Goal: Task Accomplishment & Management: Manage account settings

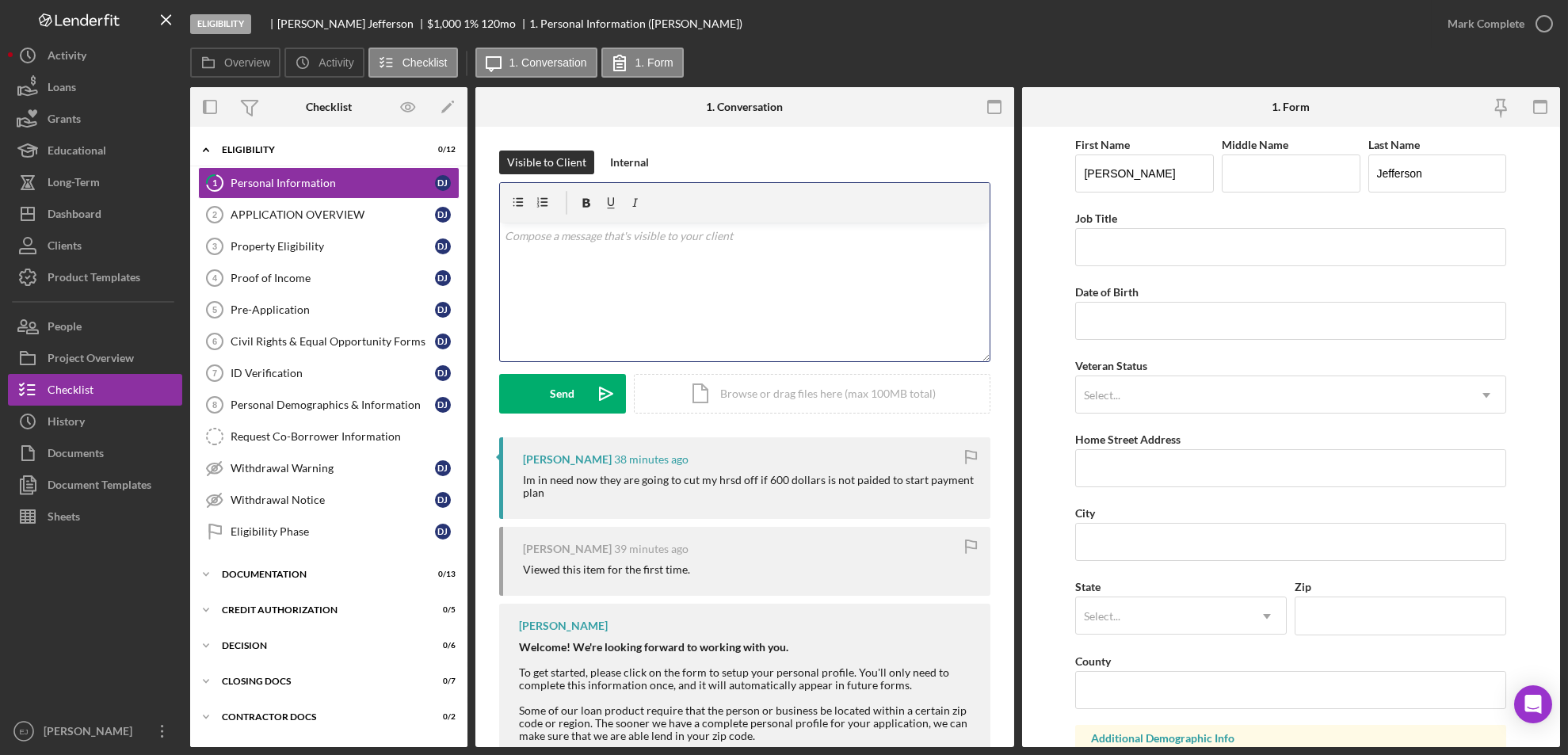
click at [694, 290] on div "v Color teal Color pink Remove color Add row above Add row below Add column bef…" at bounding box center [745, 292] width 490 height 139
click at [565, 399] on div "Send" at bounding box center [564, 394] width 25 height 40
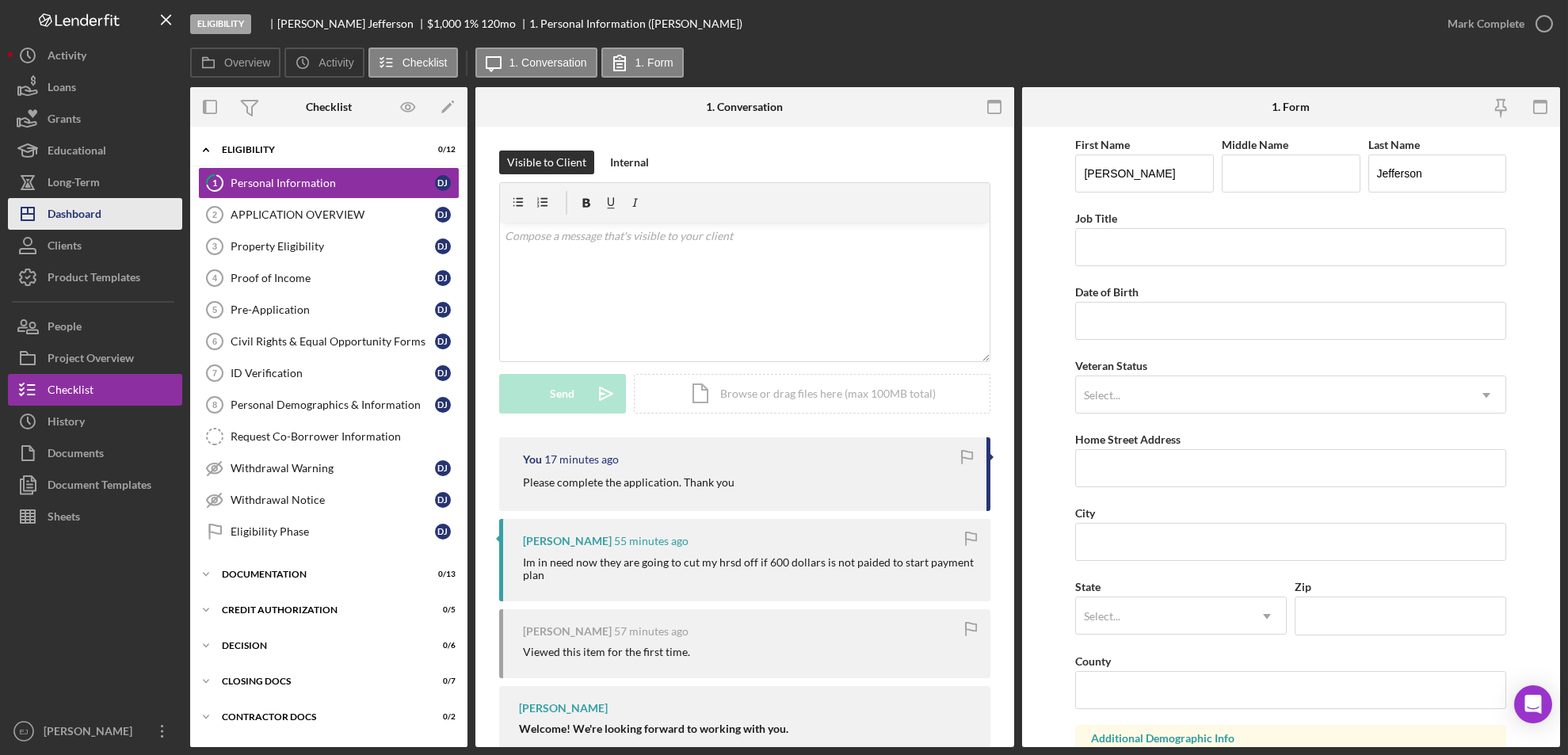
click at [126, 219] on button "Icon/Dashboard Dashboard" at bounding box center [95, 215] width 175 height 32
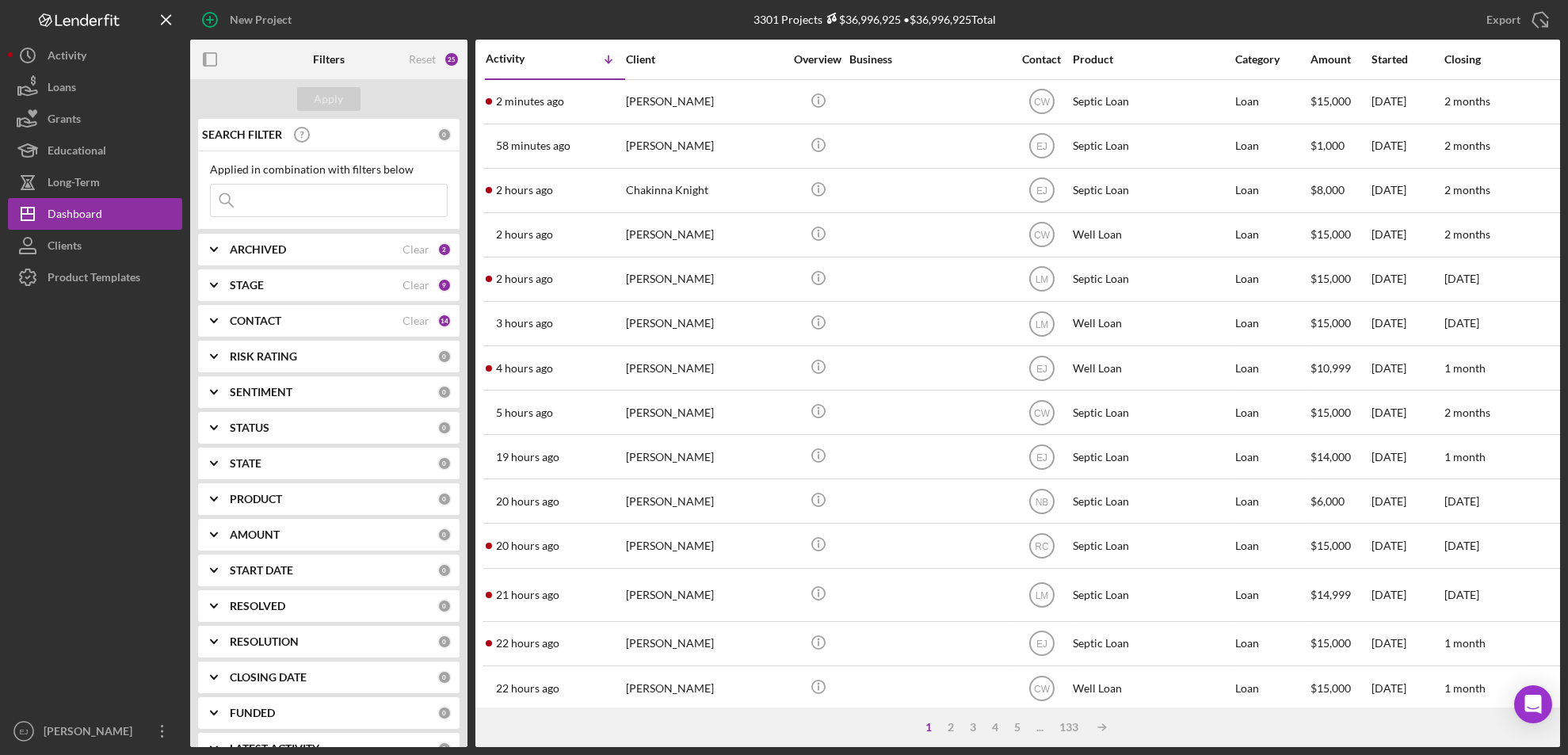
click at [220, 251] on icon "Icon/Expander" at bounding box center [214, 249] width 40 height 40
click at [218, 335] on input "Archived" at bounding box center [219, 340] width 16 height 16
checkbox input "false"
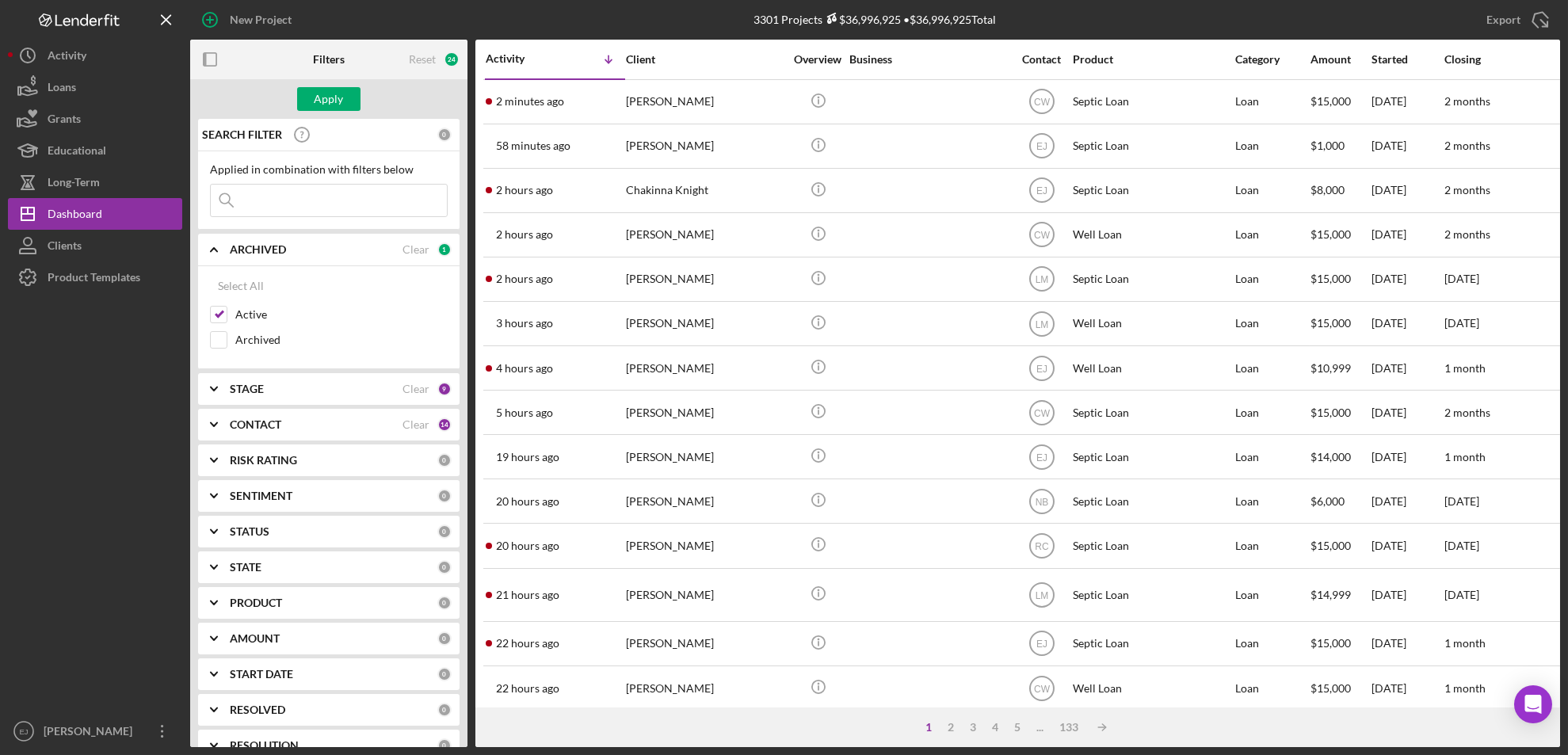
click at [223, 386] on icon "Icon/Expander" at bounding box center [214, 389] width 40 height 40
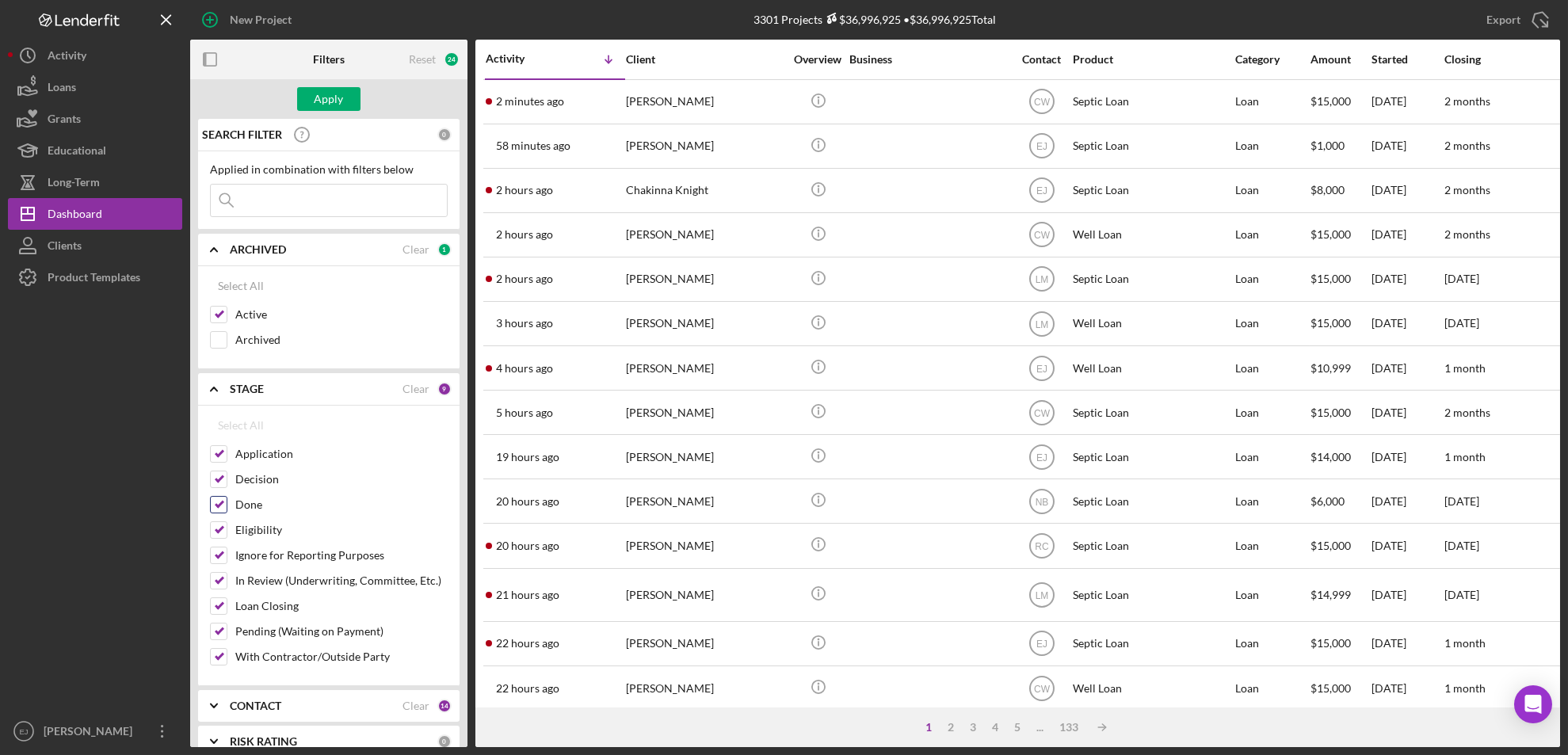
click at [216, 501] on input "Done" at bounding box center [219, 505] width 16 height 16
checkbox input "false"
click at [329, 96] on div "Apply" at bounding box center [329, 99] width 29 height 24
click at [308, 702] on div "CONTACT" at bounding box center [316, 706] width 173 height 12
click at [458, 727] on div "SEARCH FILTER 0 Applied in combination with filters below Icon/Menu Close Icon/…" at bounding box center [329, 434] width 278 height 629
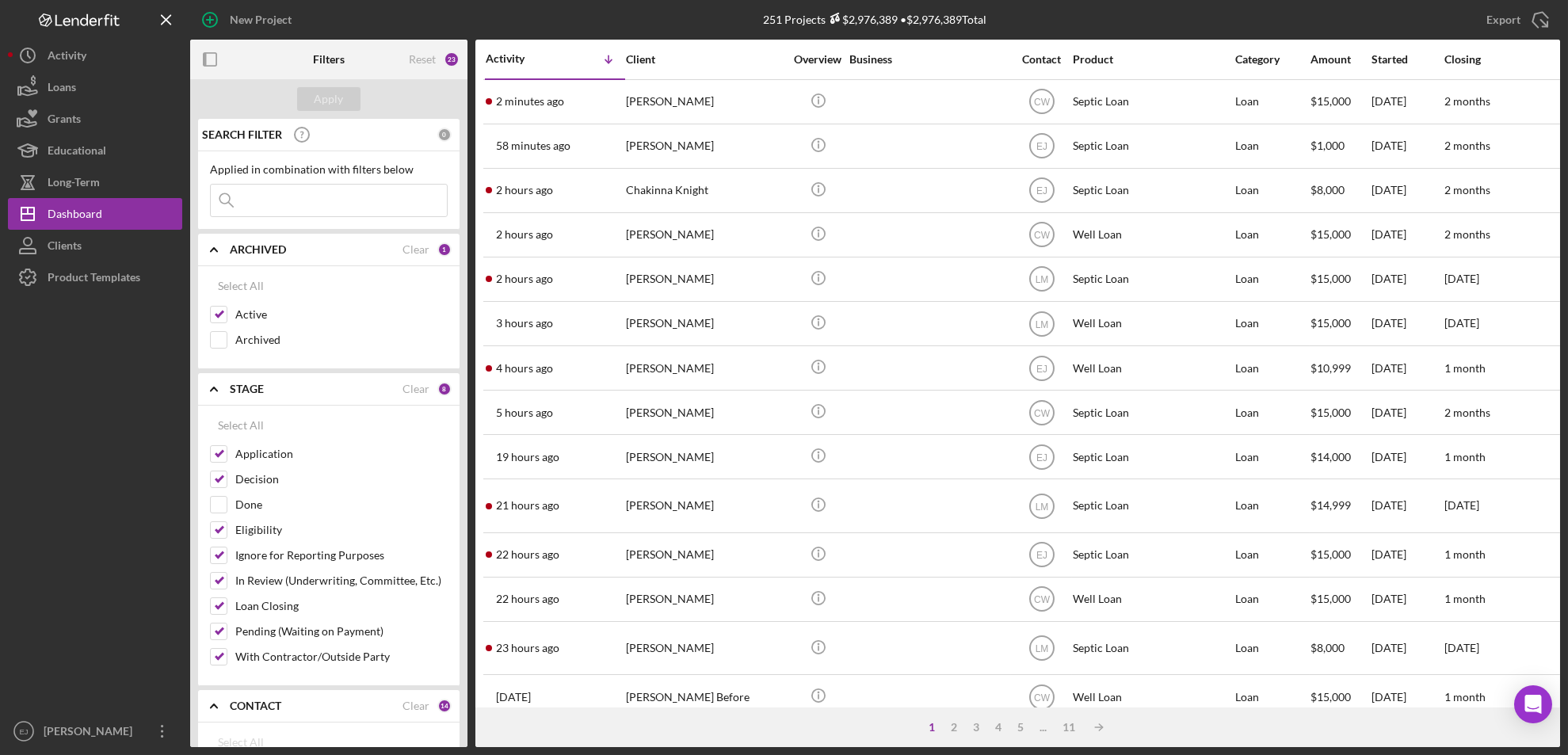
scroll to position [549, 0]
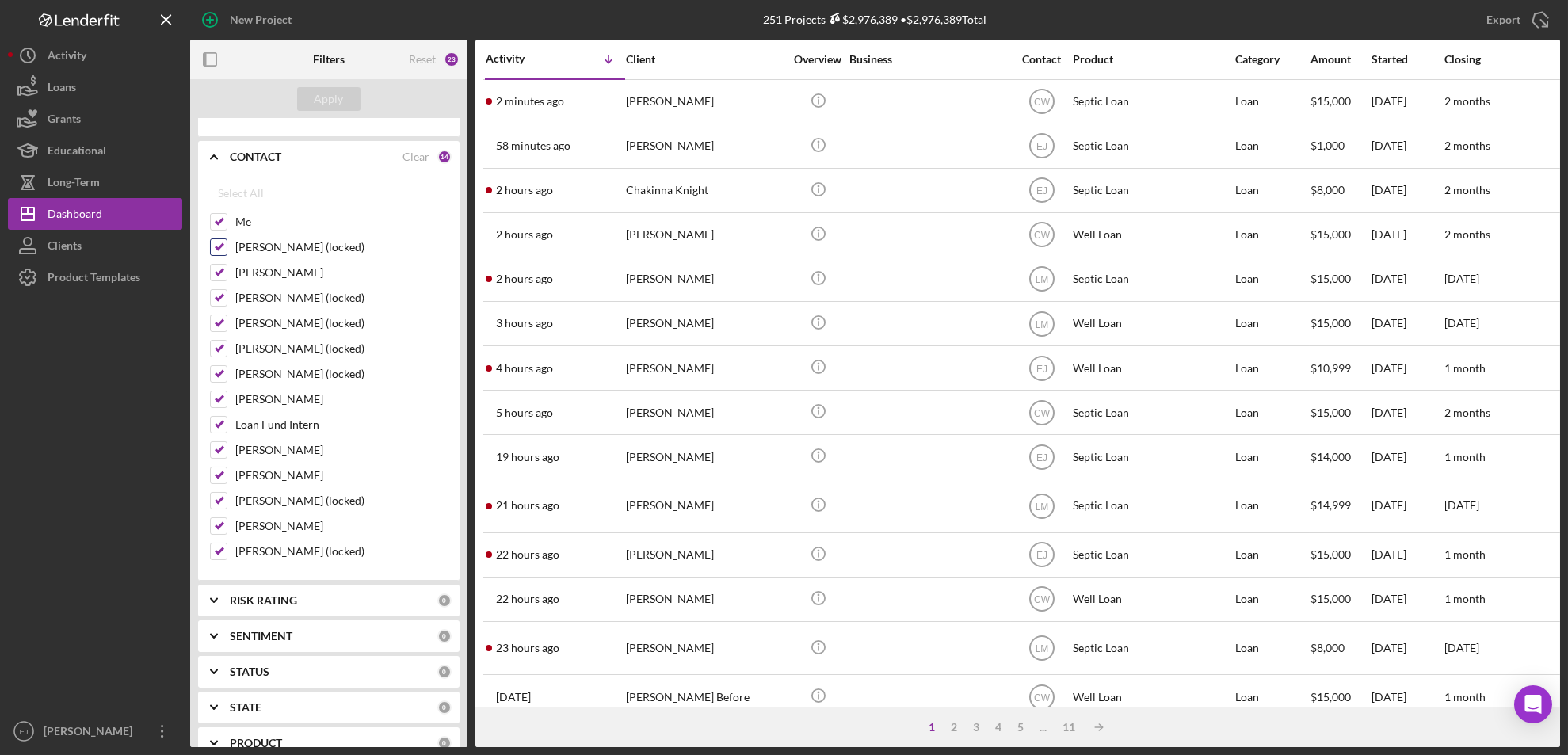
click at [220, 253] on input "[PERSON_NAME] (locked)" at bounding box center [219, 248] width 16 height 16
checkbox input "false"
click at [220, 265] on input "[PERSON_NAME]" at bounding box center [219, 272] width 16 height 16
checkbox input "false"
click at [216, 303] on input "[PERSON_NAME] (locked)" at bounding box center [219, 298] width 16 height 16
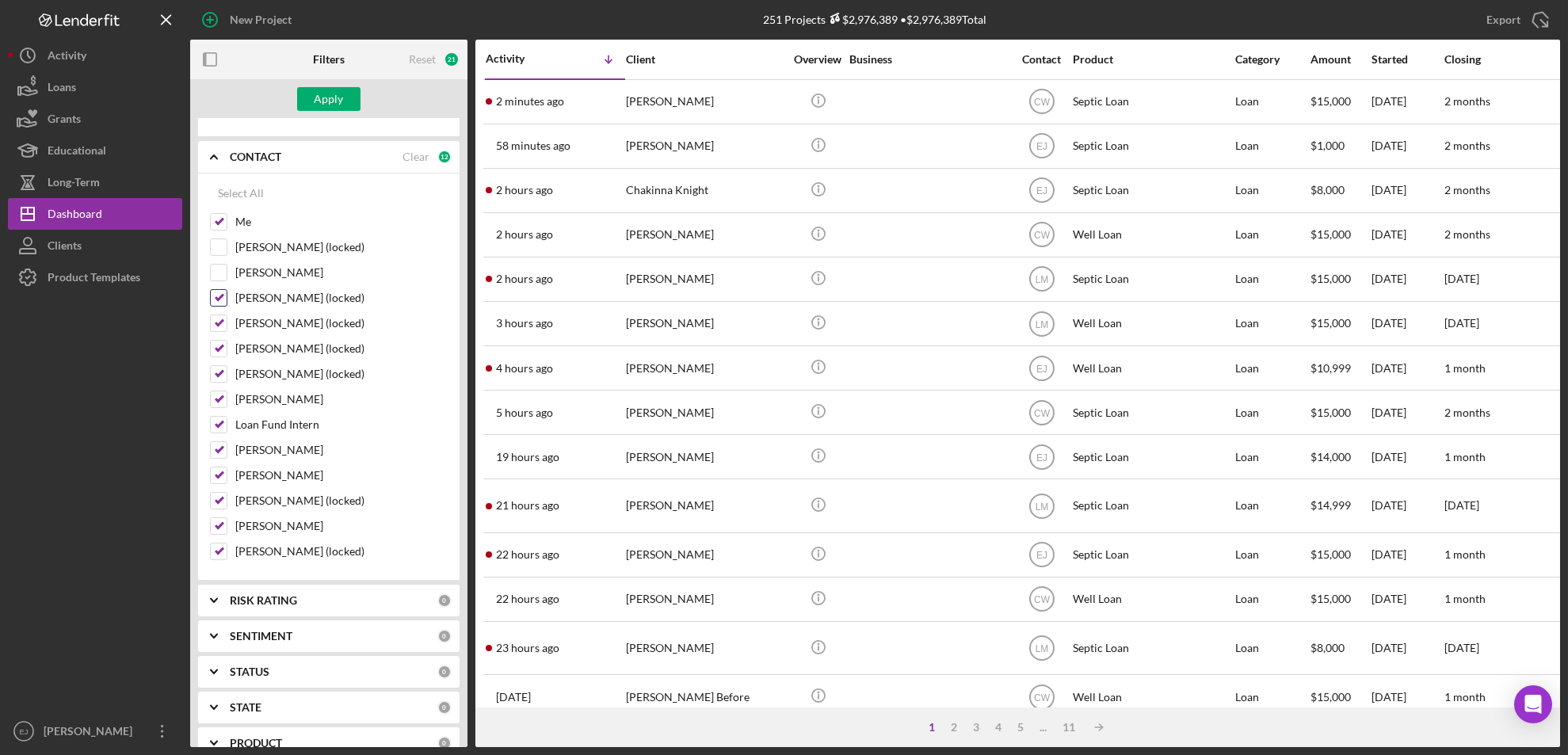
checkbox input "false"
click at [219, 321] on input "[PERSON_NAME] (locked)" at bounding box center [219, 323] width 16 height 16
checkbox input "false"
click at [218, 346] on input "[PERSON_NAME] (locked)" at bounding box center [219, 349] width 16 height 16
checkbox input "false"
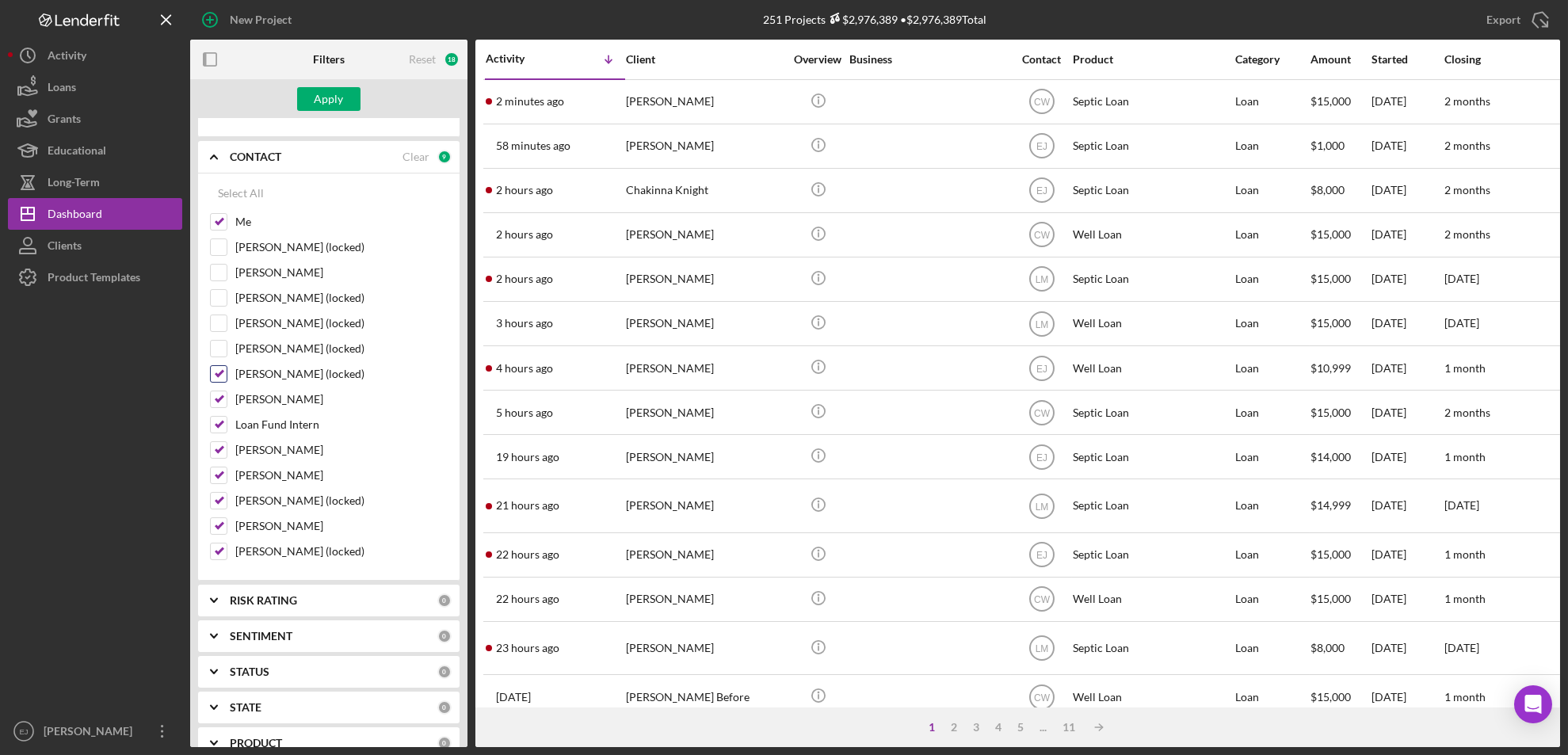
click at [223, 371] on input "[PERSON_NAME] (locked)" at bounding box center [219, 374] width 16 height 16
checkbox input "false"
click at [220, 397] on input "[PERSON_NAME]" at bounding box center [219, 400] width 16 height 16
checkbox input "false"
click at [214, 434] on div "Loan Fund Intern" at bounding box center [329, 428] width 238 height 25
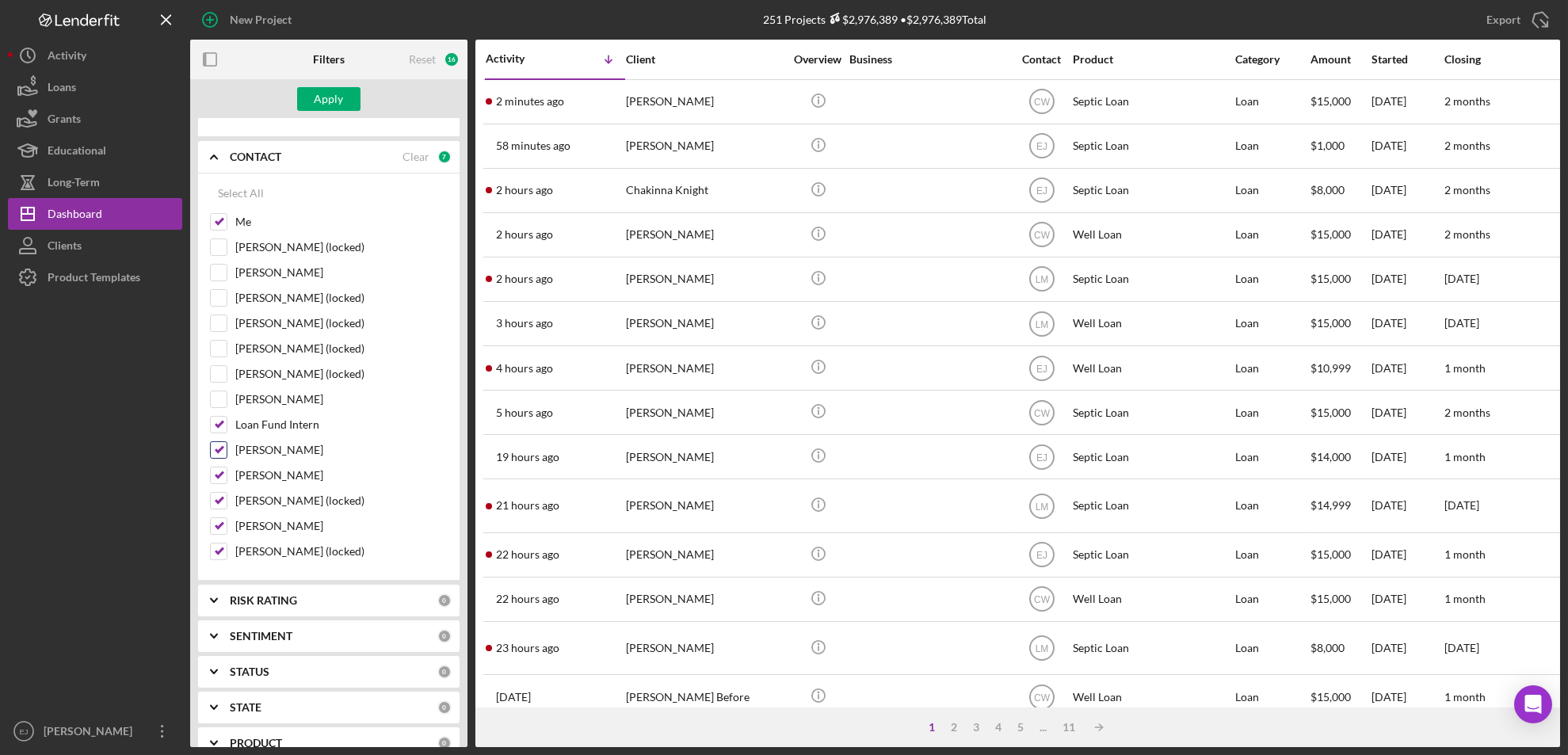
click at [217, 455] on input "[PERSON_NAME]" at bounding box center [219, 451] width 16 height 16
checkbox input "false"
click at [220, 471] on input "[PERSON_NAME]" at bounding box center [219, 475] width 16 height 16
checkbox input "false"
click at [215, 502] on input "[PERSON_NAME] (locked)" at bounding box center [219, 501] width 16 height 16
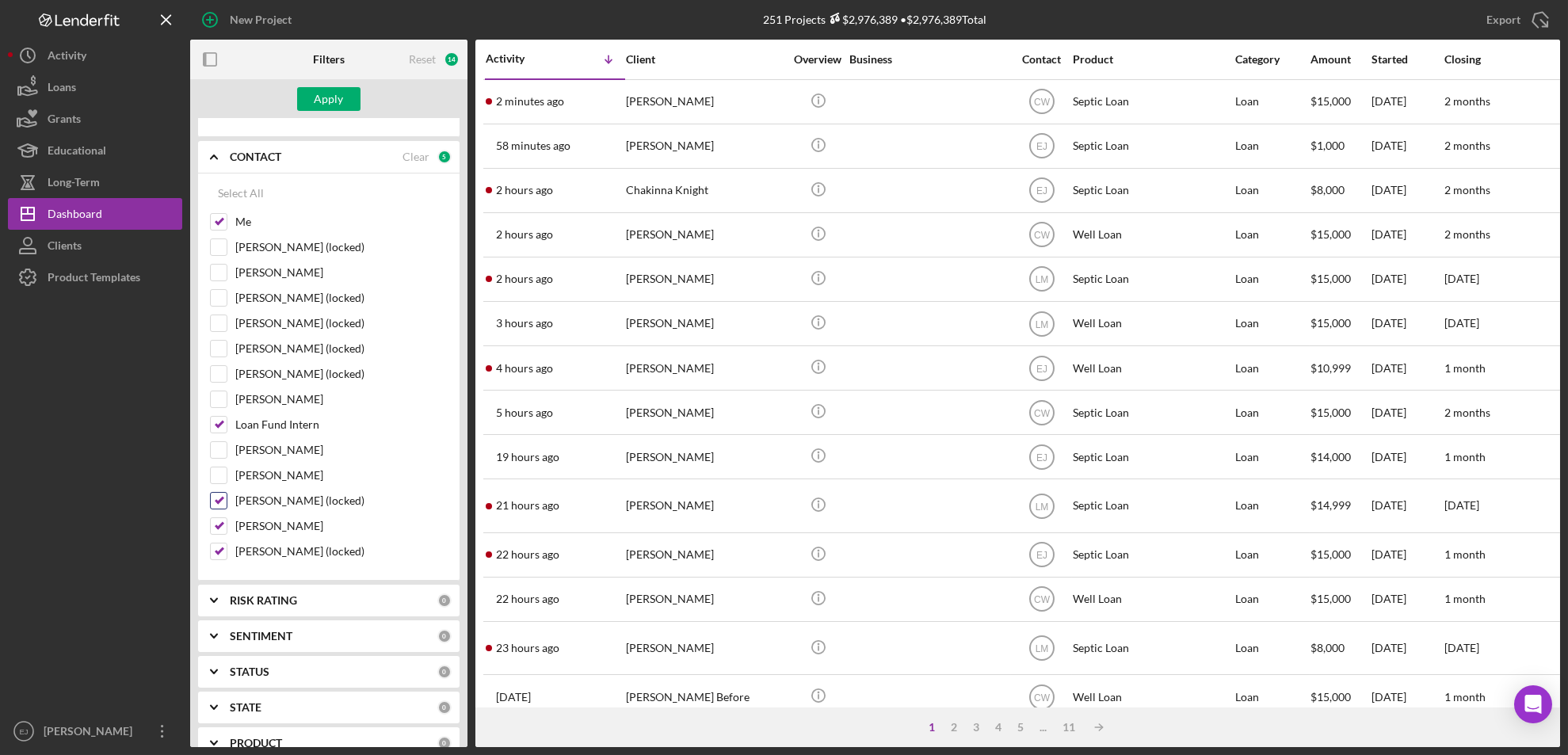
checkbox input "false"
click at [220, 529] on input "[PERSON_NAME]" at bounding box center [219, 526] width 16 height 16
checkbox input "false"
click at [221, 535] on div "[PERSON_NAME]" at bounding box center [329, 530] width 238 height 25
click at [222, 547] on input "[PERSON_NAME] (locked)" at bounding box center [219, 552] width 16 height 16
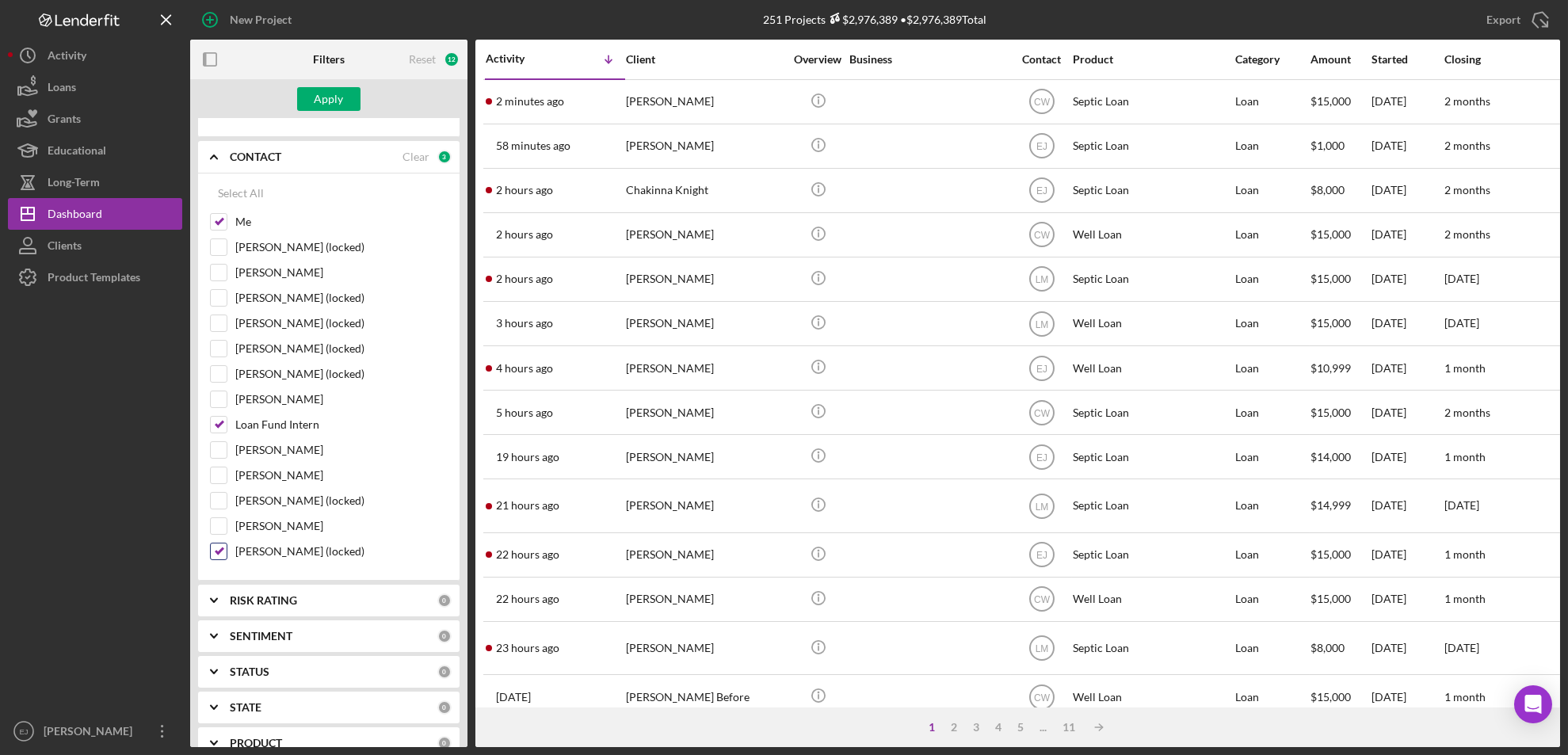
checkbox input "false"
click at [329, 101] on div "Apply" at bounding box center [329, 99] width 29 height 24
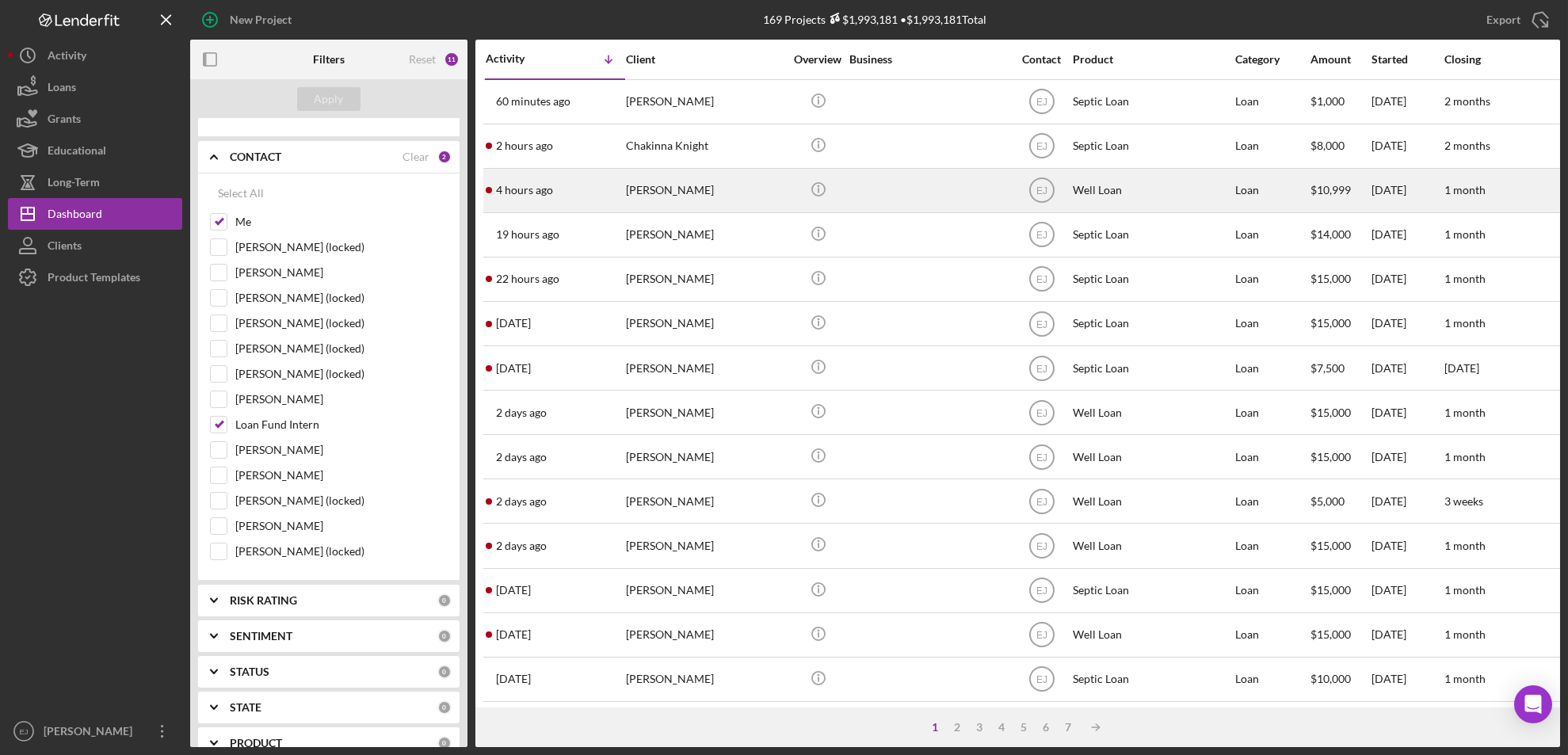
click at [684, 190] on div "[PERSON_NAME]" at bounding box center [705, 190] width 158 height 42
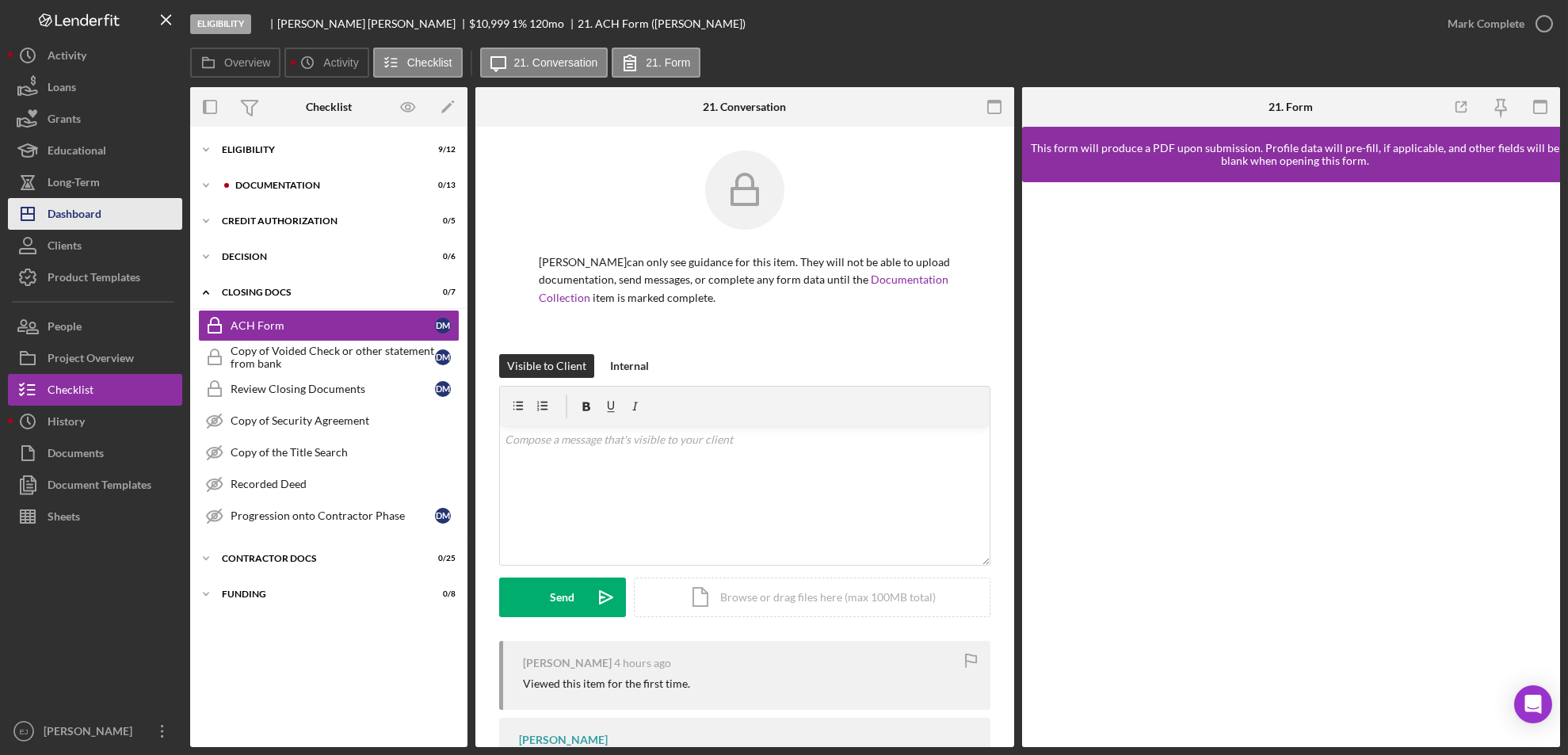
click at [102, 225] on div "Dashboard" at bounding box center [74, 216] width 54 height 36
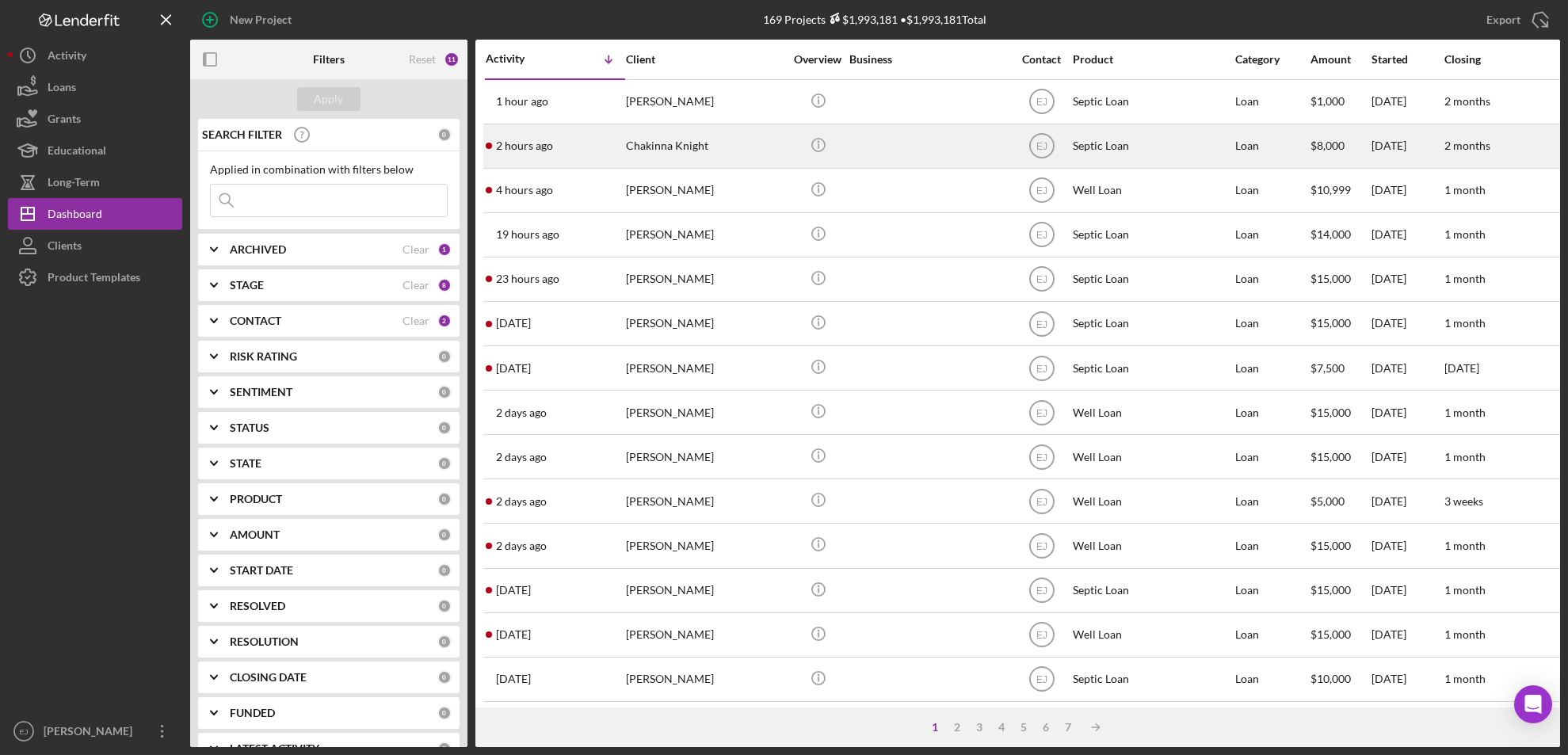
click at [725, 141] on div "Chakinna Knight" at bounding box center [705, 146] width 158 height 42
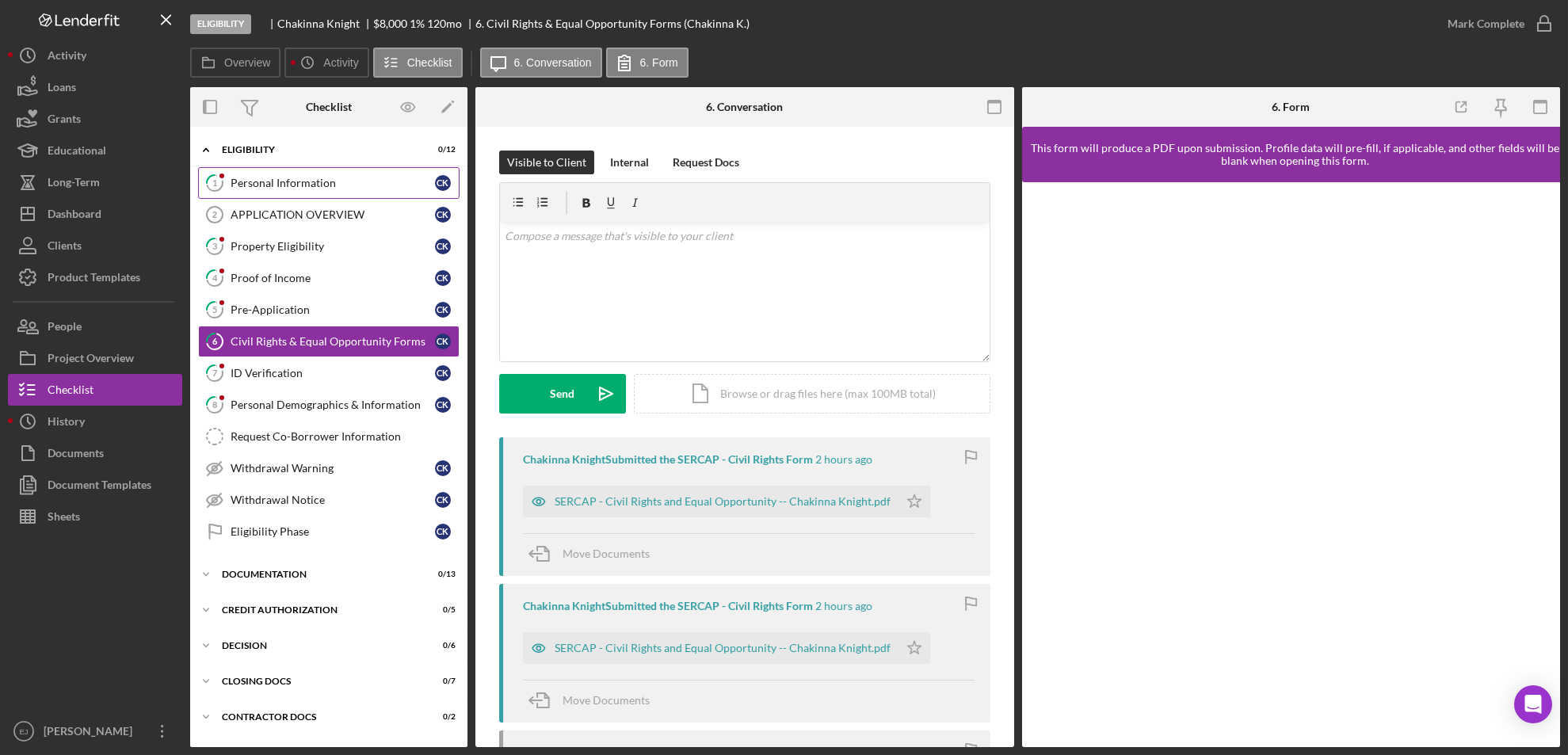
click at [306, 185] on div "Personal Information" at bounding box center [333, 183] width 205 height 12
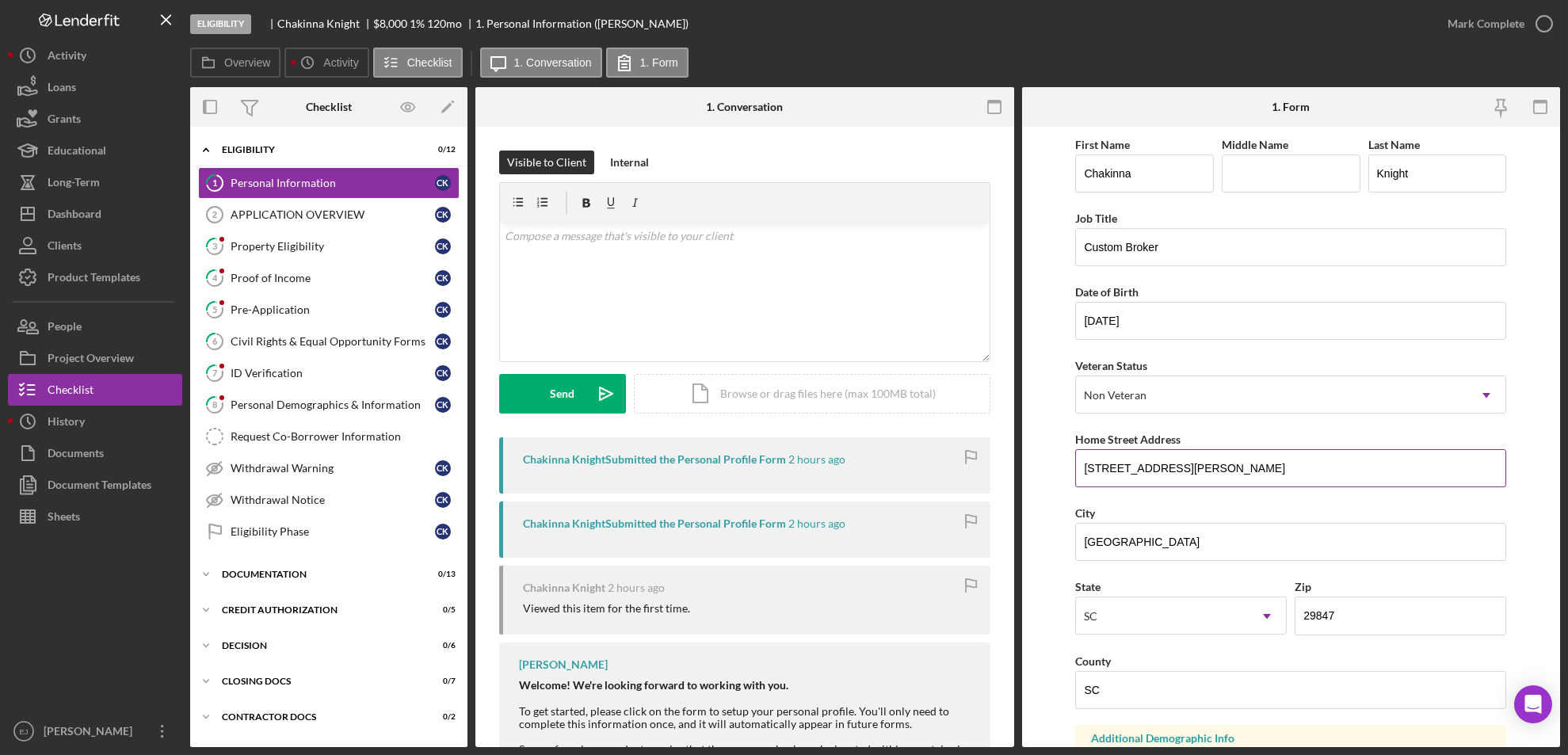
click at [1076, 465] on input "[STREET_ADDRESS][PERSON_NAME]" at bounding box center [1291, 468] width 431 height 38
drag, startPoint x: 1081, startPoint y: 463, endPoint x: 1229, endPoint y: 469, distance: 148.1
click at [1229, 469] on input "[STREET_ADDRESS][PERSON_NAME]" at bounding box center [1291, 468] width 431 height 38
click at [298, 323] on link "5 Pre-Application C K" at bounding box center [329, 310] width 262 height 32
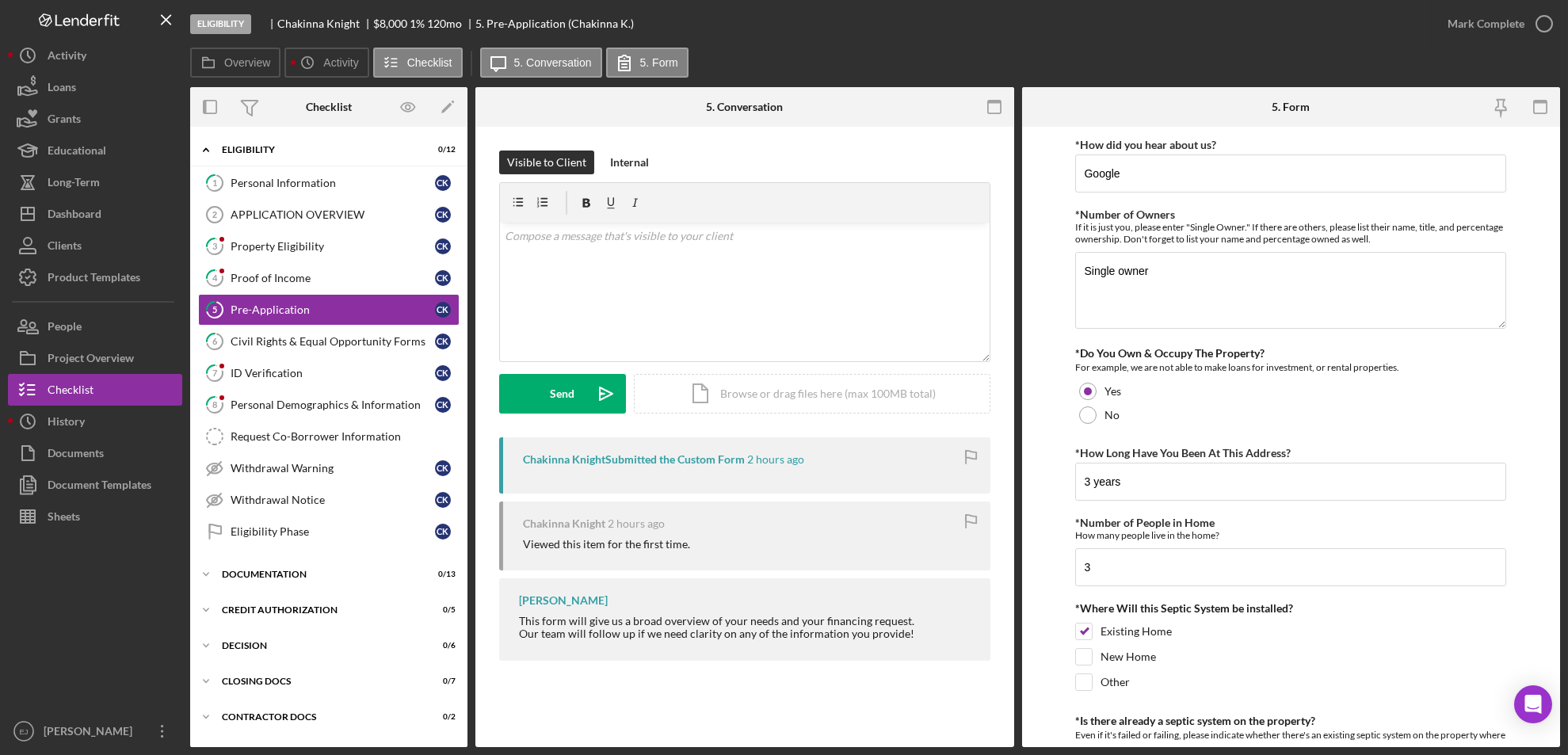
scroll to position [543, 0]
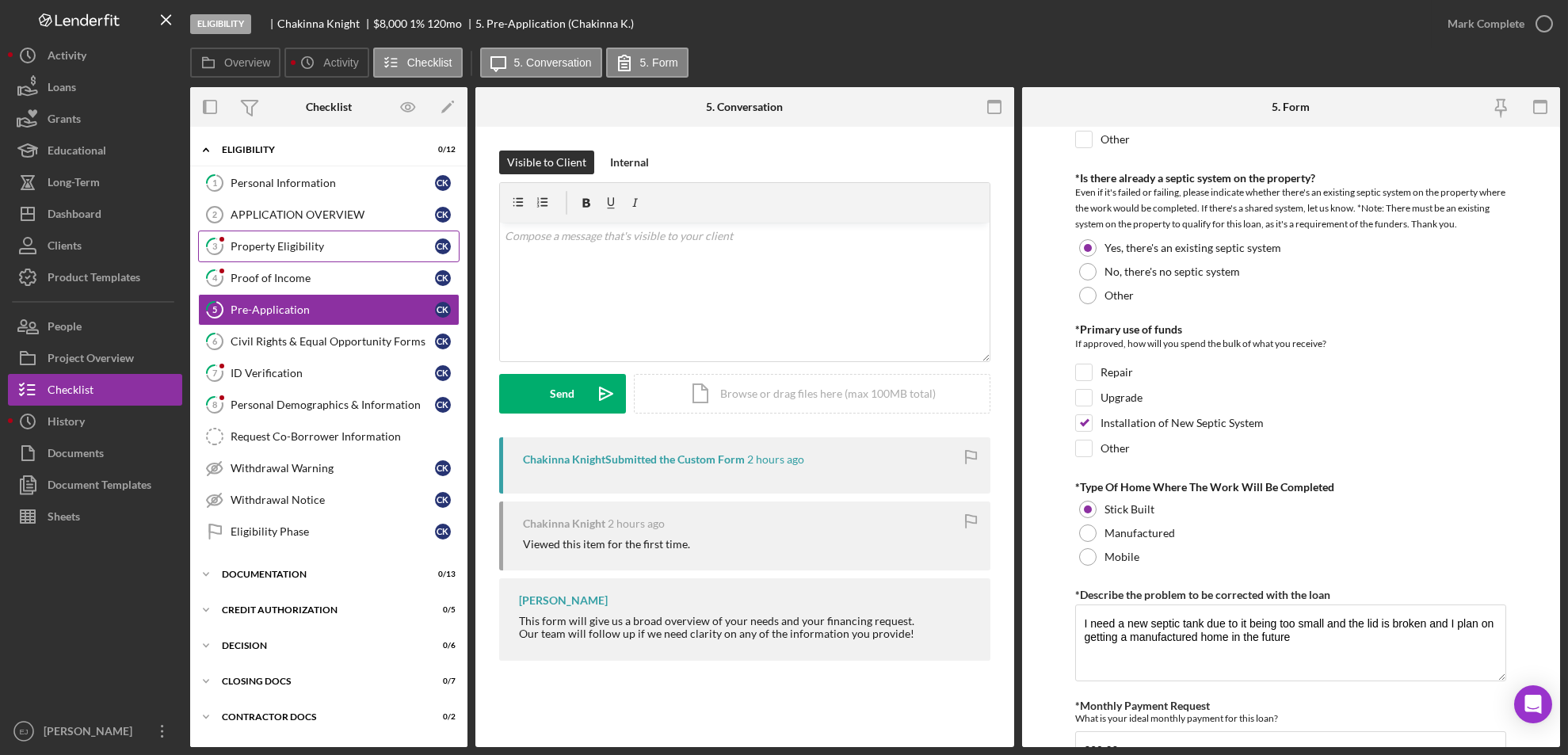
click at [278, 249] on div "Property Eligibility" at bounding box center [333, 247] width 205 height 12
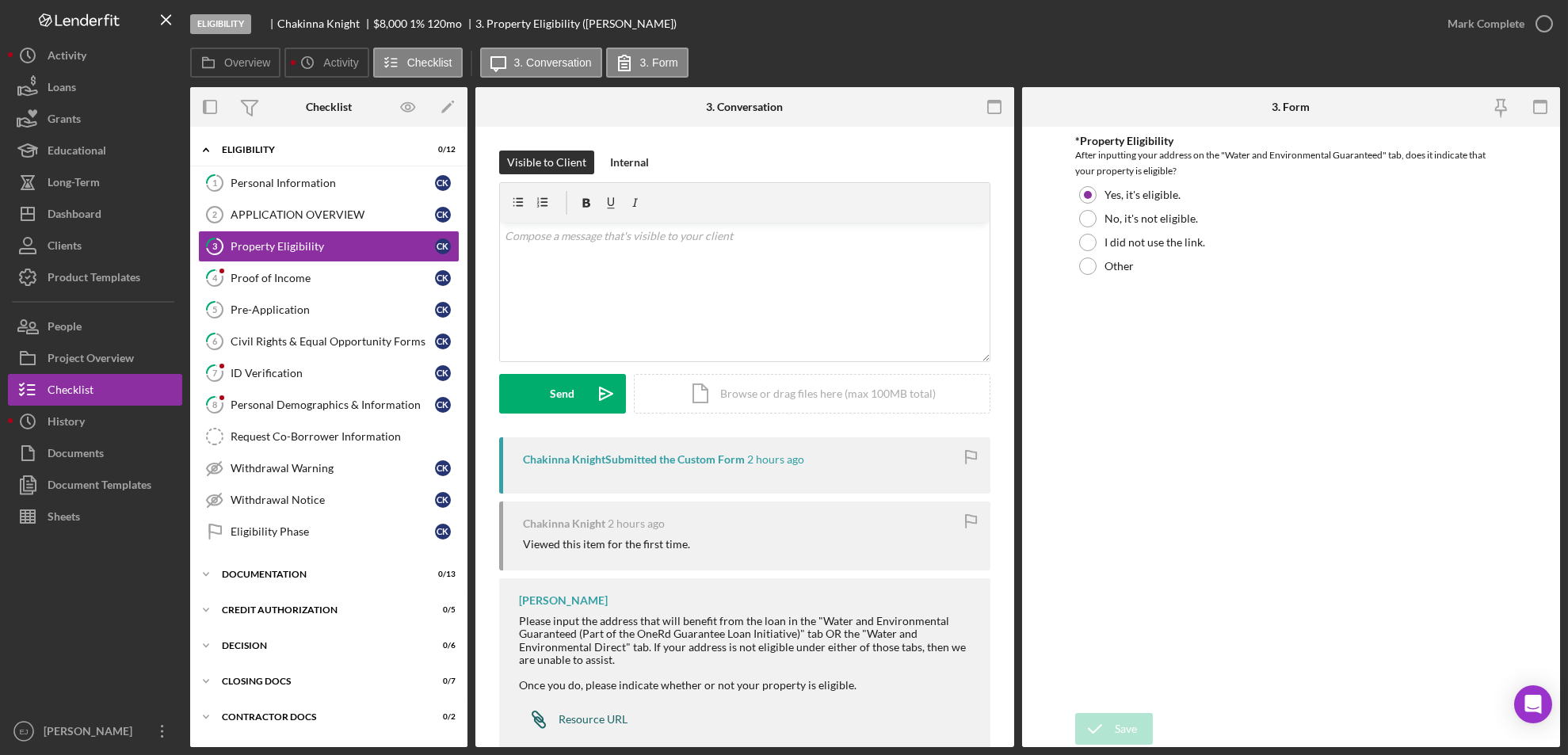
click at [588, 724] on div "Resource URL" at bounding box center [592, 719] width 69 height 12
click at [752, 402] on div "Icon/Document Browse or drag files here (max 100MB total) Tap to choose files o…" at bounding box center [812, 394] width 357 height 40
click at [572, 382] on div "Upload" at bounding box center [563, 394] width 36 height 40
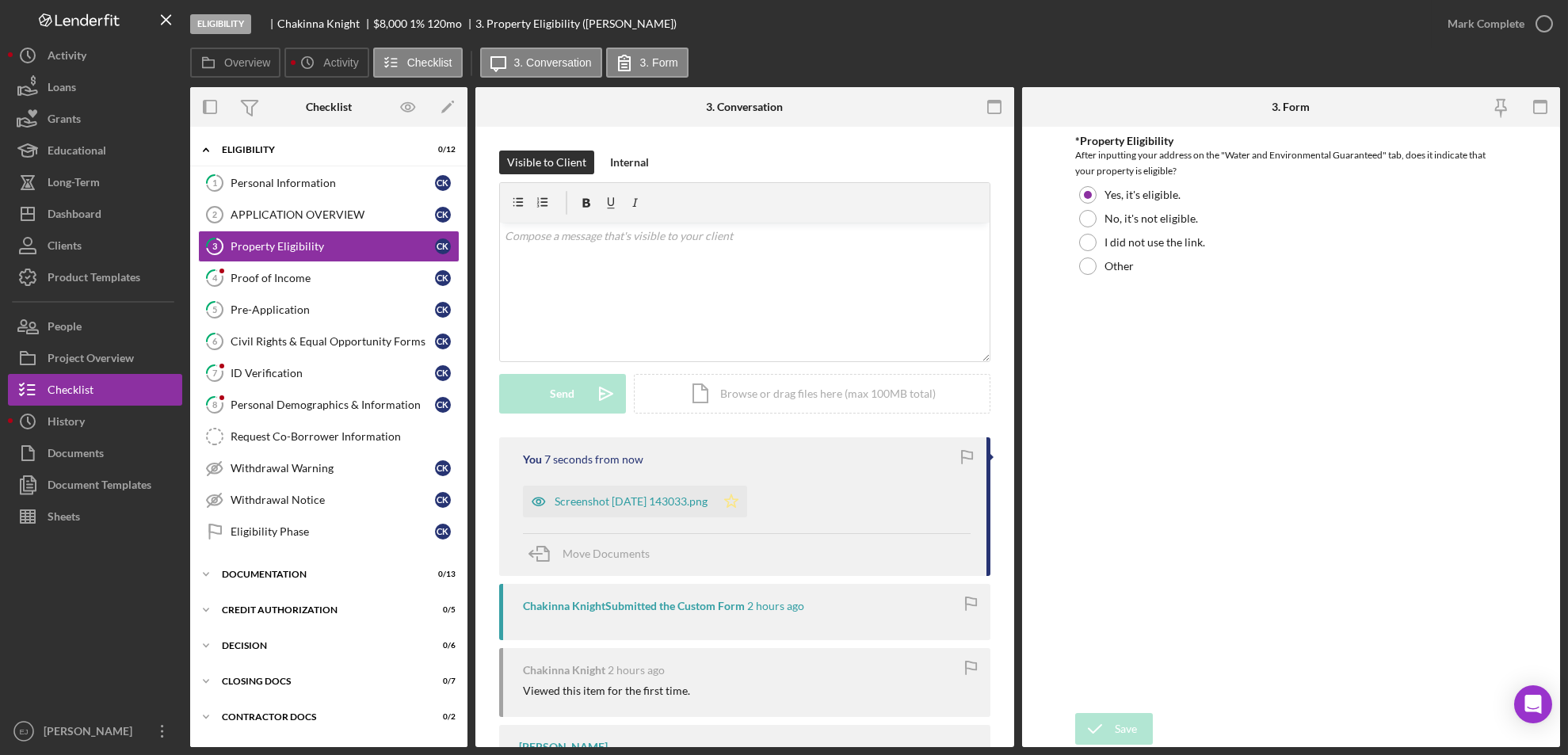
click at [739, 499] on polygon "button" at bounding box center [731, 500] width 13 height 12
click at [1538, 19] on icon "button" at bounding box center [1544, 23] width 40 height 40
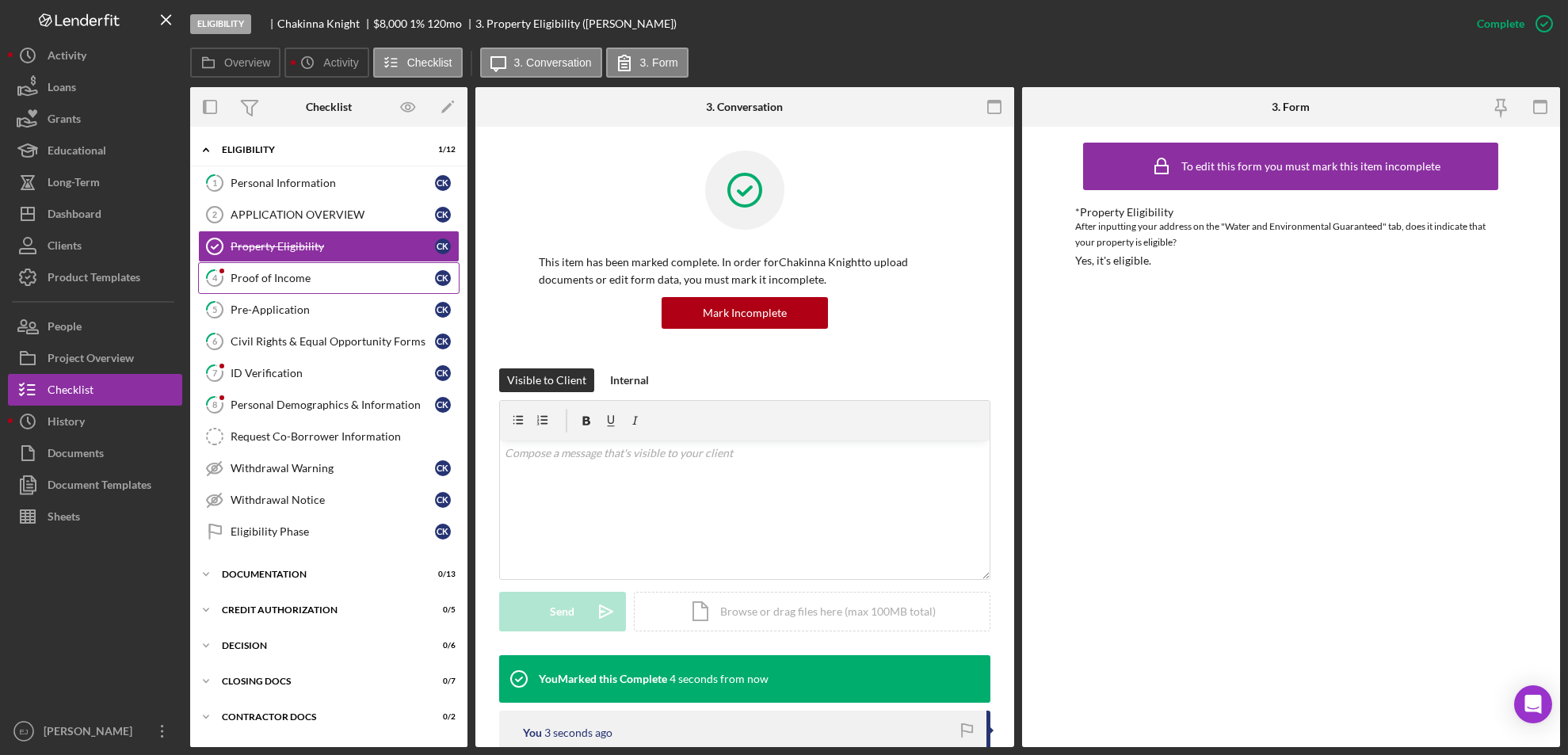
click at [289, 275] on div "Proof of Income" at bounding box center [333, 278] width 205 height 12
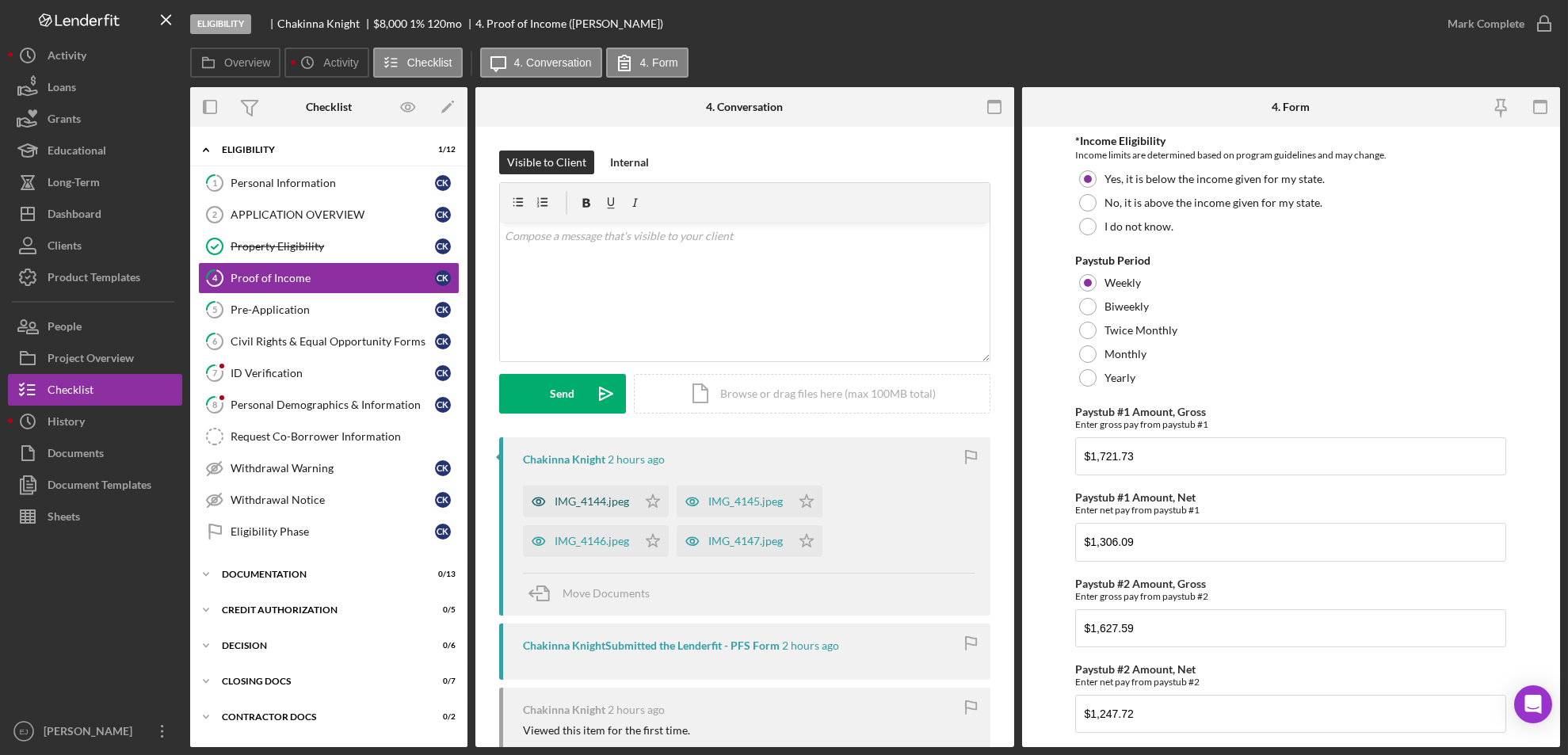
click at [578, 508] on div "IMG_4144.jpeg" at bounding box center [580, 502] width 114 height 32
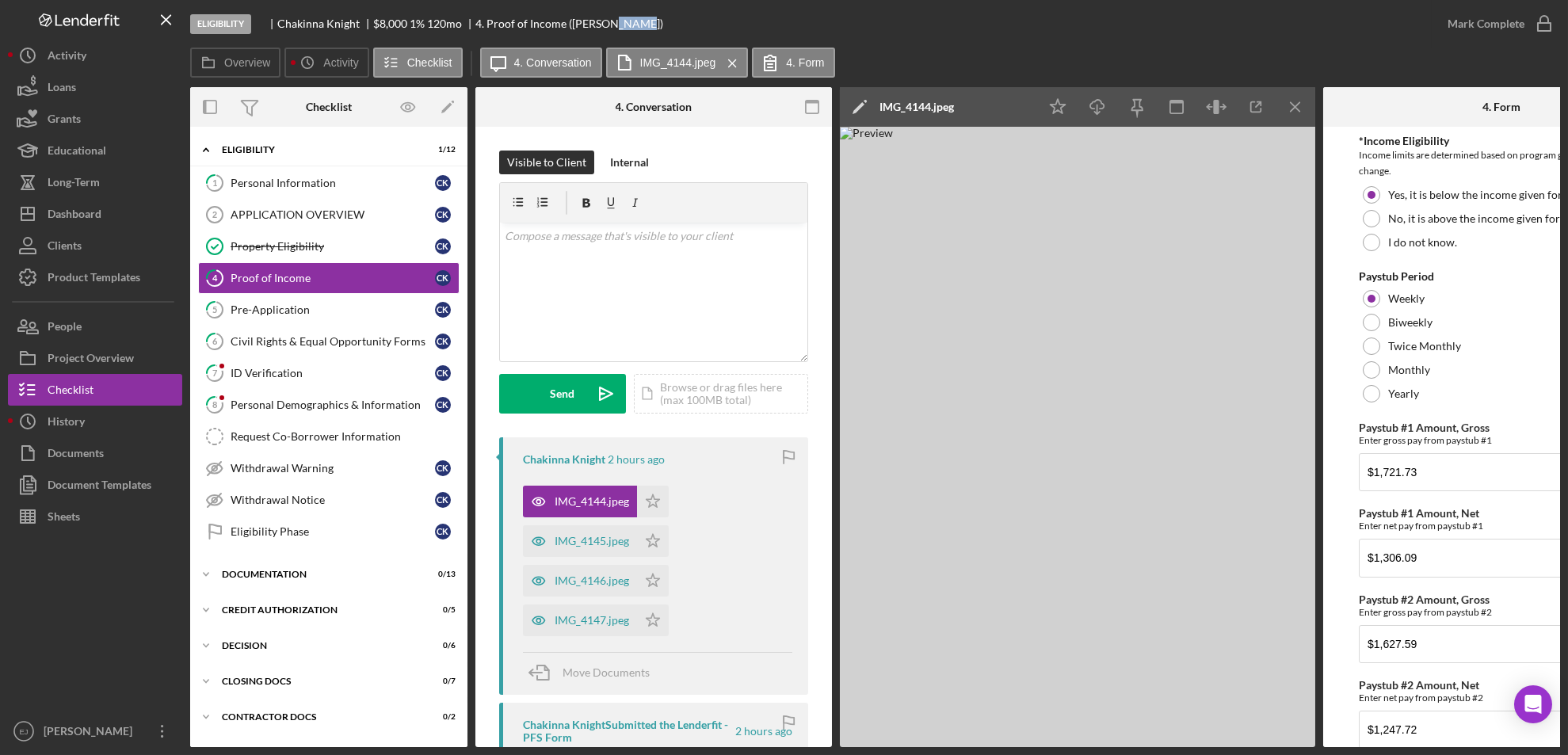
drag, startPoint x: 611, startPoint y: 27, endPoint x: 1077, endPoint y: 24, distance: 466.0
click at [1077, 24] on div "Eligibility Chakinna Knight $8,000 $8,000 1 % 120 mo 4. Proof of Income ([PERSO…" at bounding box center [811, 23] width 1242 height 47
drag, startPoint x: 1077, startPoint y: 24, endPoint x: 1303, endPoint y: 104, distance: 239.7
click at [1303, 104] on icon "Icon/Menu Close" at bounding box center [1296, 108] width 36 height 36
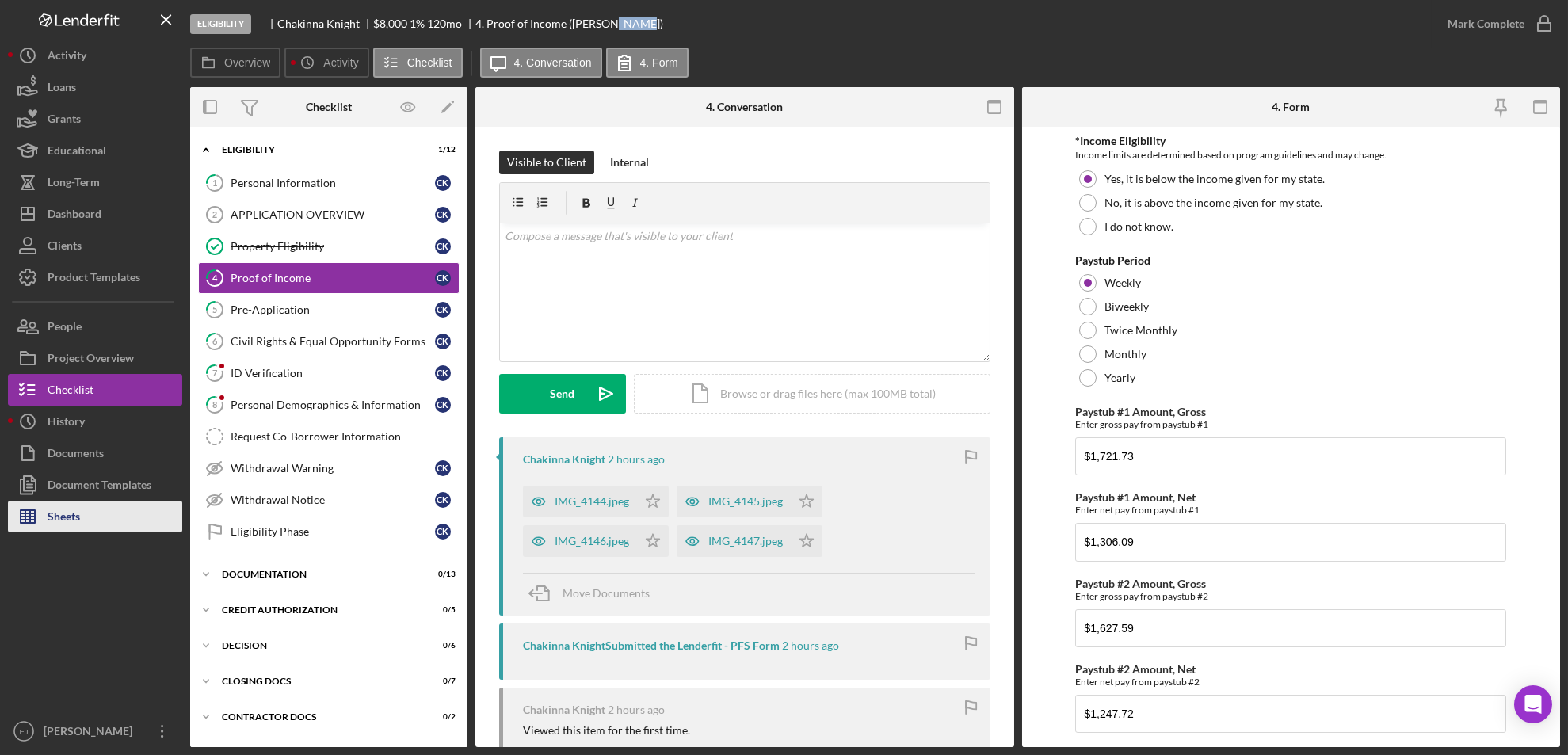
click at [63, 516] on div "Sheets" at bounding box center [63, 519] width 32 height 36
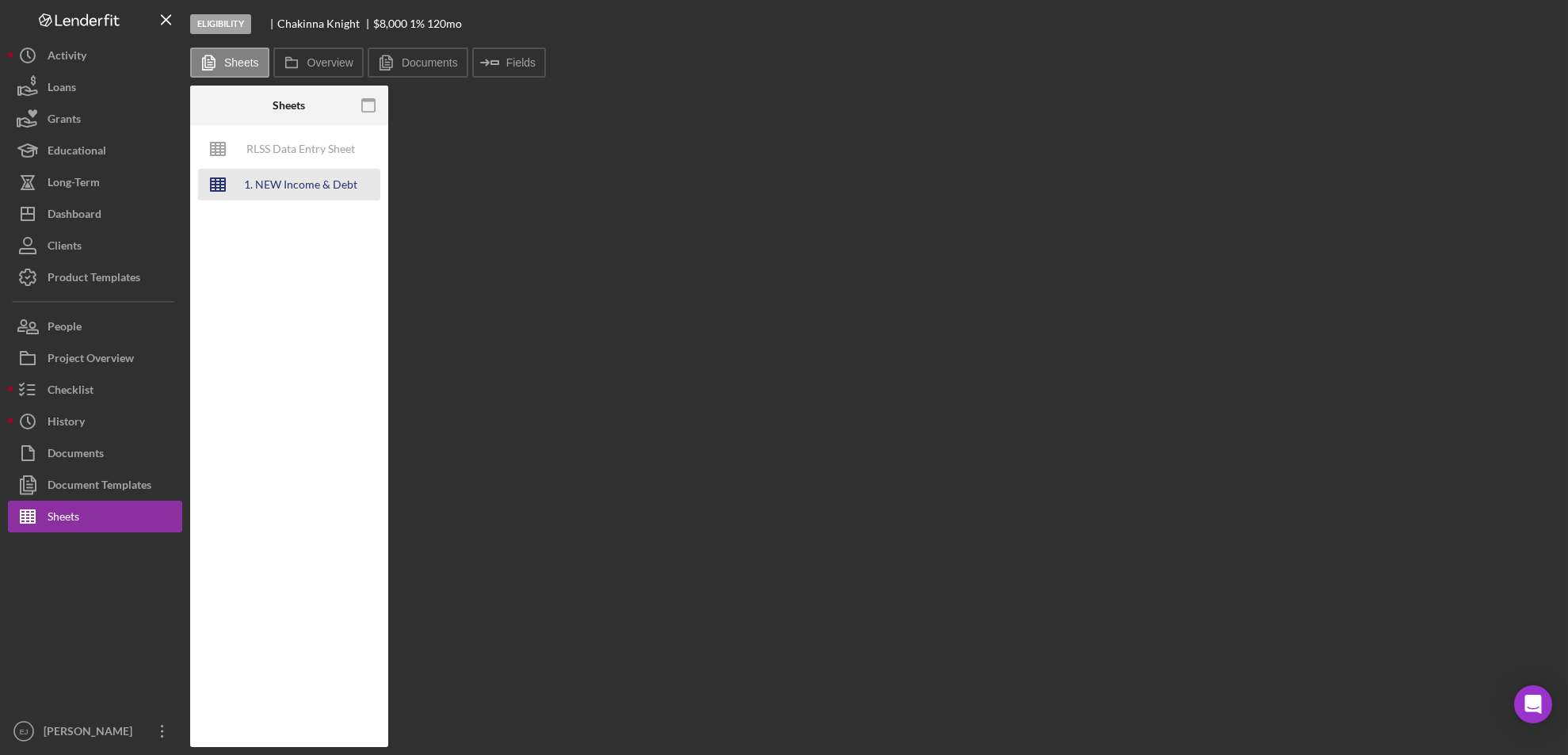
click at [324, 192] on div "1. NEW Income & Debt Calc" at bounding box center [301, 185] width 126 height 32
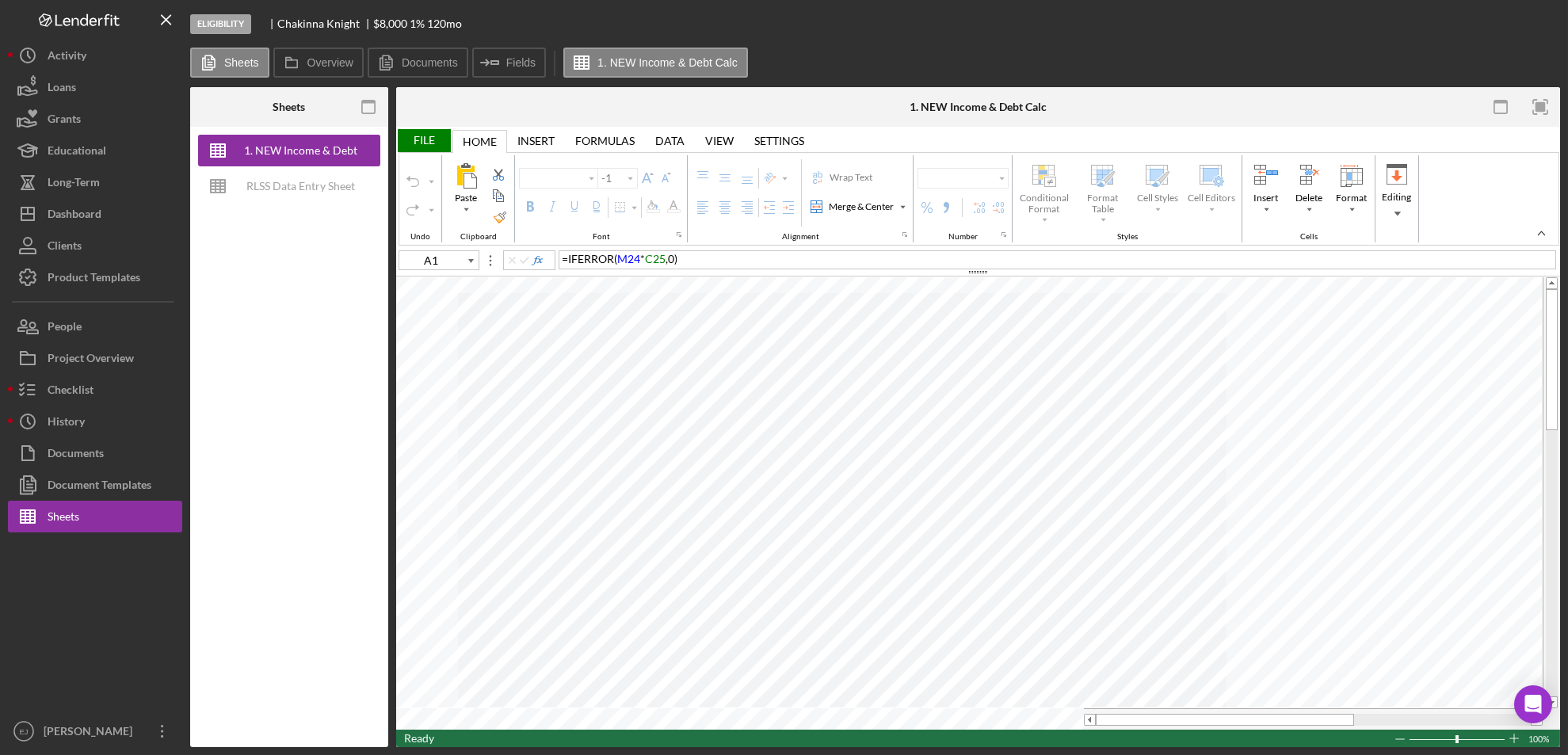
type input "G29"
type input "Calibri"
type input "11"
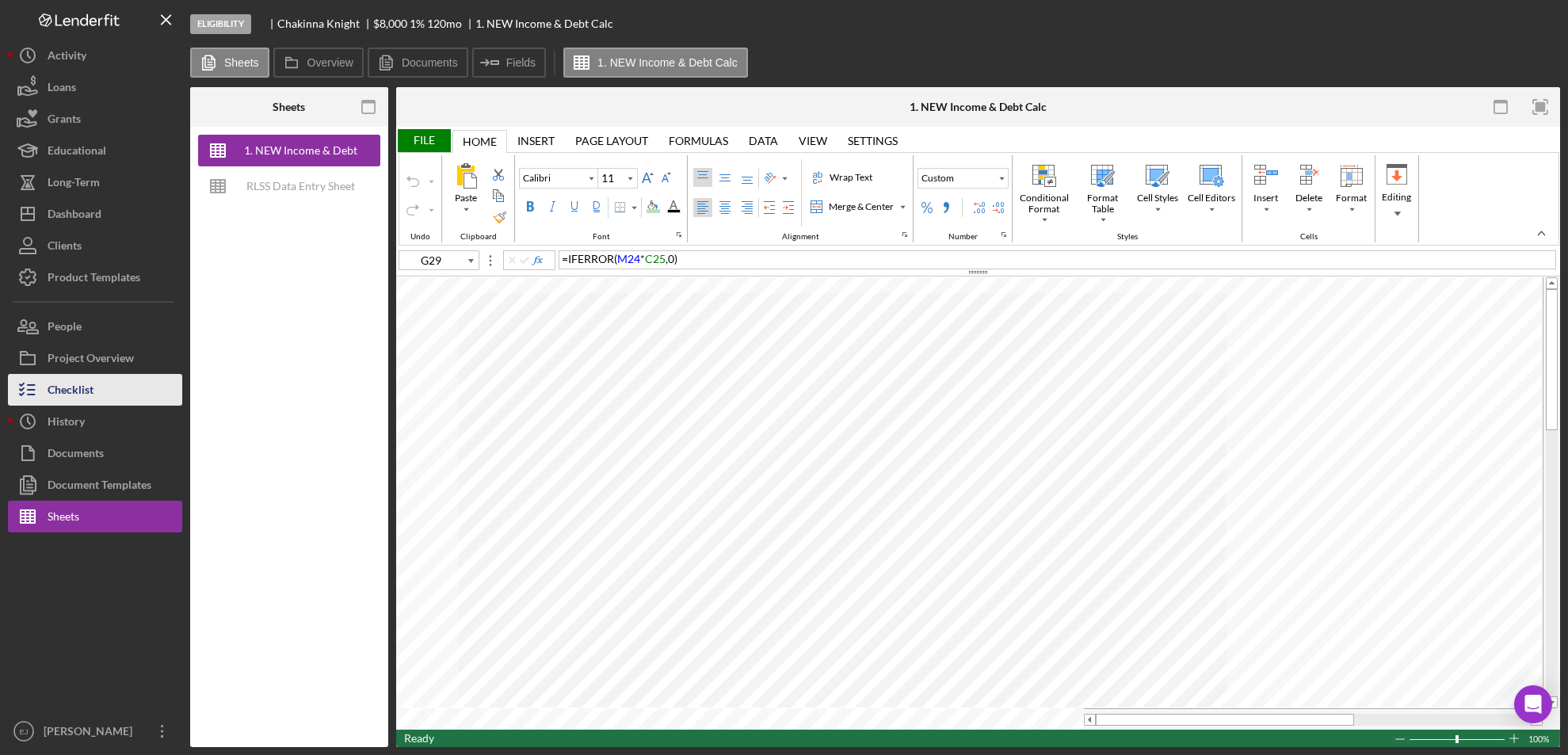
click at [109, 395] on button "Checklist" at bounding box center [95, 390] width 175 height 32
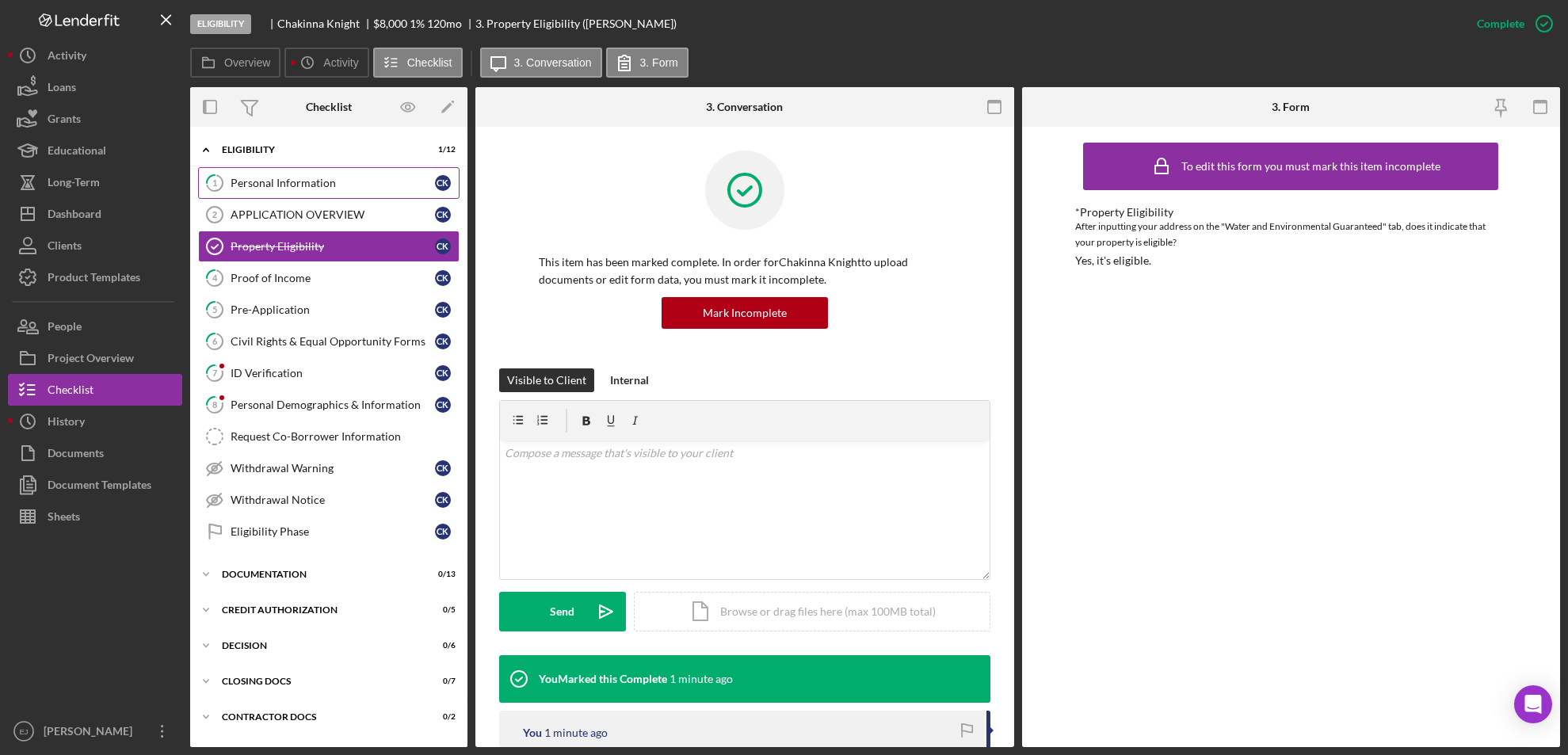
click at [375, 183] on div "Personal Information" at bounding box center [333, 183] width 205 height 12
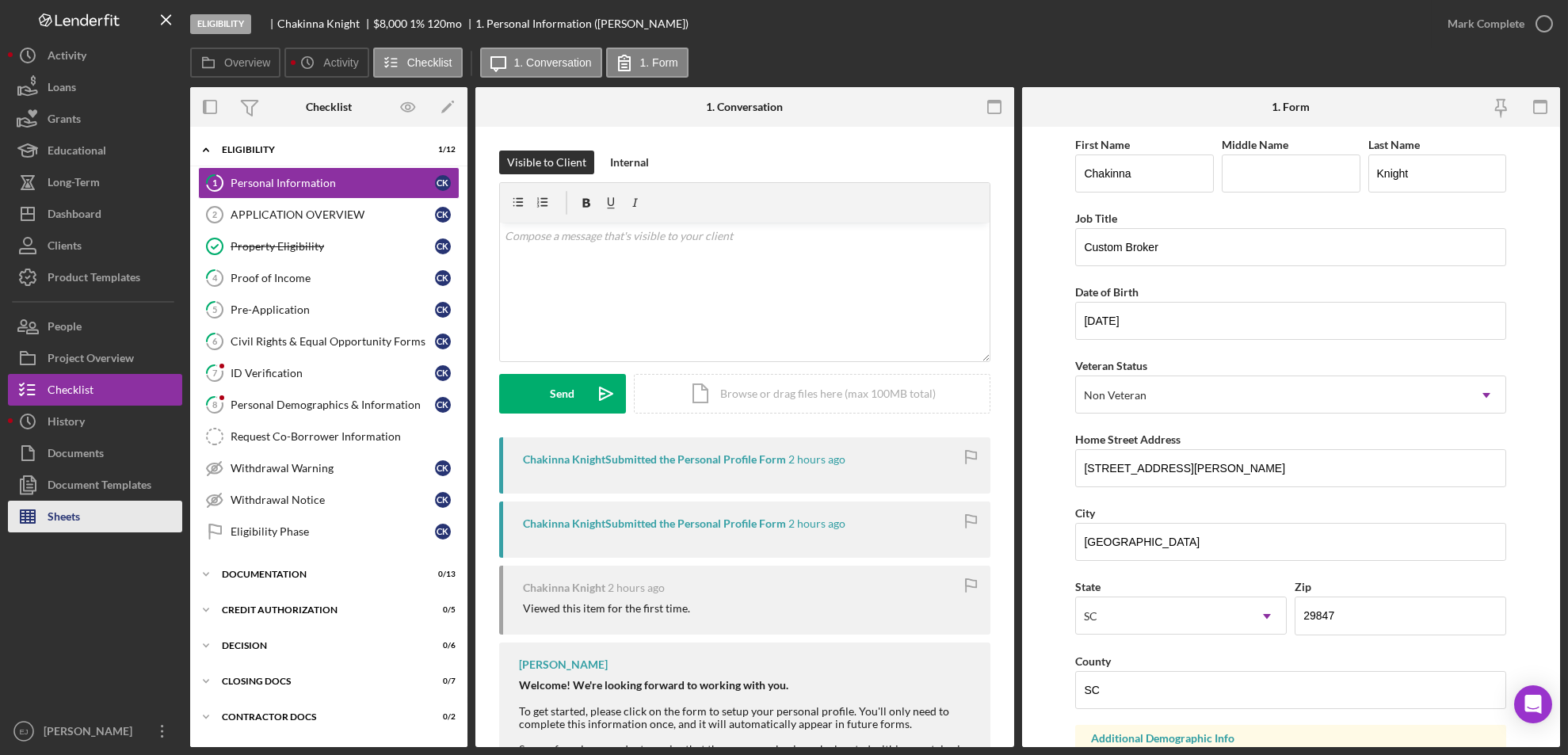
click at [102, 514] on button "Sheets" at bounding box center [95, 517] width 175 height 32
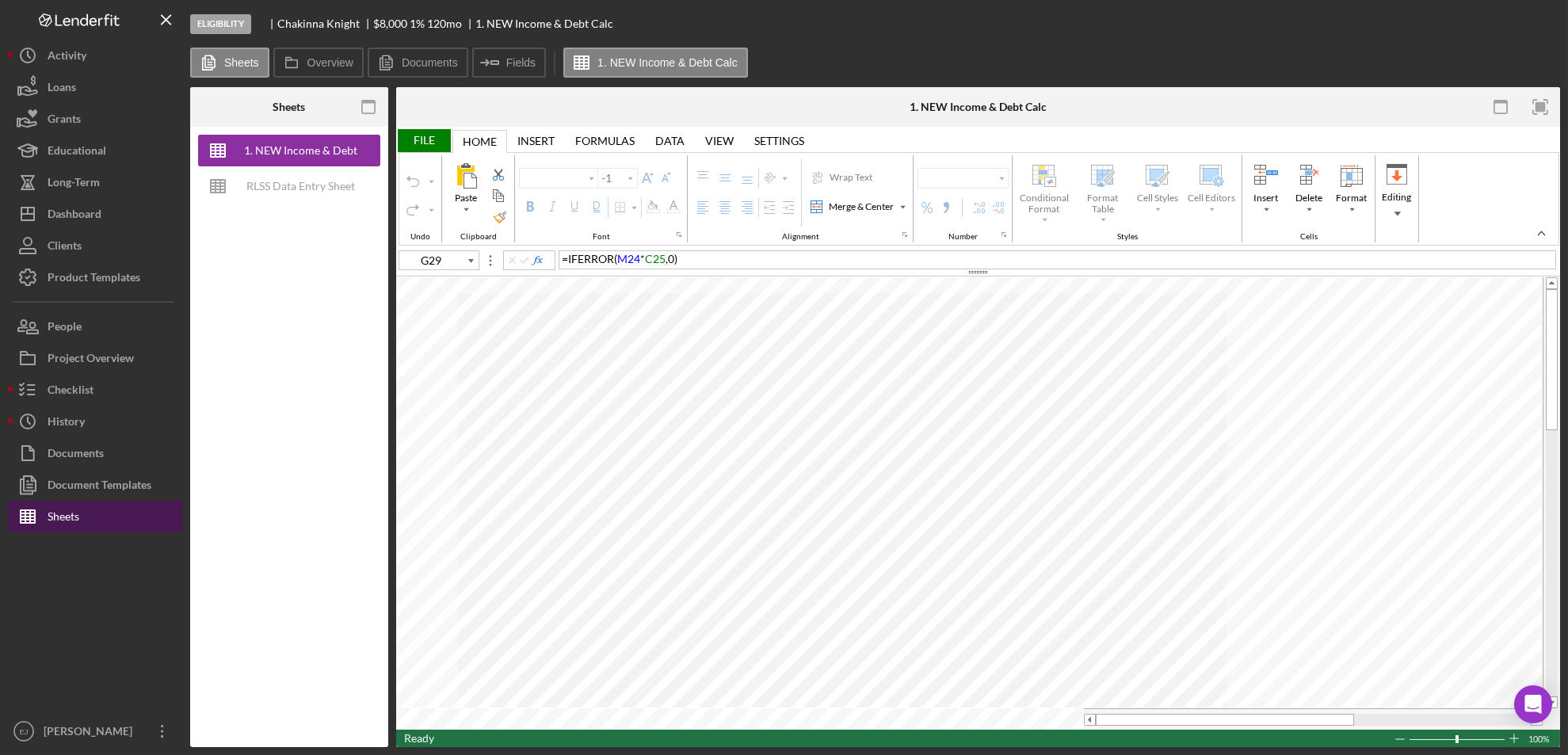
type input "Calibri"
type input "11"
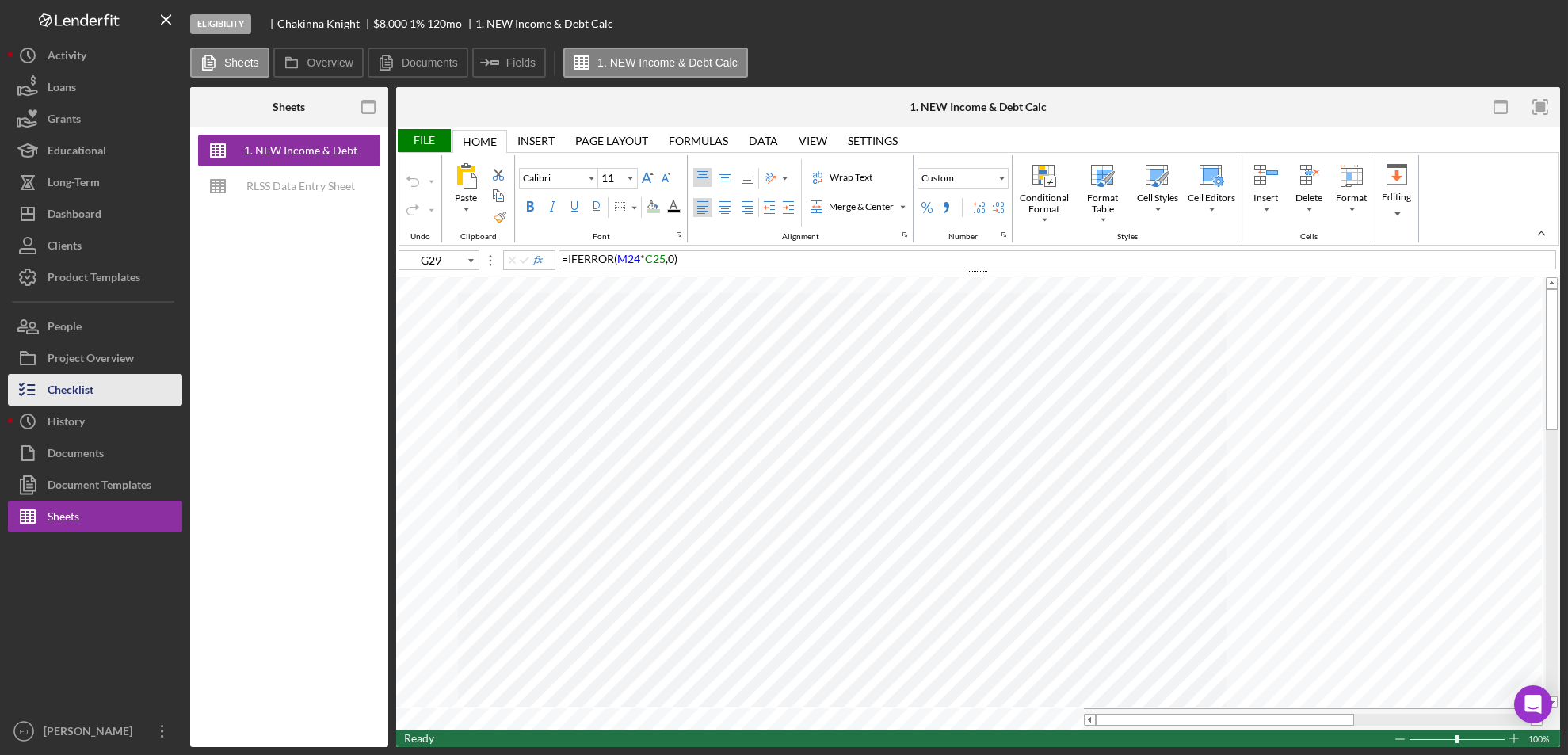
click at [110, 381] on button "Checklist" at bounding box center [95, 390] width 175 height 32
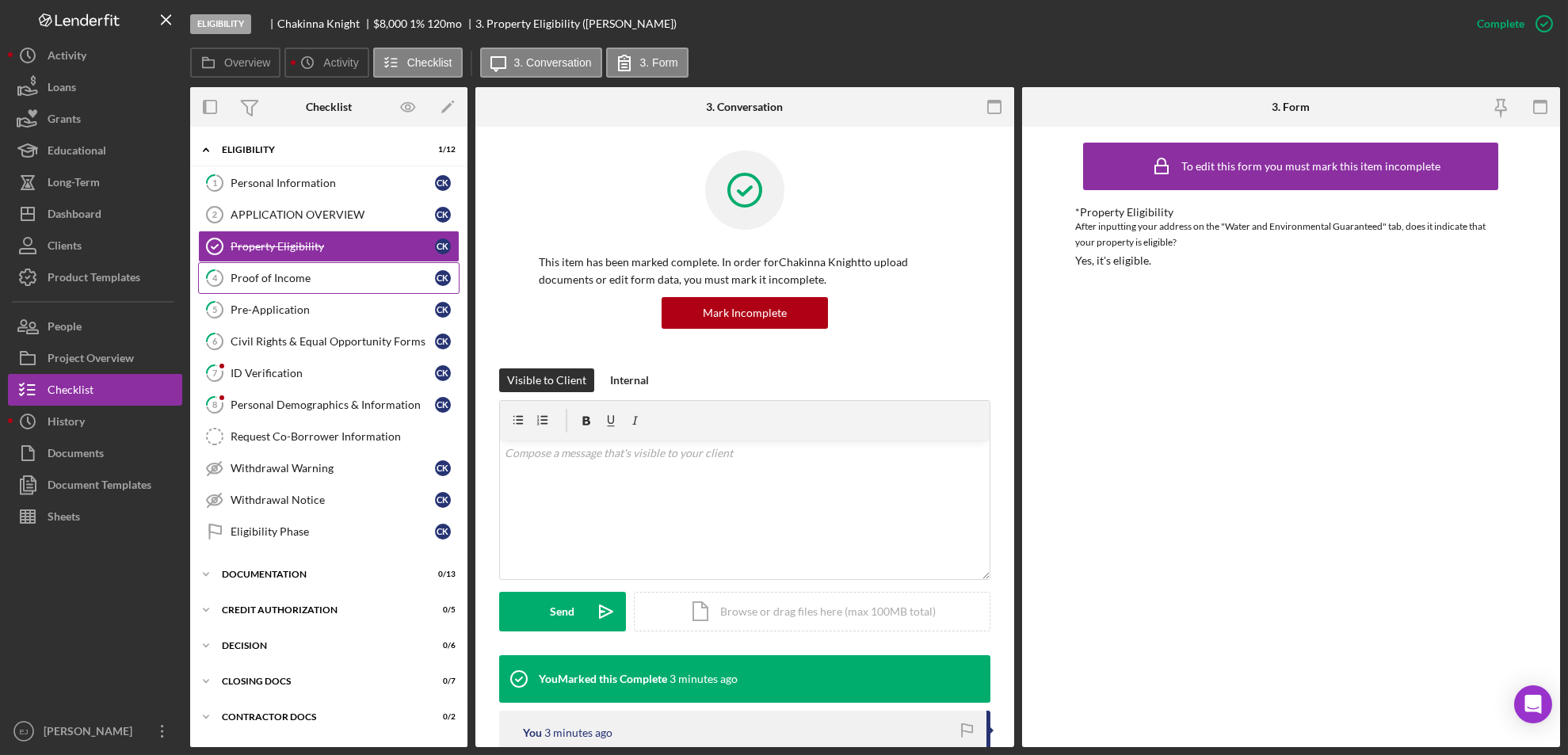
click at [320, 278] on div "Proof of Income" at bounding box center [333, 278] width 205 height 12
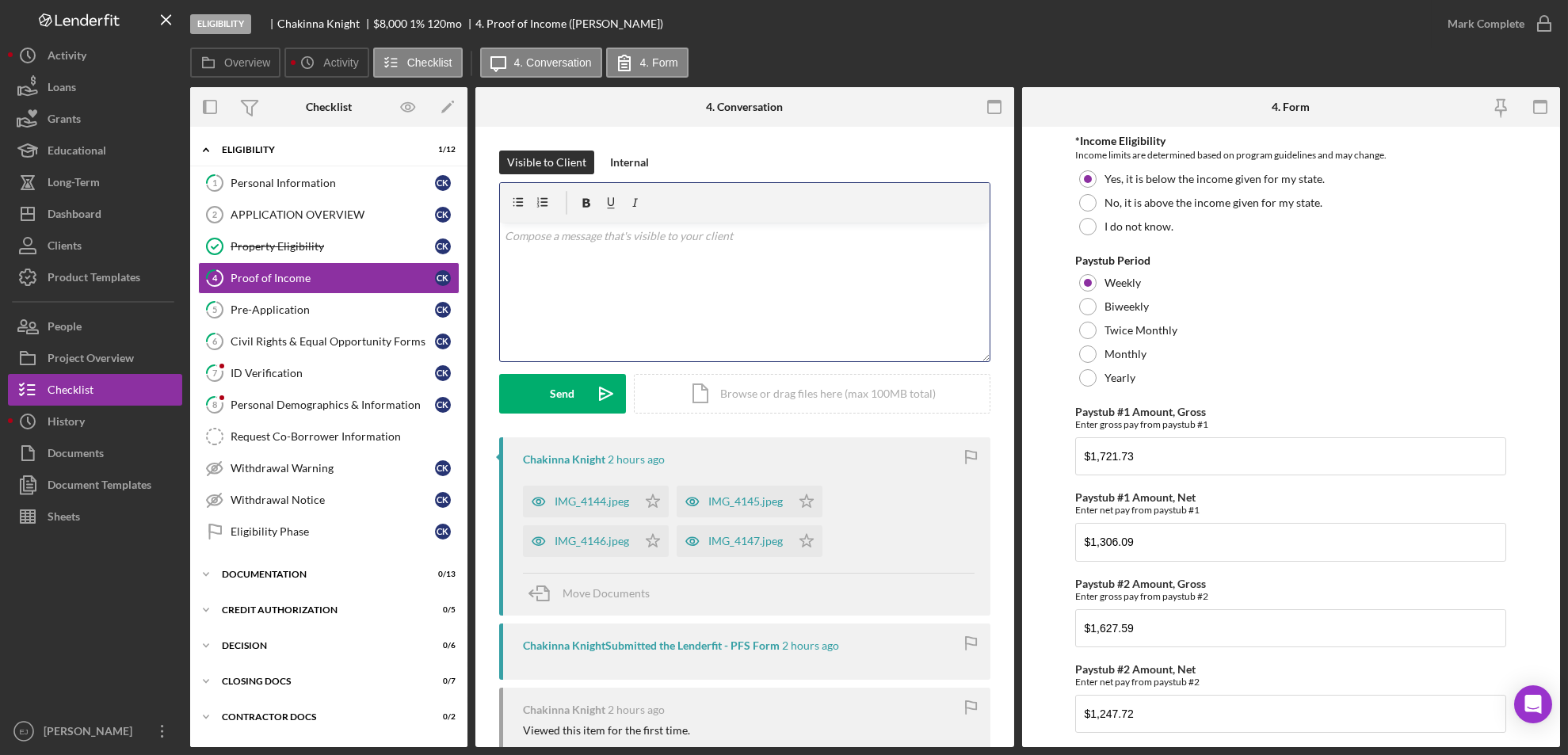
click at [712, 256] on div "v Color teal Color pink Remove color Add row above Add row below Add column bef…" at bounding box center [745, 292] width 490 height 139
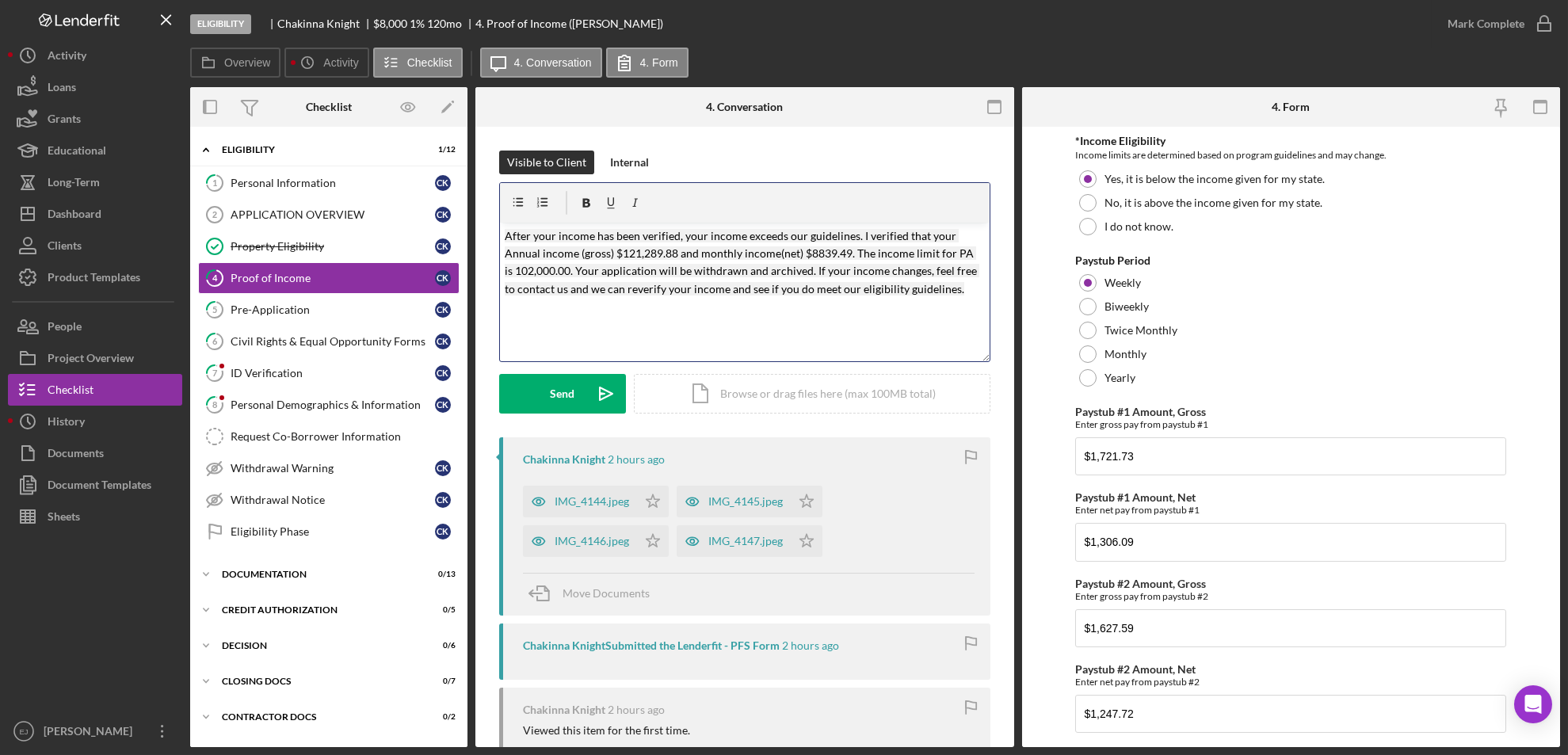
click at [660, 256] on mark "After your income has been verified, your income exceeds our guidelines. I veri…" at bounding box center [742, 262] width 475 height 67
click at [674, 248] on mark "After your income has been verified, your income exceeds our guidelines. I veri…" at bounding box center [742, 262] width 475 height 67
click at [843, 248] on mark "After your income has been verified, your income exceeds our guidelines. I veri…" at bounding box center [743, 262] width 477 height 67
click at [956, 256] on mark "After your income has been verified, your income exceeds our guidelines. I veri…" at bounding box center [743, 262] width 477 height 67
click at [564, 269] on mark "After your income has been verified, your income exceeds our guidelines. I veri…" at bounding box center [743, 262] width 477 height 67
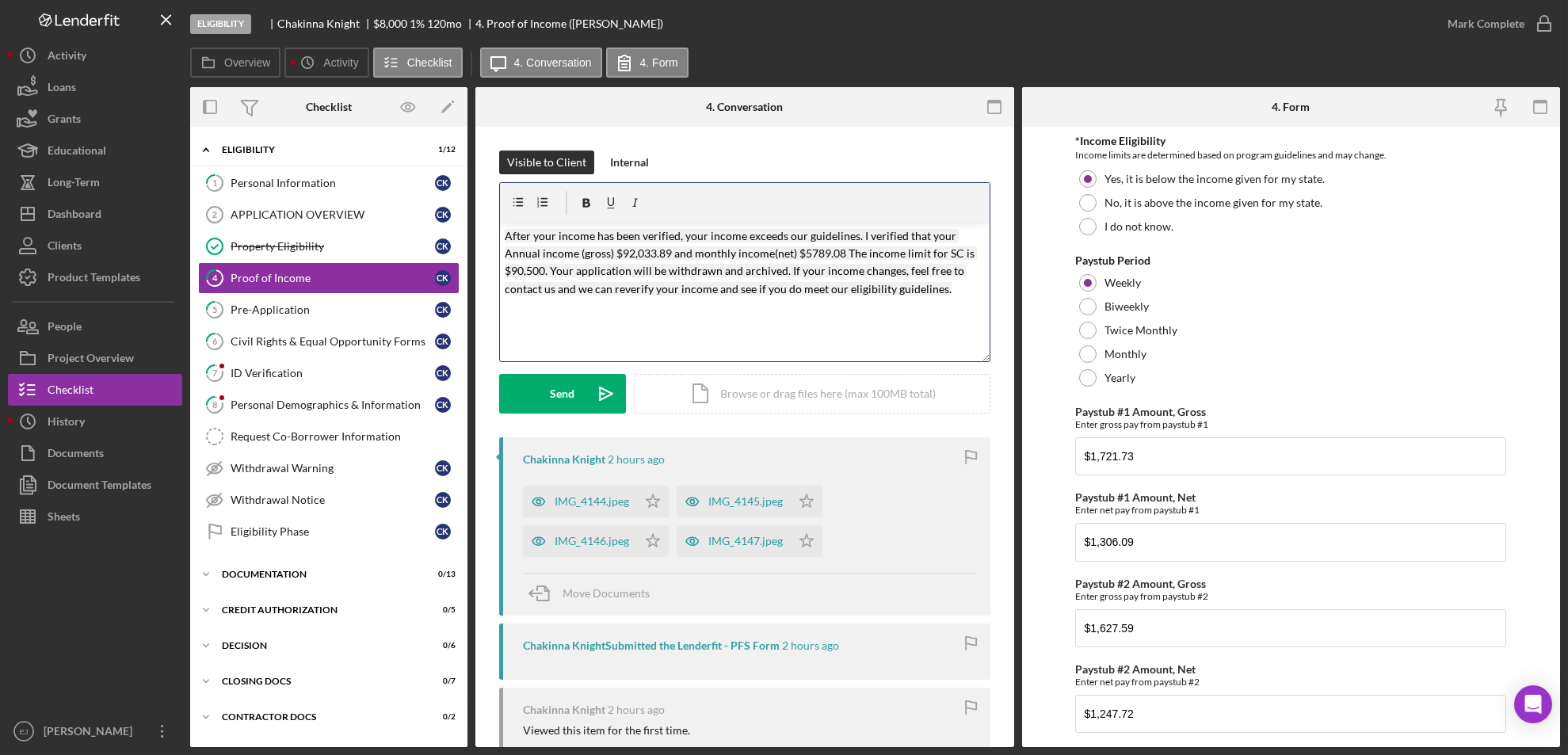
click at [505, 239] on mark "After your income has been verified, your income exceeds our guidelines. I veri…" at bounding box center [741, 262] width 472 height 67
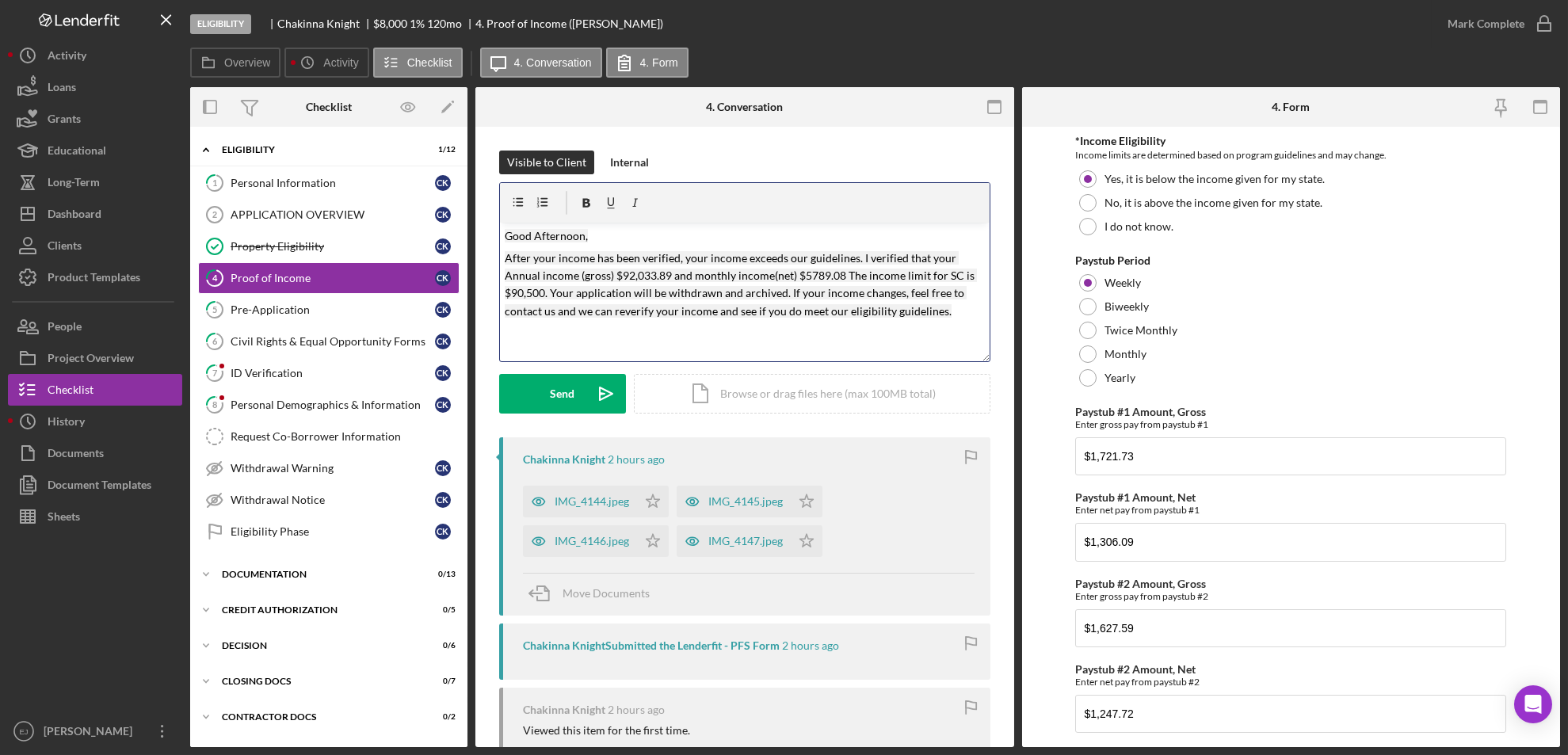
click at [955, 313] on p "After your income has been verified, your income exceeds our guidelines. I veri…" at bounding box center [744, 285] width 480 height 71
click at [684, 317] on mark "After your income has been verified, your income exceeds our guidelines. I veri…" at bounding box center [741, 293] width 472 height 85
click at [654, 342] on div "v Color teal Color pink Remove color Add row above Add row below Add column bef…" at bounding box center [745, 292] width 490 height 139
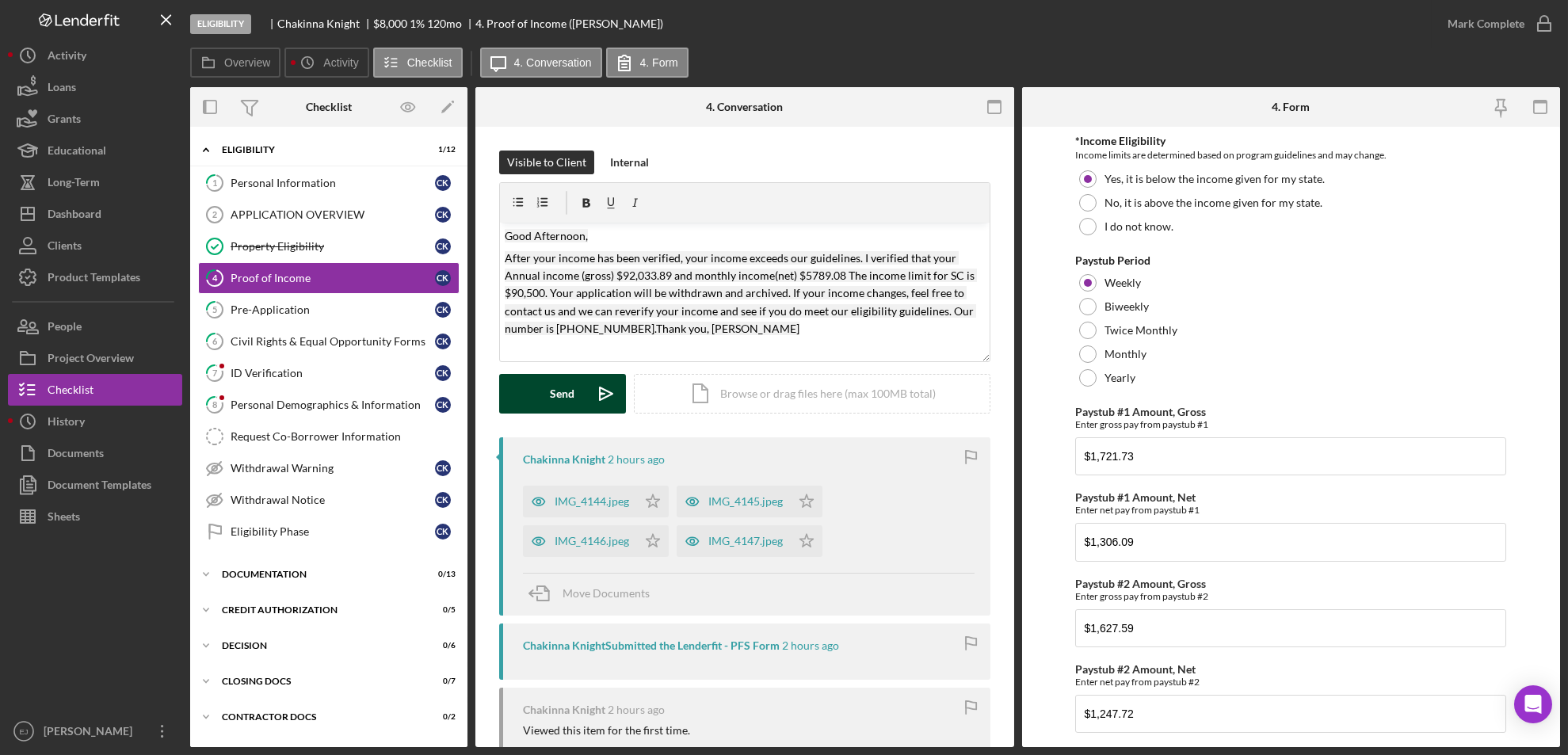
click at [597, 389] on icon "Icon/icon-invite-send" at bounding box center [606, 394] width 40 height 40
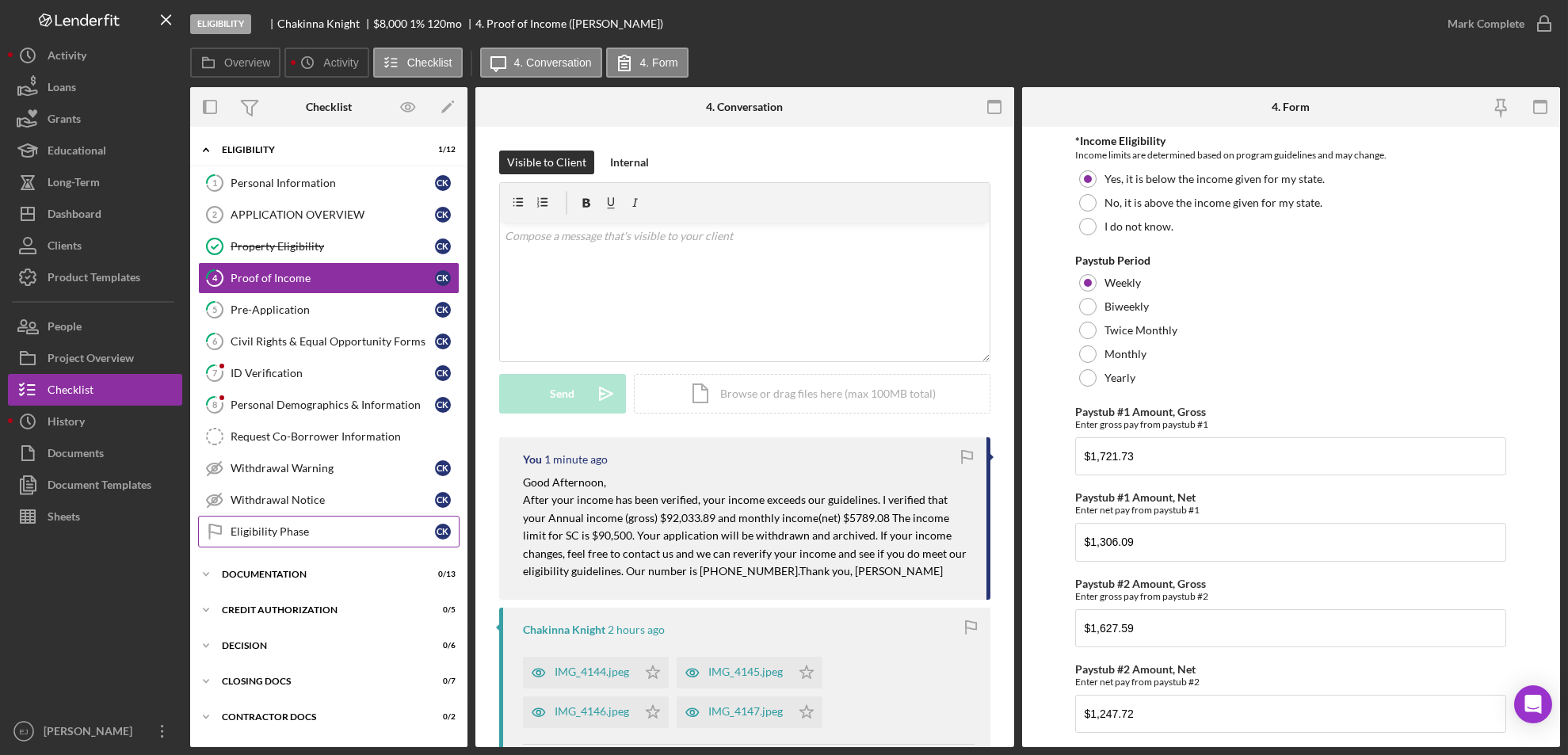
click at [312, 537] on div "Eligibility Phase" at bounding box center [333, 532] width 205 height 12
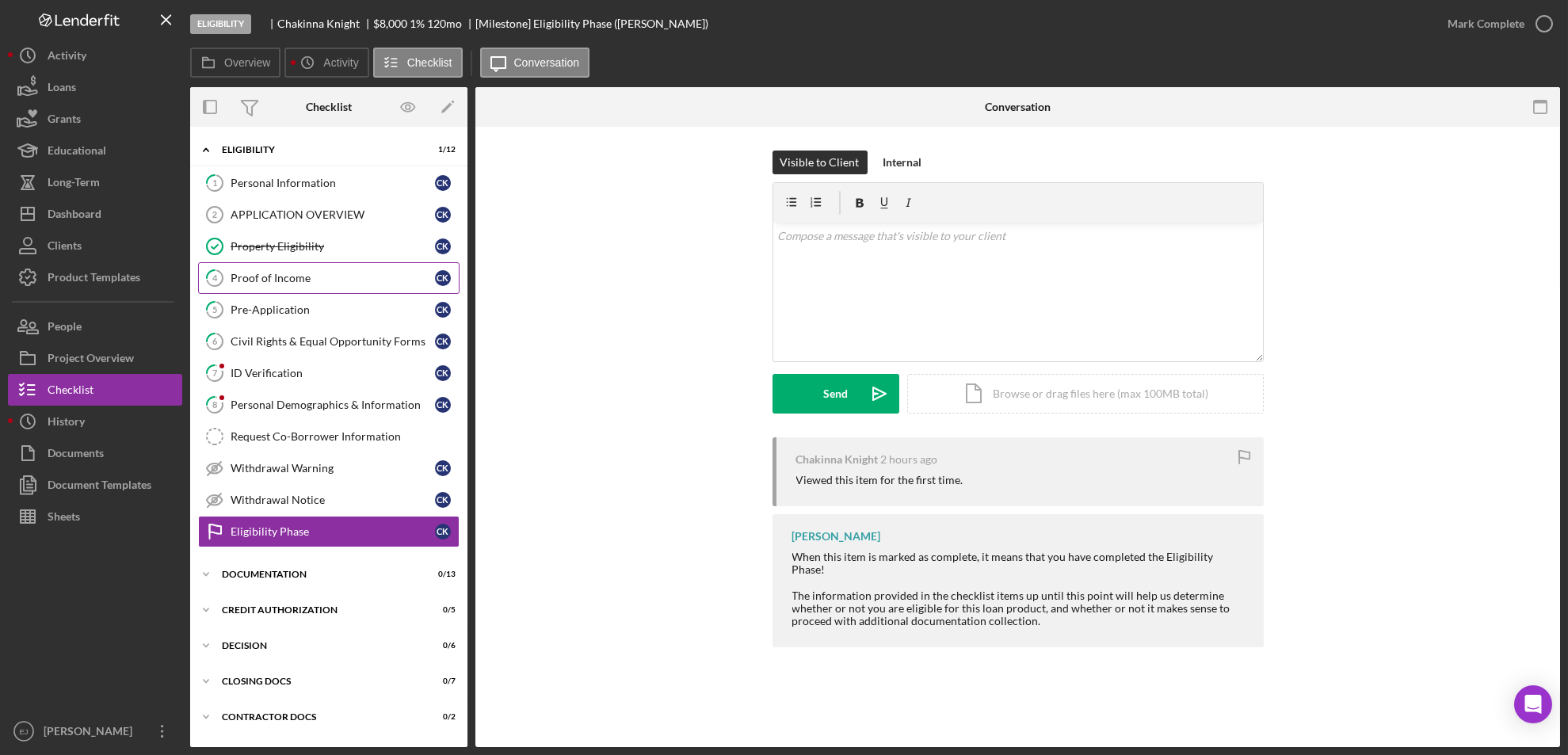
click at [292, 278] on div "Proof of Income" at bounding box center [333, 278] width 205 height 12
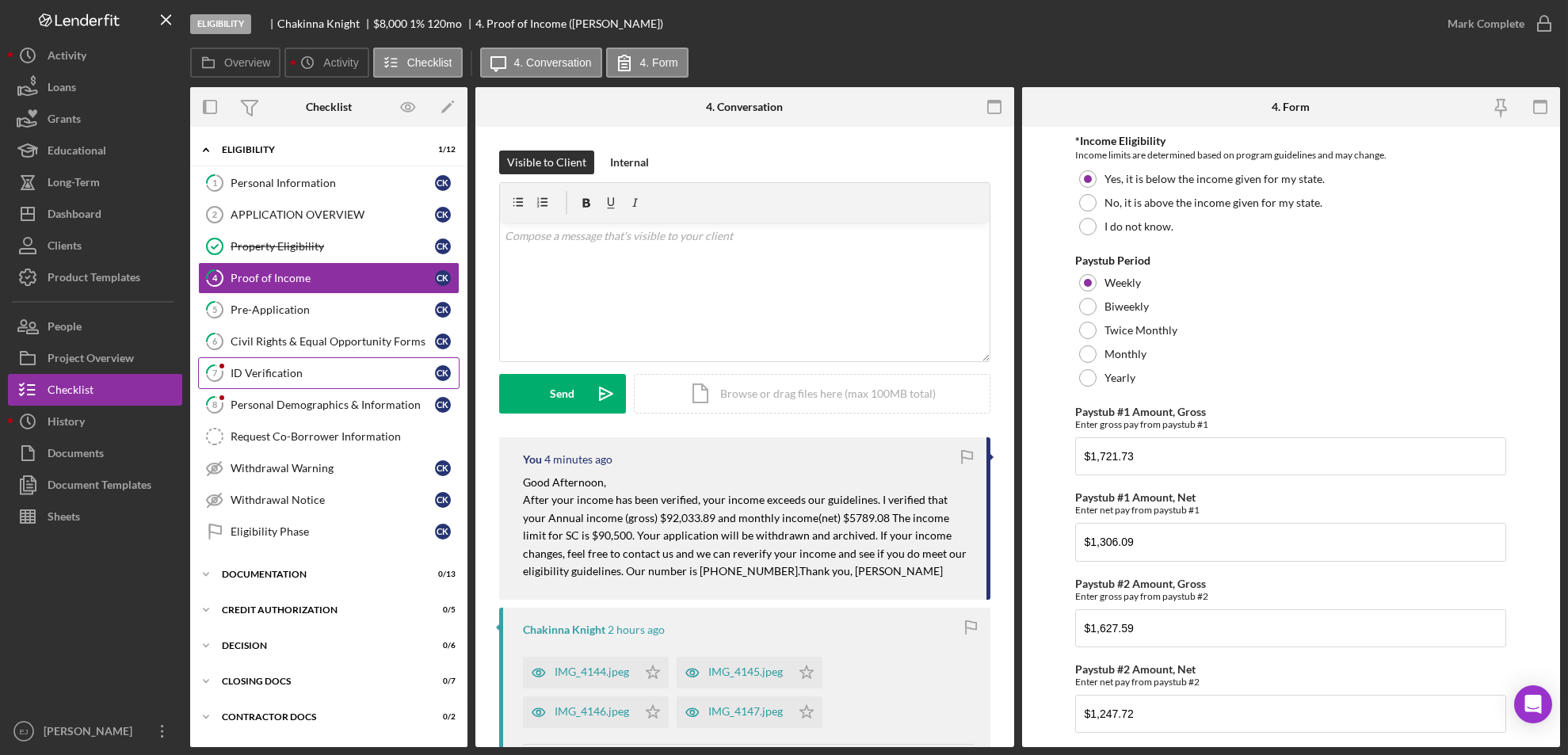
click at [292, 383] on link "7 ID Verification C K" at bounding box center [329, 373] width 262 height 32
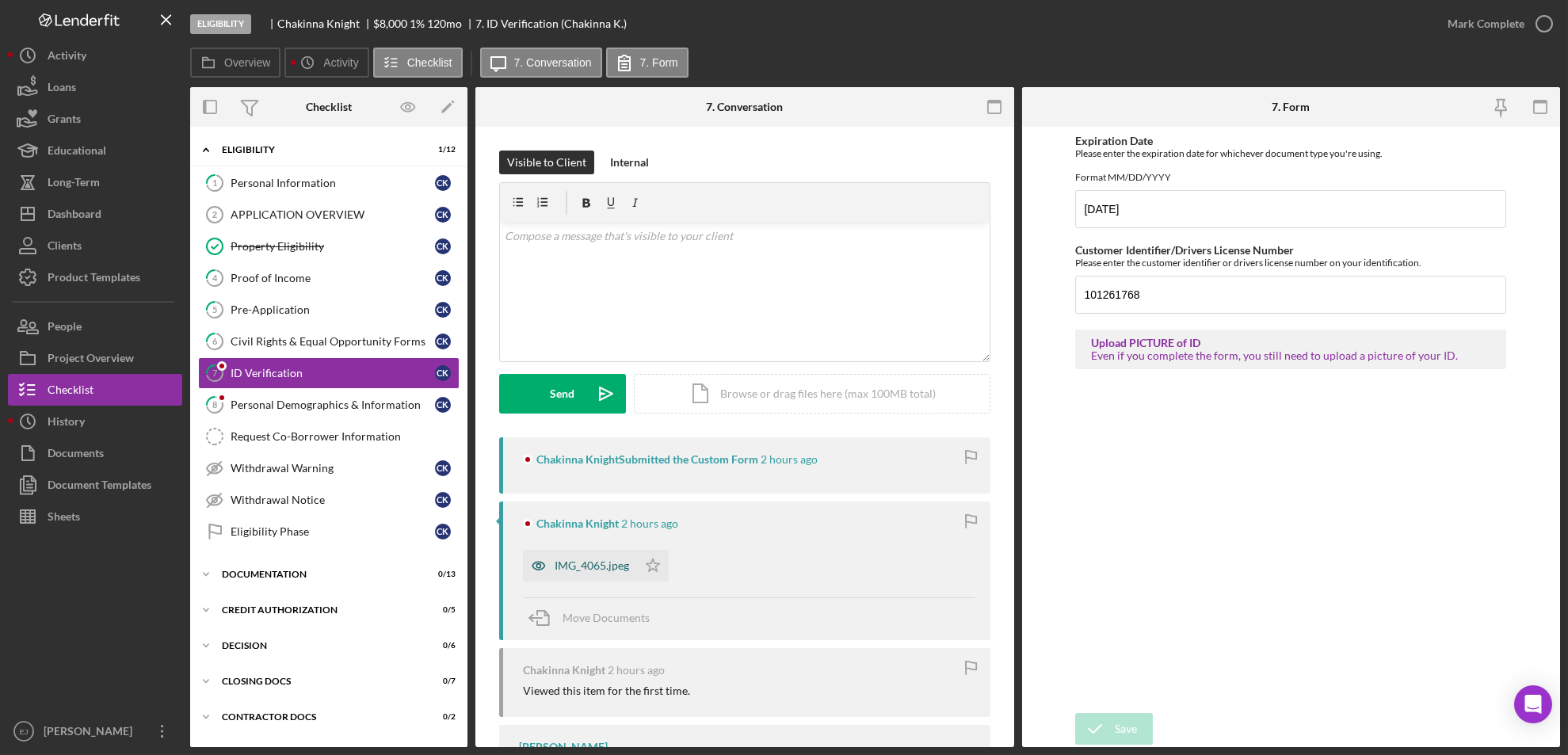
click at [600, 562] on div "IMG_4065.jpeg" at bounding box center [592, 565] width 75 height 12
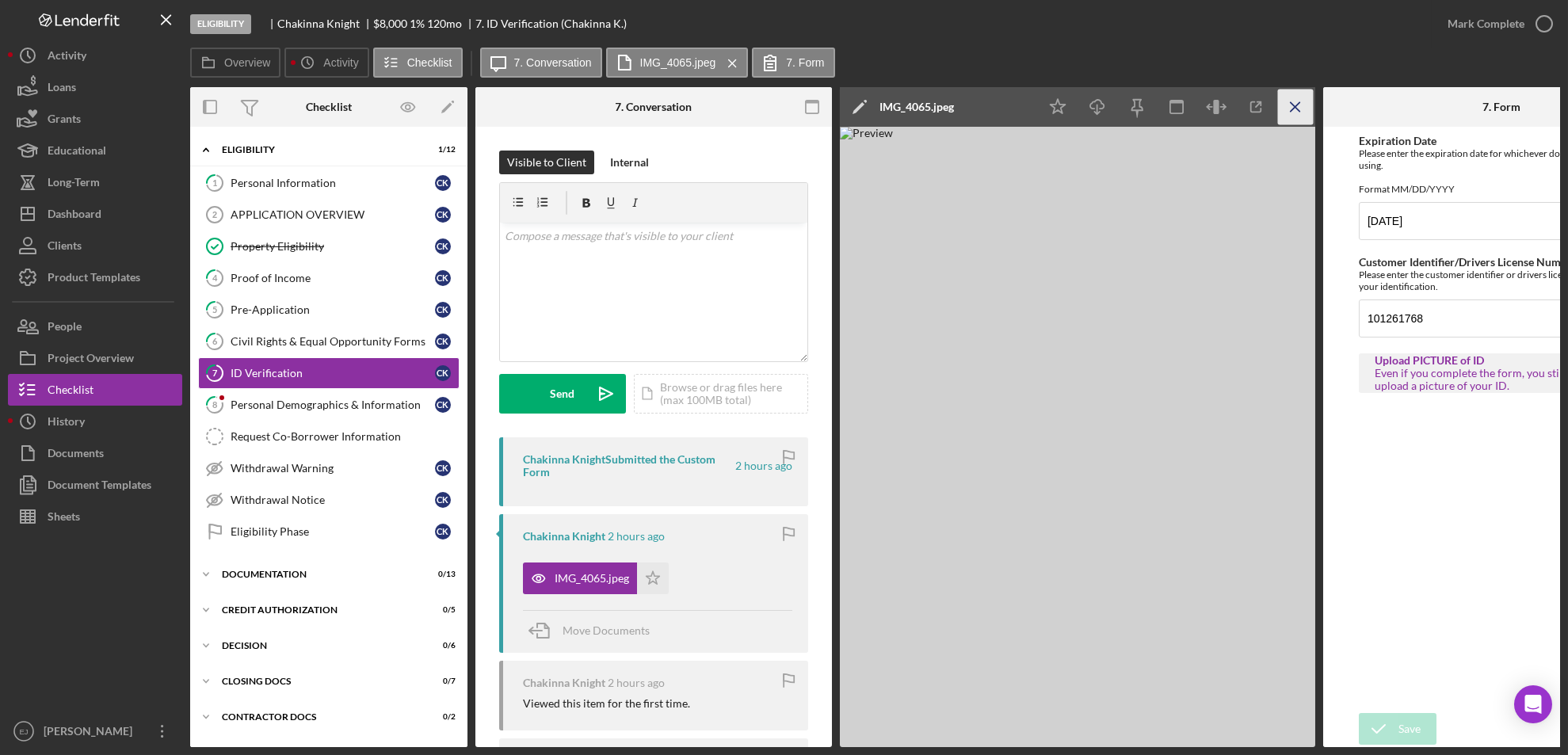
click at [1288, 112] on icon "Icon/Menu Close" at bounding box center [1296, 108] width 36 height 36
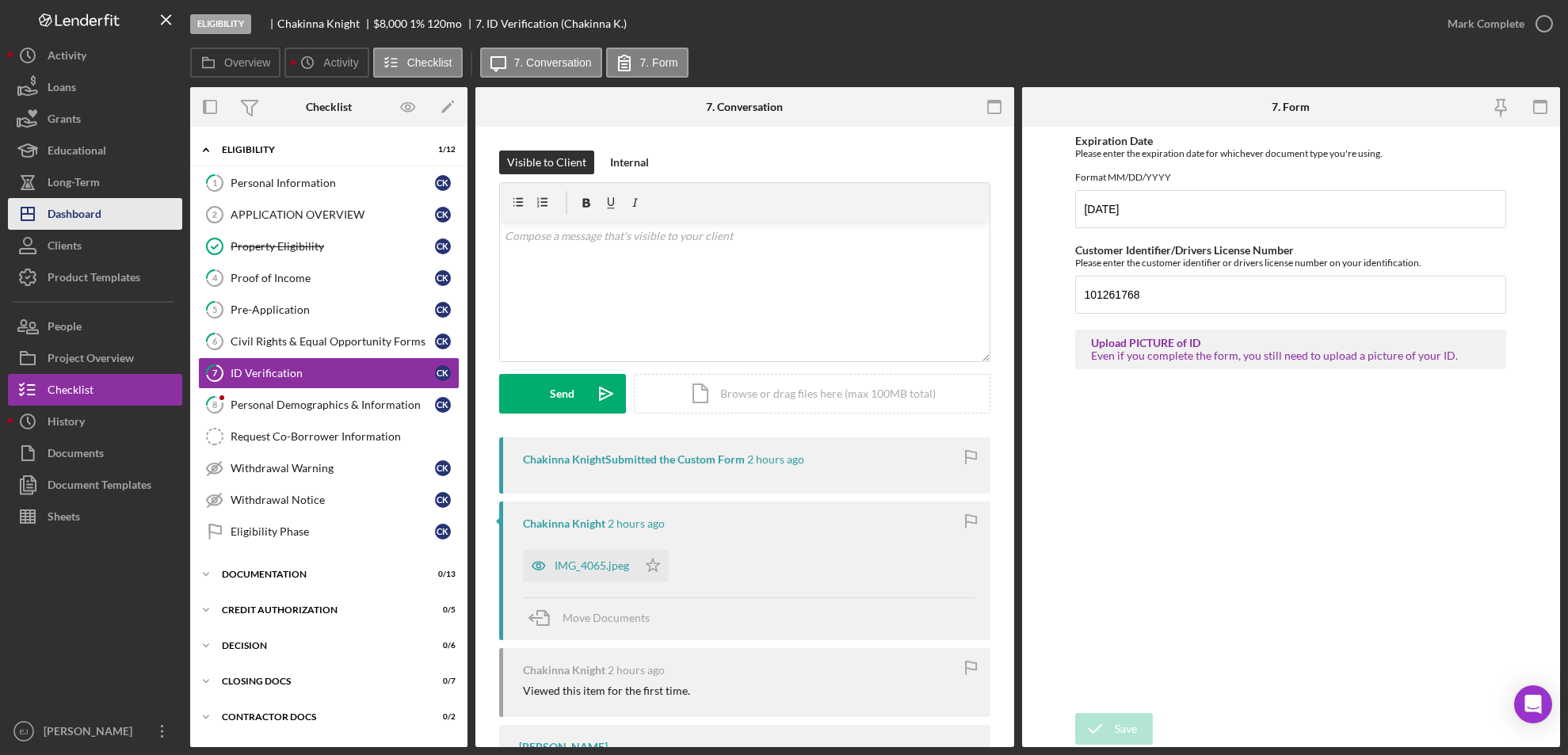
click at [45, 220] on icon "Icon/Dashboard" at bounding box center [28, 214] width 40 height 40
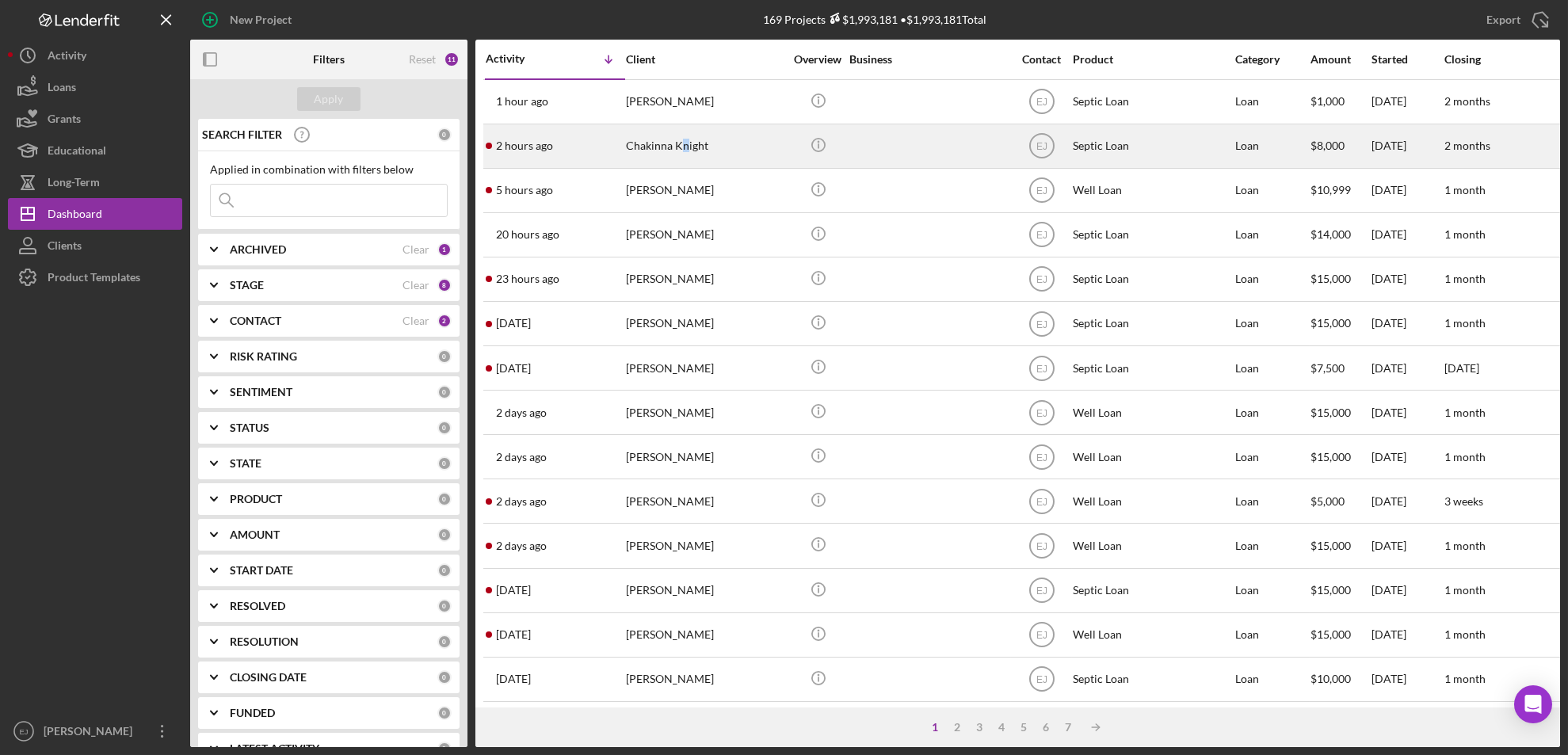
drag, startPoint x: 687, startPoint y: 152, endPoint x: 674, endPoint y: 143, distance: 15.8
click at [674, 143] on div "Chakinna Knight" at bounding box center [705, 146] width 158 height 42
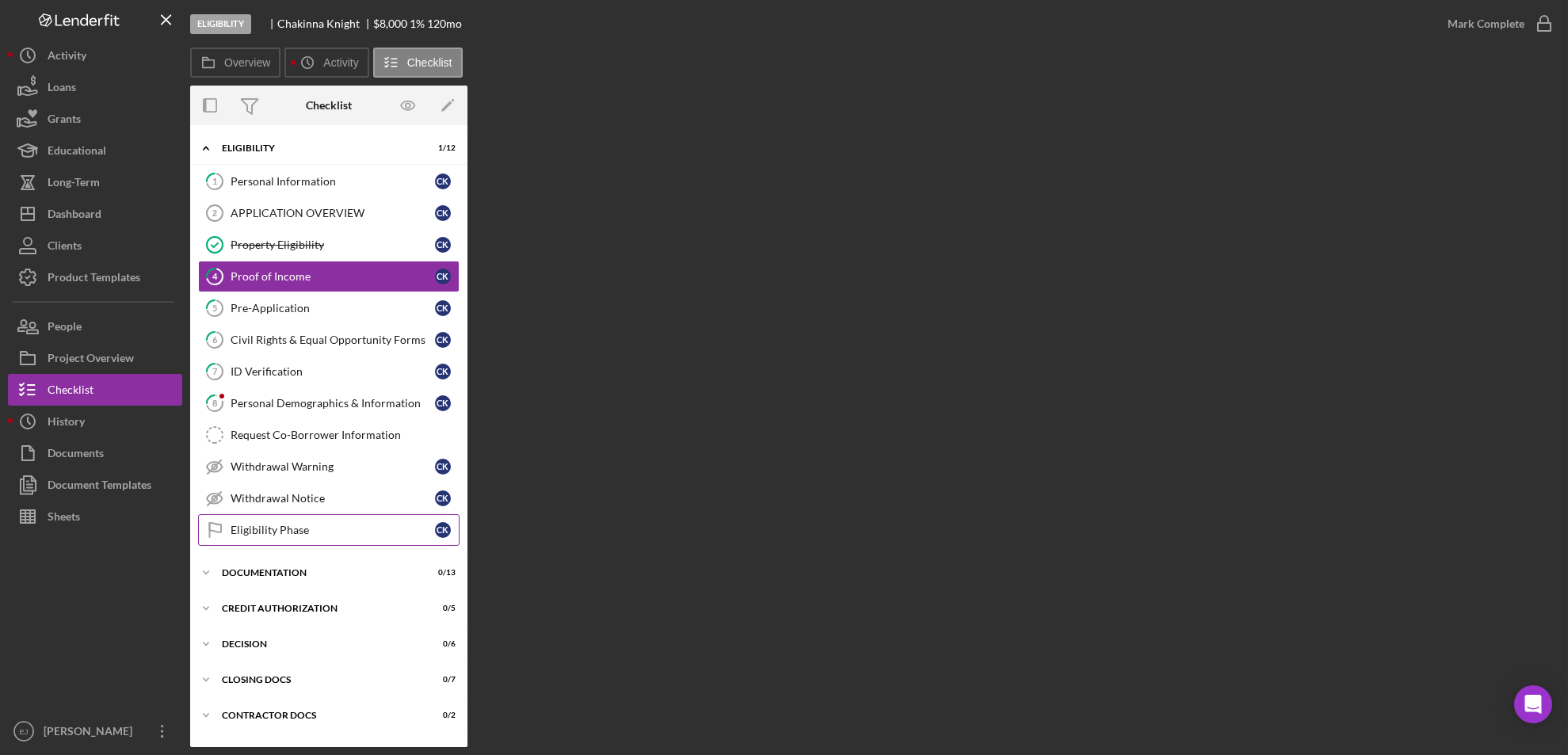
click at [293, 535] on div "Eligibility Phase" at bounding box center [333, 530] width 205 height 12
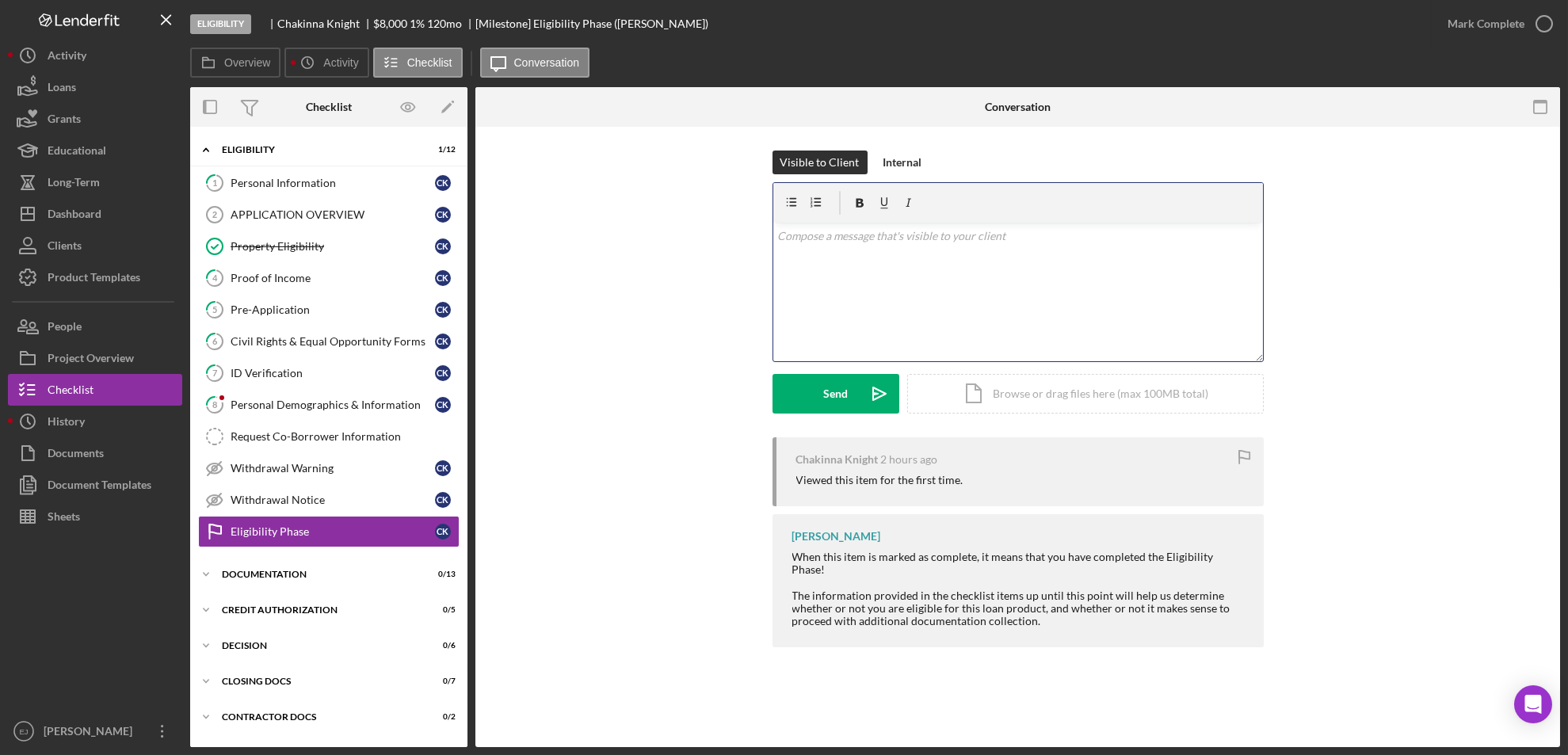
click at [847, 261] on div "v Color teal Color pink Remove color Add row above Add row below Add column bef…" at bounding box center [1019, 292] width 490 height 139
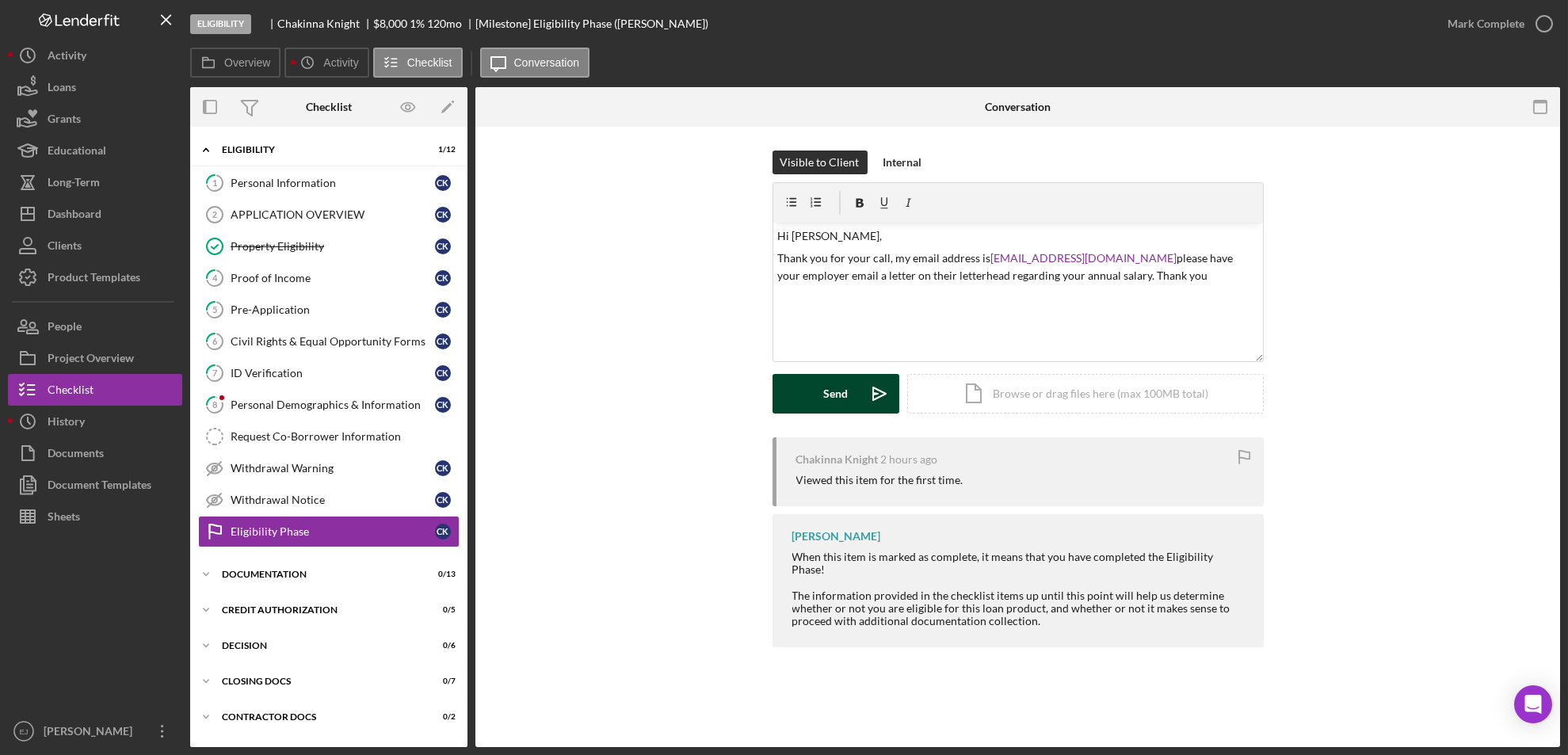
click at [843, 395] on div "Send" at bounding box center [836, 394] width 25 height 40
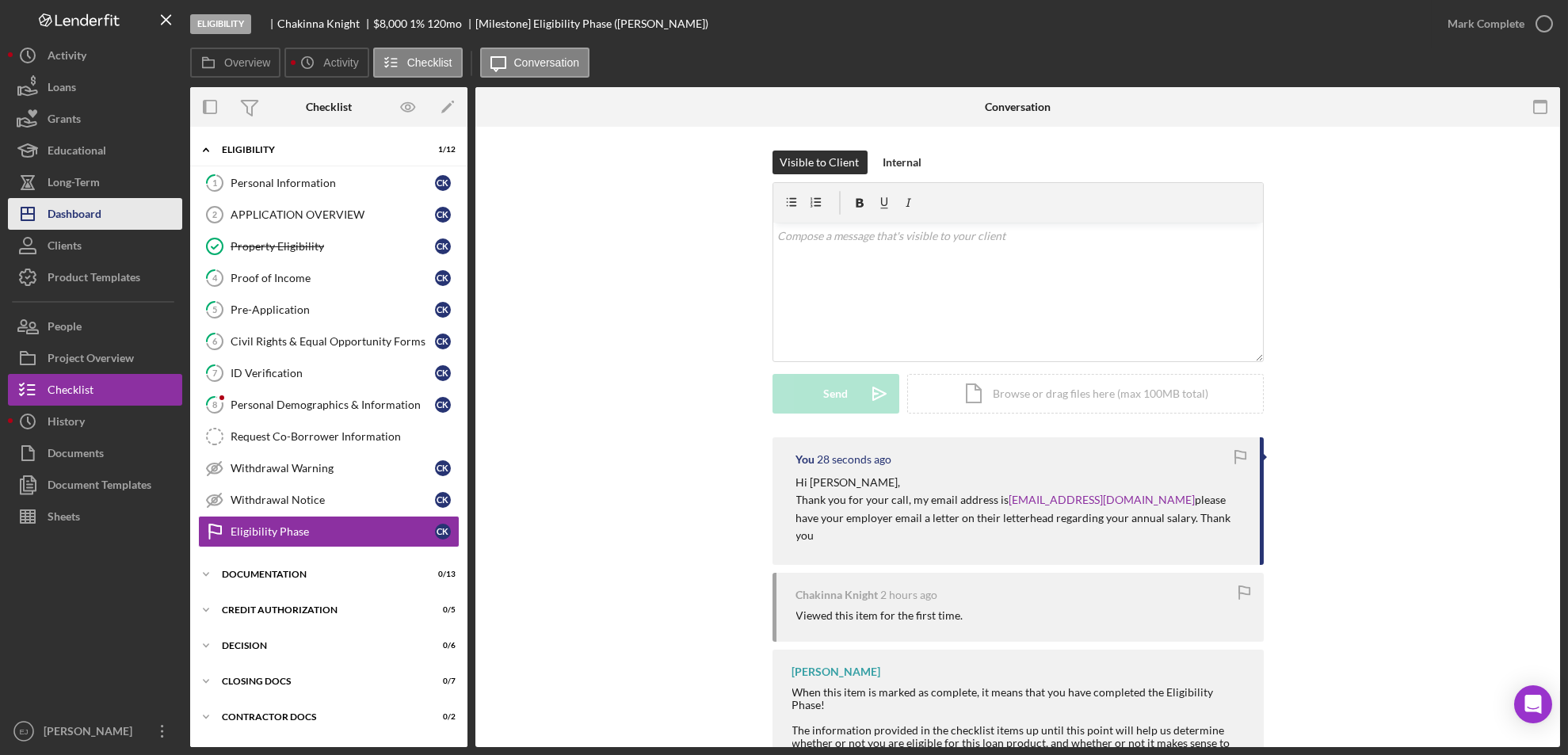
click at [85, 207] on div "Dashboard" at bounding box center [74, 216] width 54 height 36
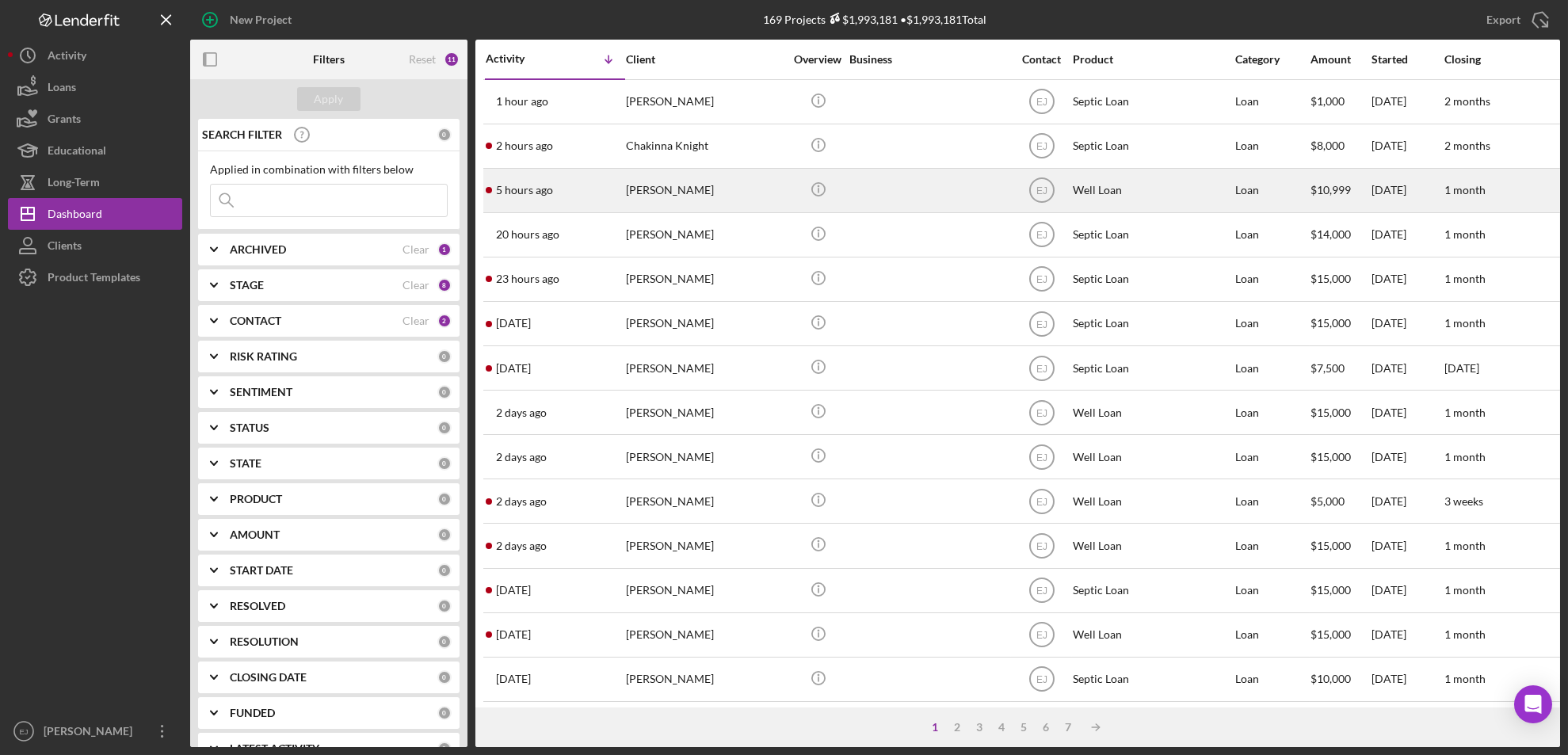
click at [680, 191] on div "[PERSON_NAME]" at bounding box center [705, 190] width 158 height 42
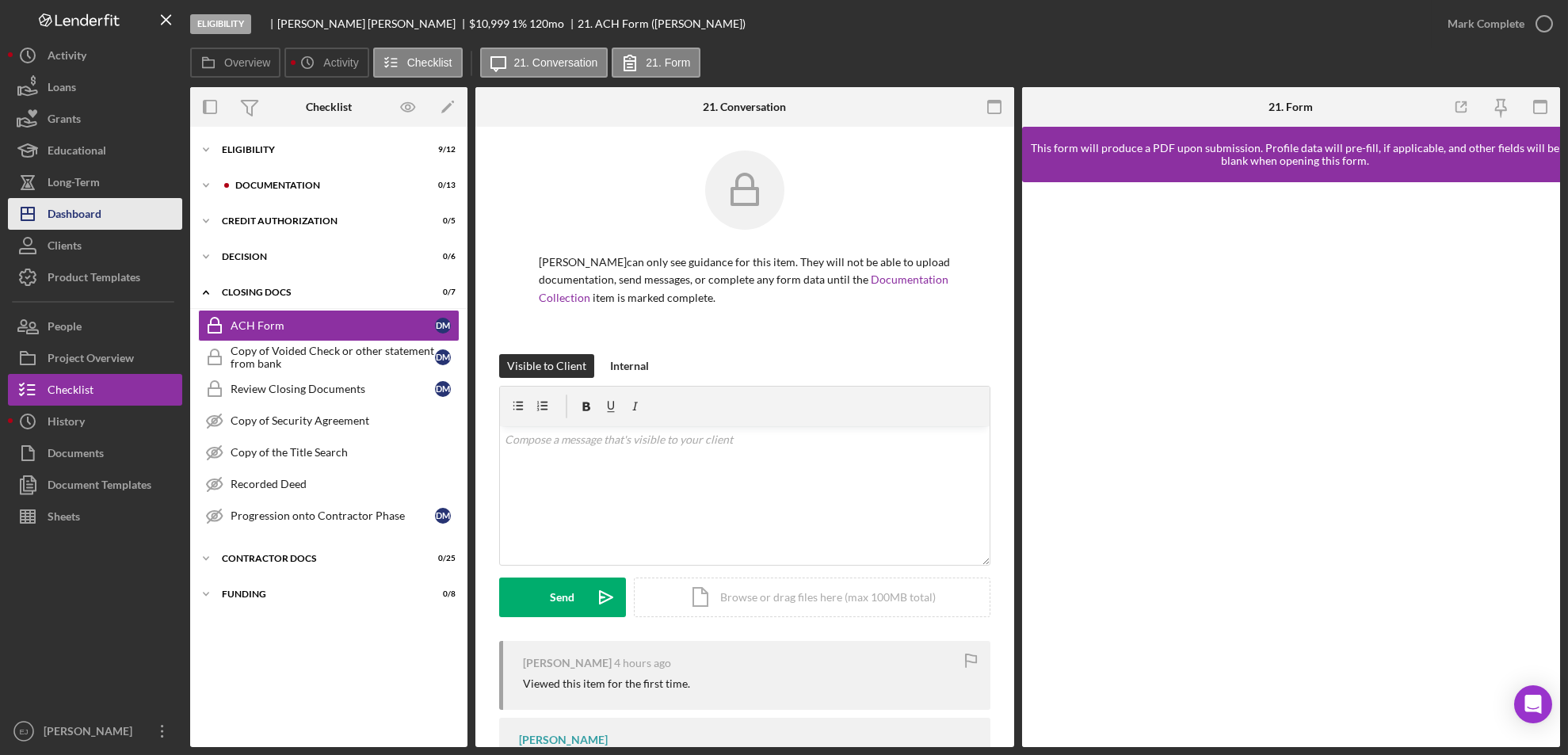
click at [86, 210] on div "Dashboard" at bounding box center [74, 216] width 54 height 36
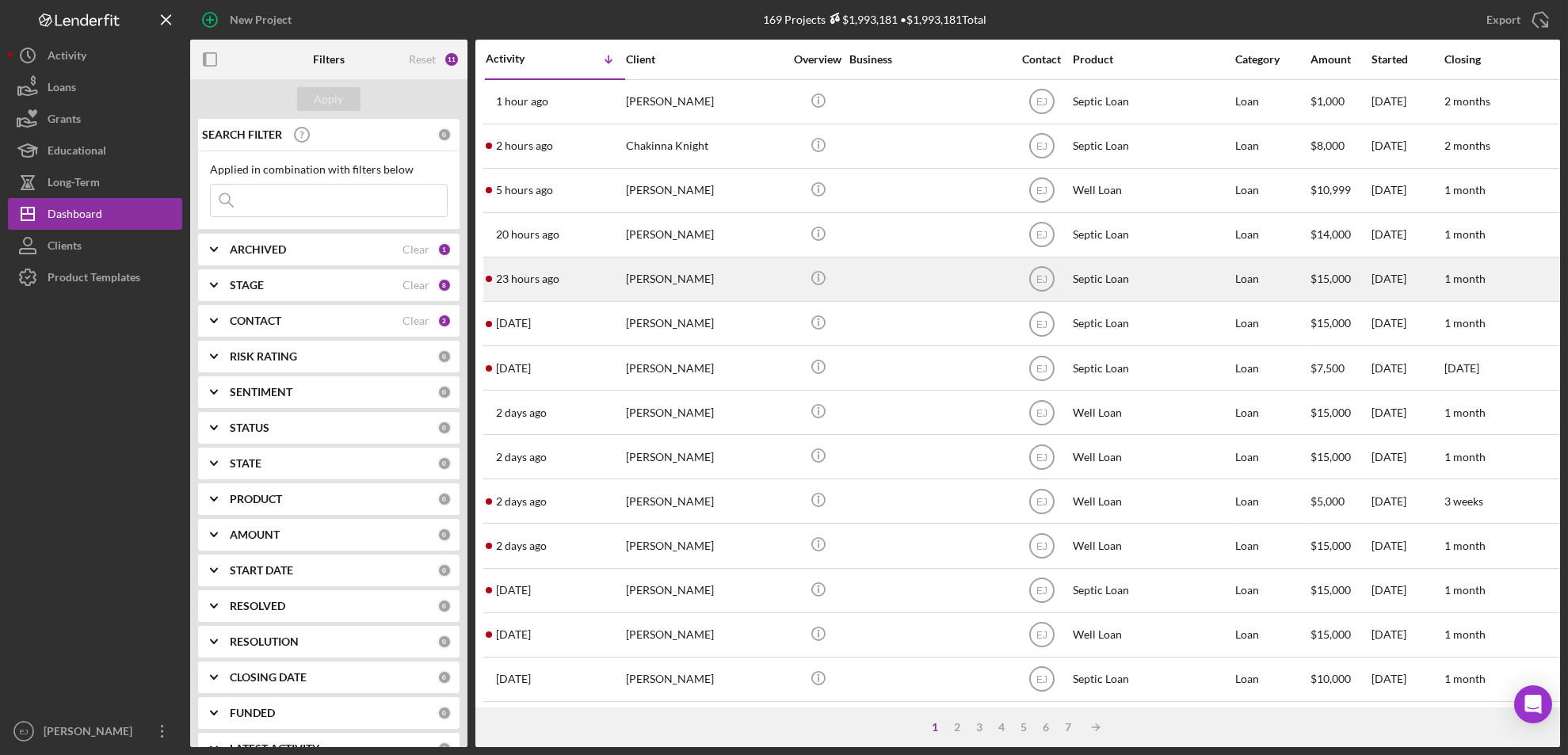
click at [558, 291] on div "23 hours ago [PERSON_NAME]" at bounding box center [556, 279] width 139 height 42
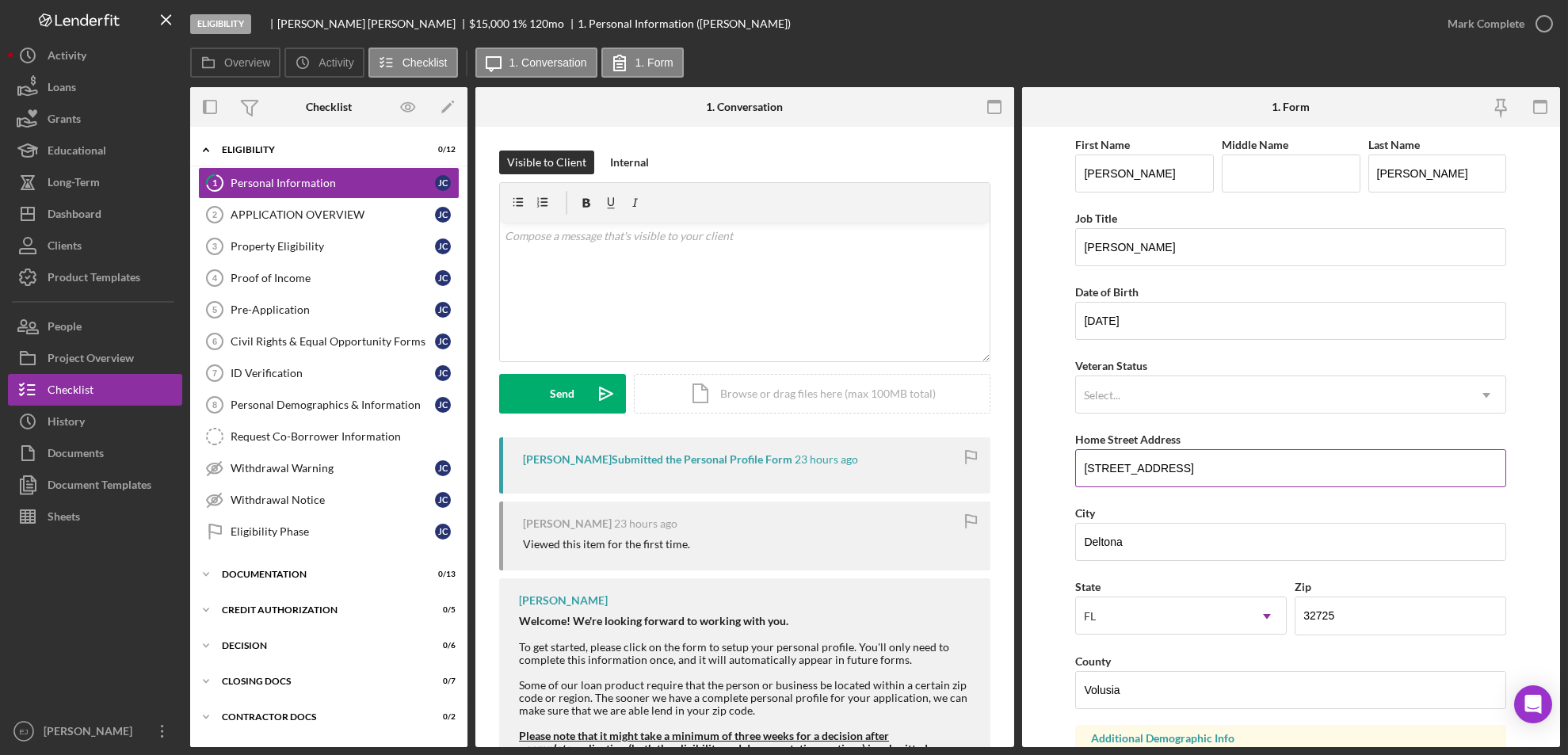
drag, startPoint x: 1077, startPoint y: 465, endPoint x: 1200, endPoint y: 472, distance: 123.2
drag, startPoint x: 1200, startPoint y: 472, endPoint x: 1047, endPoint y: 444, distance: 155.5
click at [1047, 444] on form "First Name [PERSON_NAME] Middle Name Last Name [PERSON_NAME] Job Title [PERSON_…" at bounding box center [1291, 436] width 539 height 621
drag, startPoint x: 1079, startPoint y: 471, endPoint x: 1196, endPoint y: 479, distance: 117.3
click at [1196, 479] on input "[STREET_ADDRESS]" at bounding box center [1291, 468] width 431 height 38
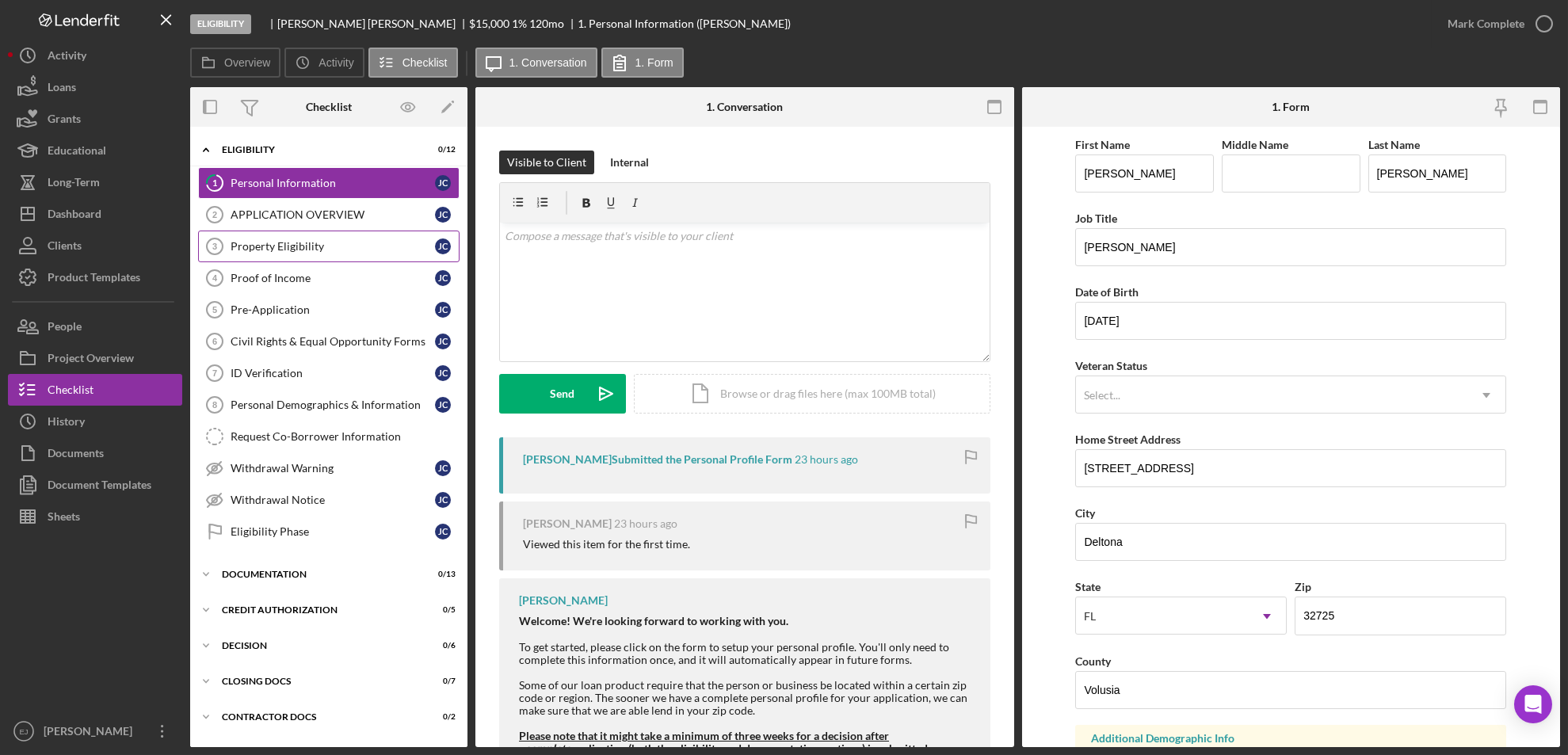
click at [316, 254] on link "Property Eligibility 3 Property Eligibility [PERSON_NAME]" at bounding box center [329, 247] width 262 height 32
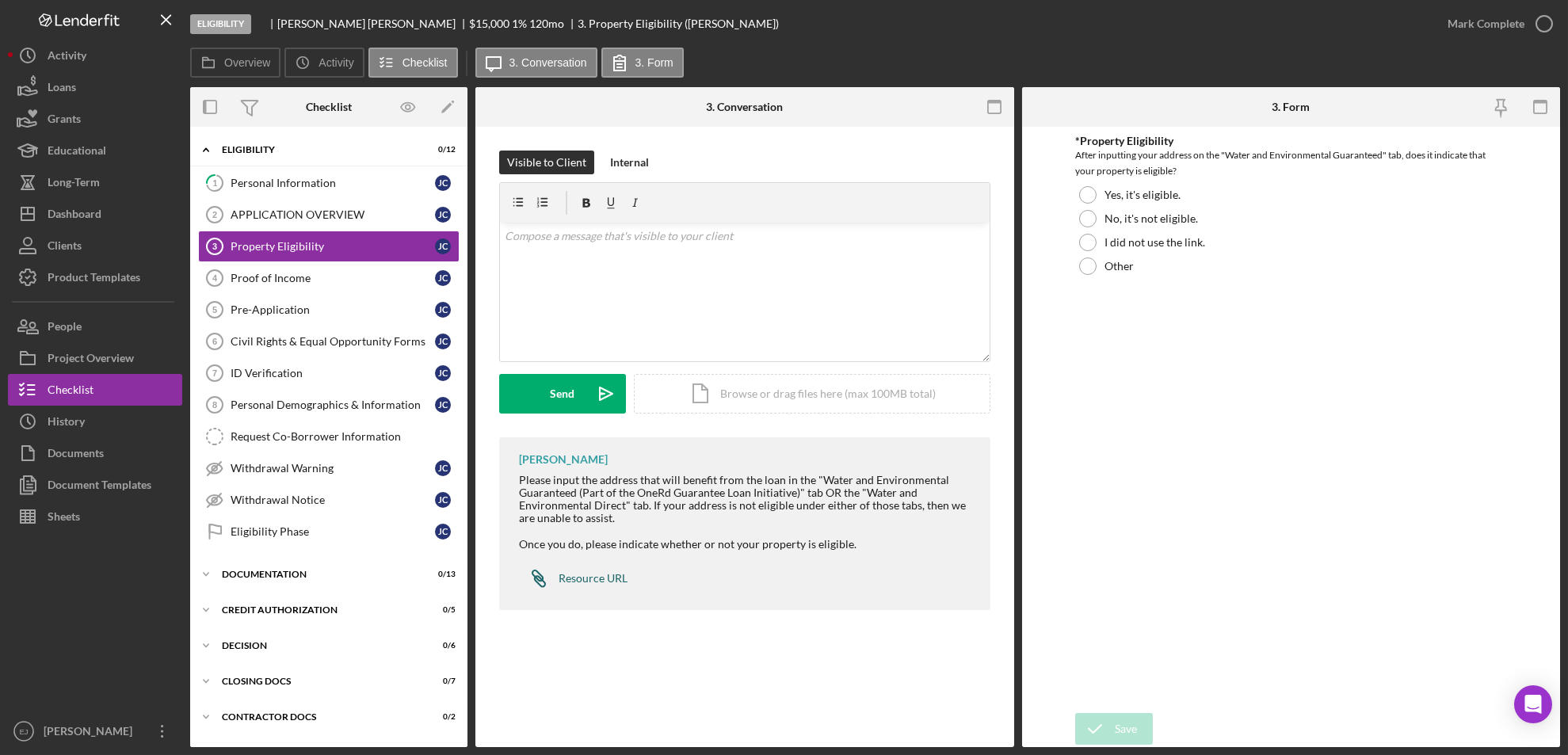
click at [579, 576] on div "Resource URL" at bounding box center [592, 579] width 69 height 12
click at [278, 183] on div "Personal Information" at bounding box center [333, 183] width 205 height 12
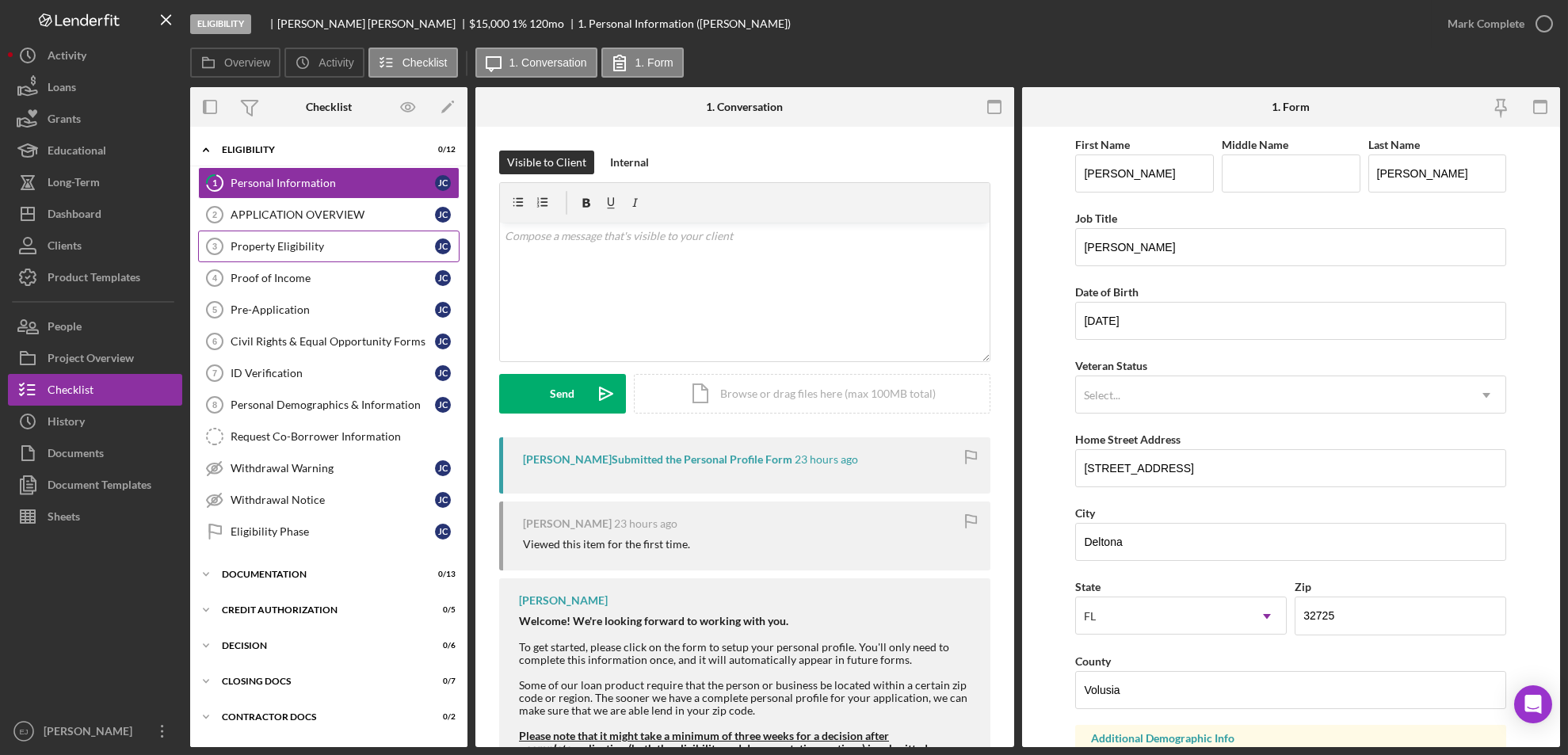
click at [262, 256] on link "Property Eligibility 3 Property Eligibility [PERSON_NAME]" at bounding box center [329, 247] width 262 height 32
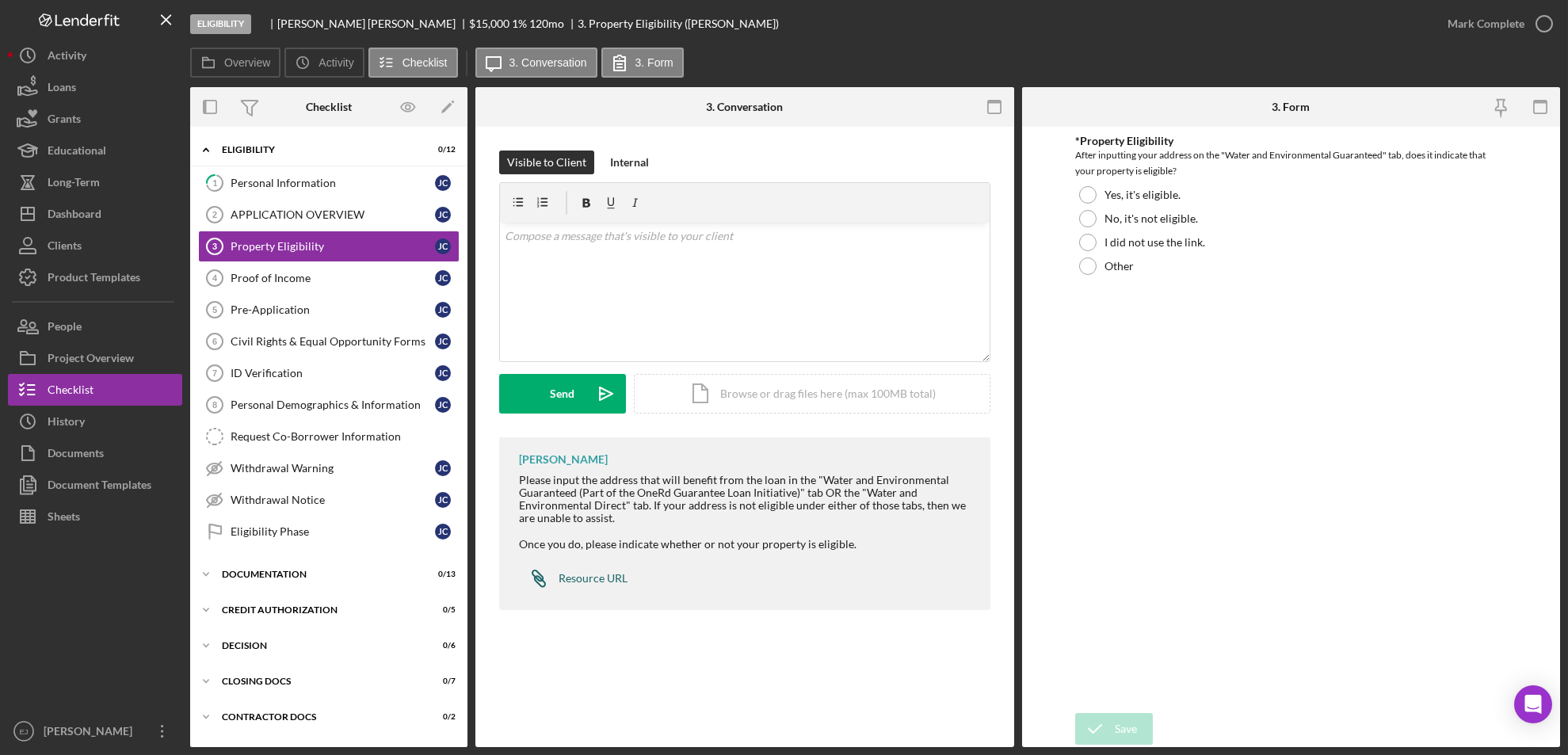
click at [605, 579] on div "Resource URL" at bounding box center [592, 579] width 69 height 12
click at [305, 183] on div "Personal Information" at bounding box center [333, 183] width 205 height 12
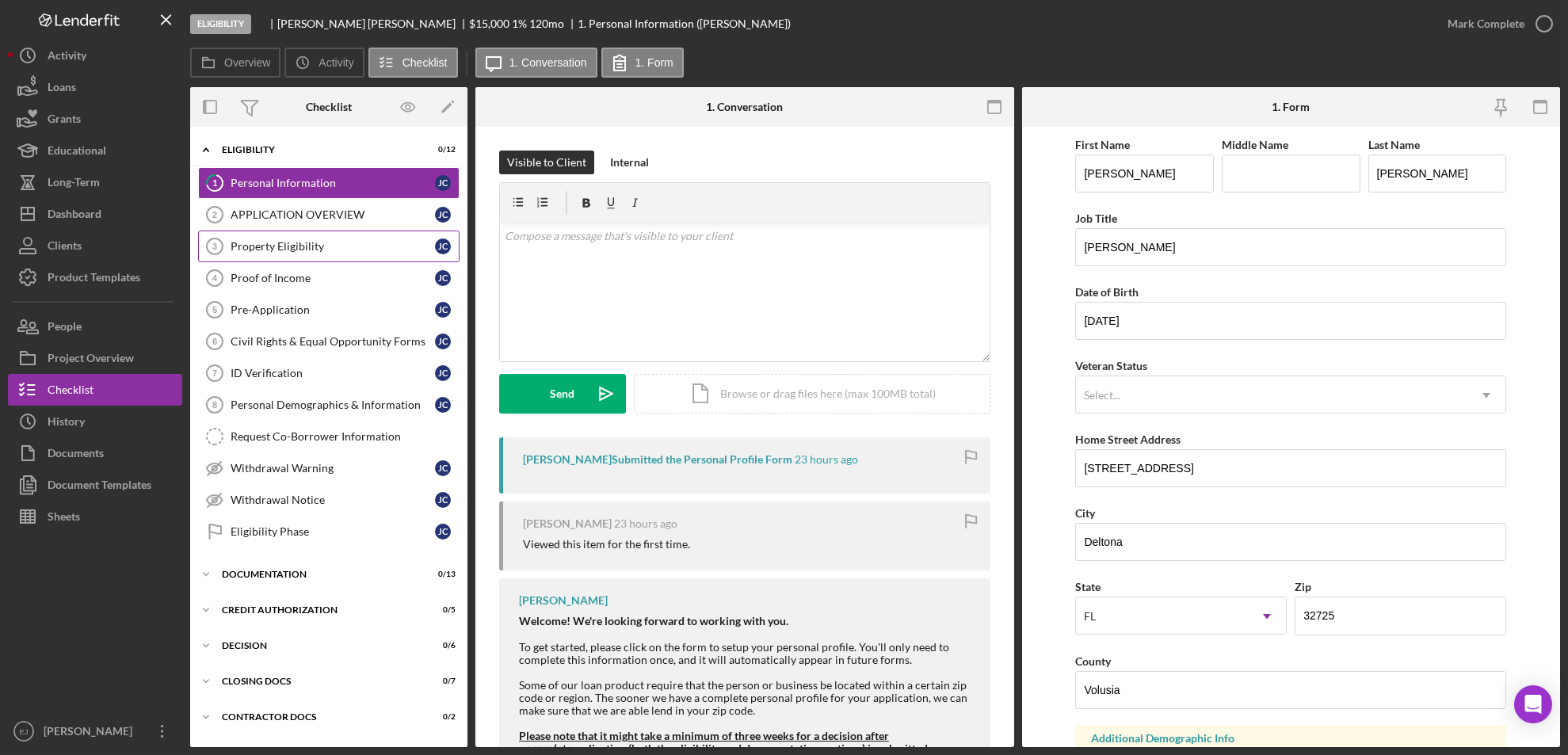
click at [325, 261] on link "Property Eligibility 3 Property Eligibility [PERSON_NAME]" at bounding box center [329, 247] width 262 height 32
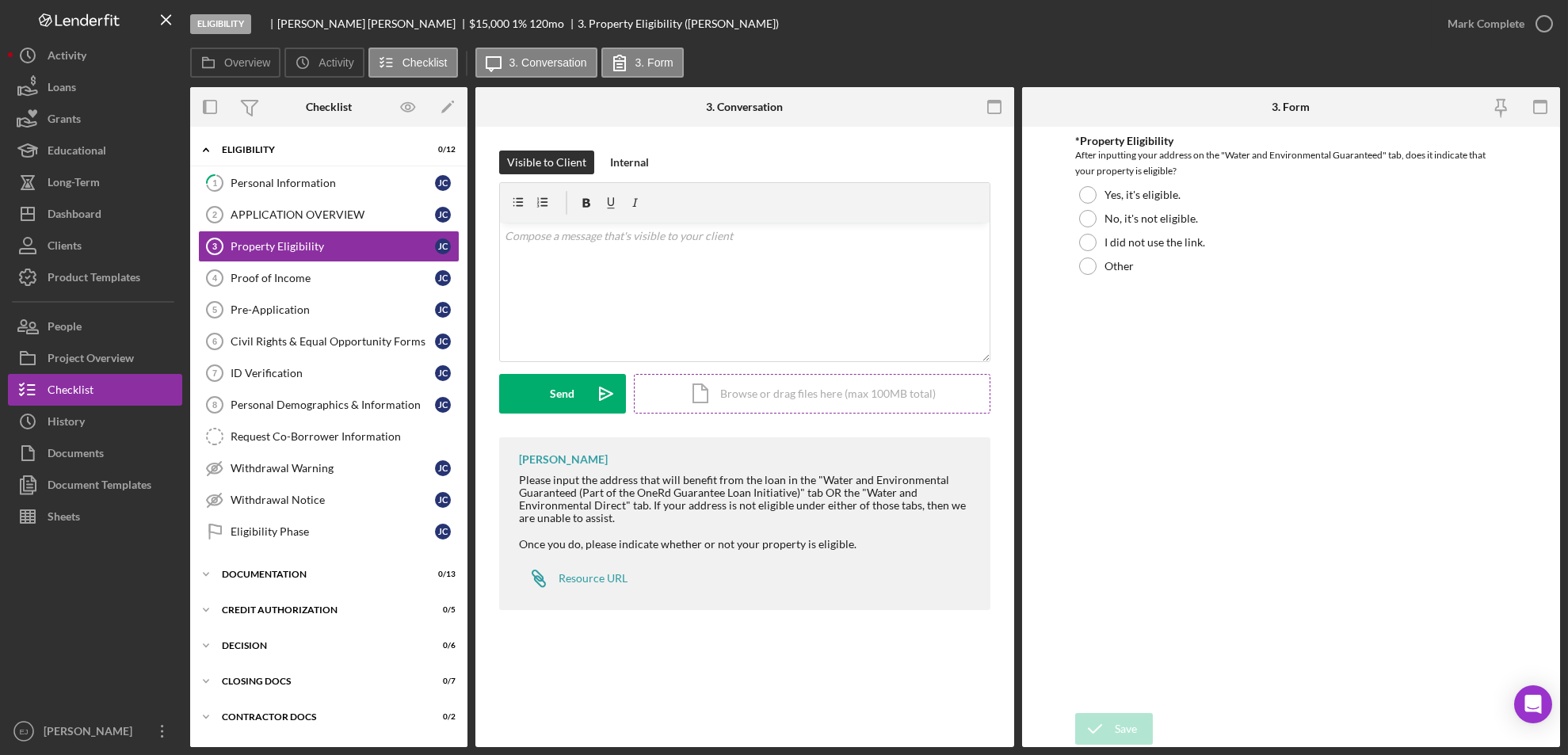
click at [817, 407] on div "Icon/Document Browse or drag files here (max 100MB total) Tap to choose files o…" at bounding box center [812, 394] width 357 height 40
click at [604, 408] on icon "Icon/Upload" at bounding box center [606, 394] width 40 height 40
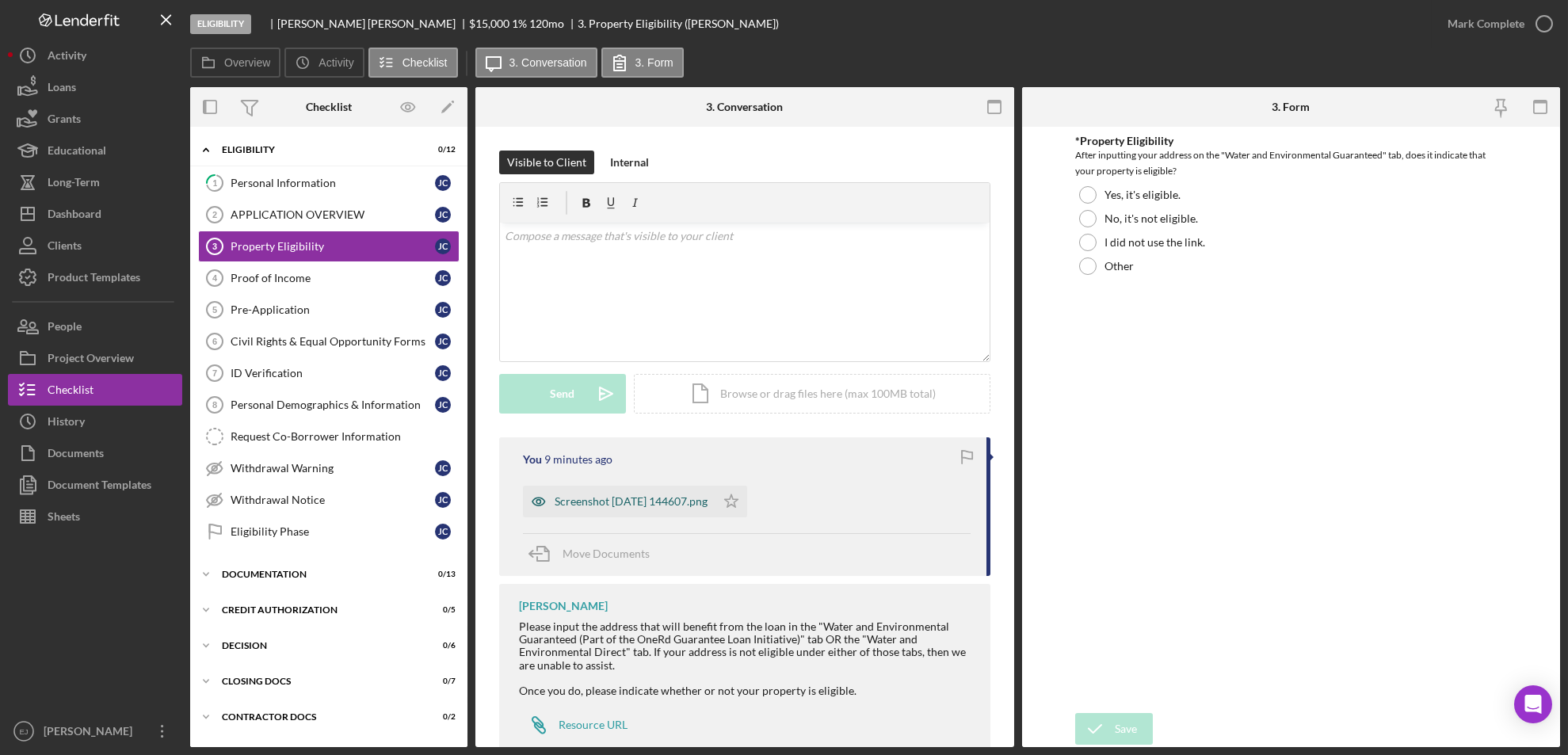
click at [601, 500] on div "Screenshot [DATE] 144607.png" at bounding box center [631, 501] width 153 height 12
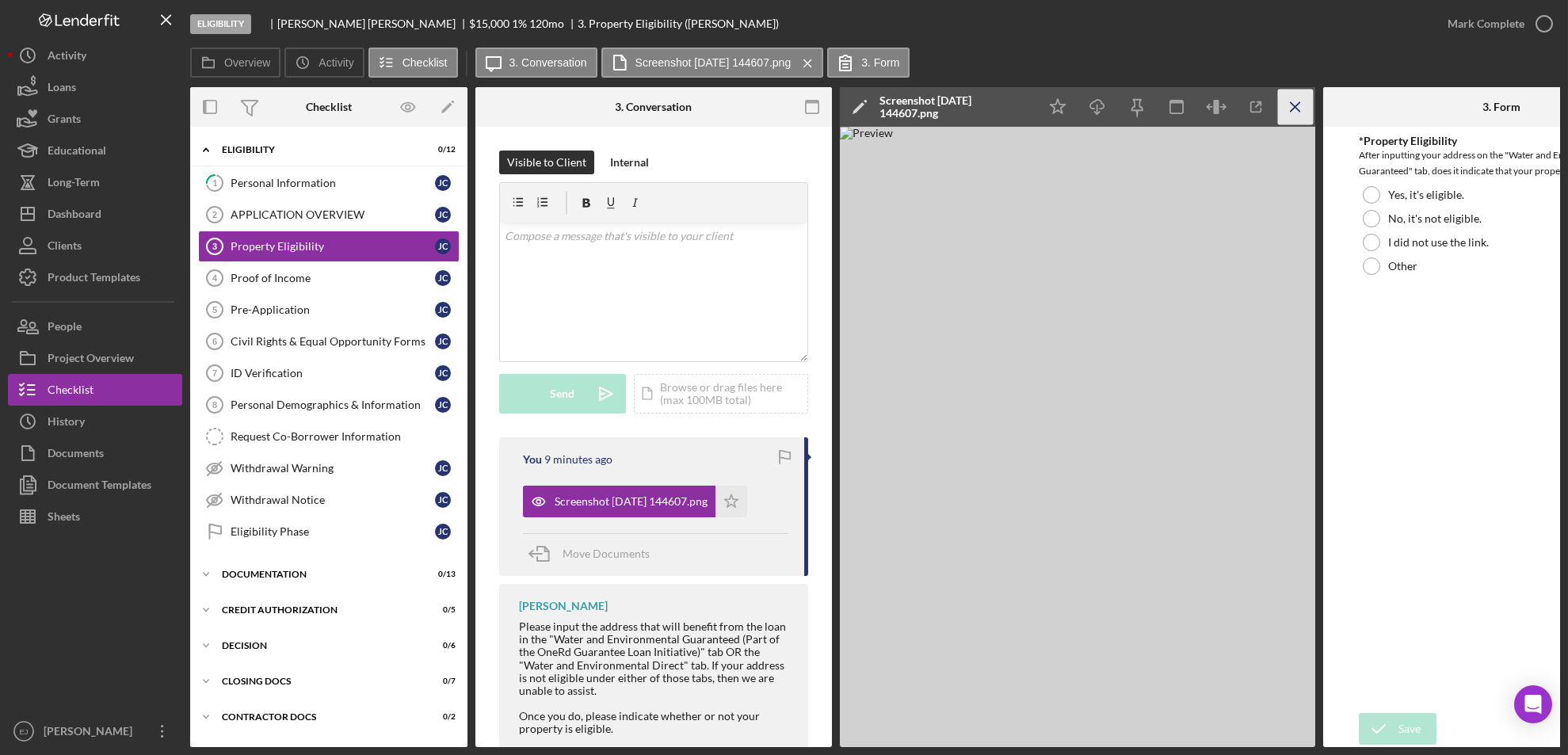
click at [1296, 104] on icon "Icon/Menu Close" at bounding box center [1296, 108] width 36 height 36
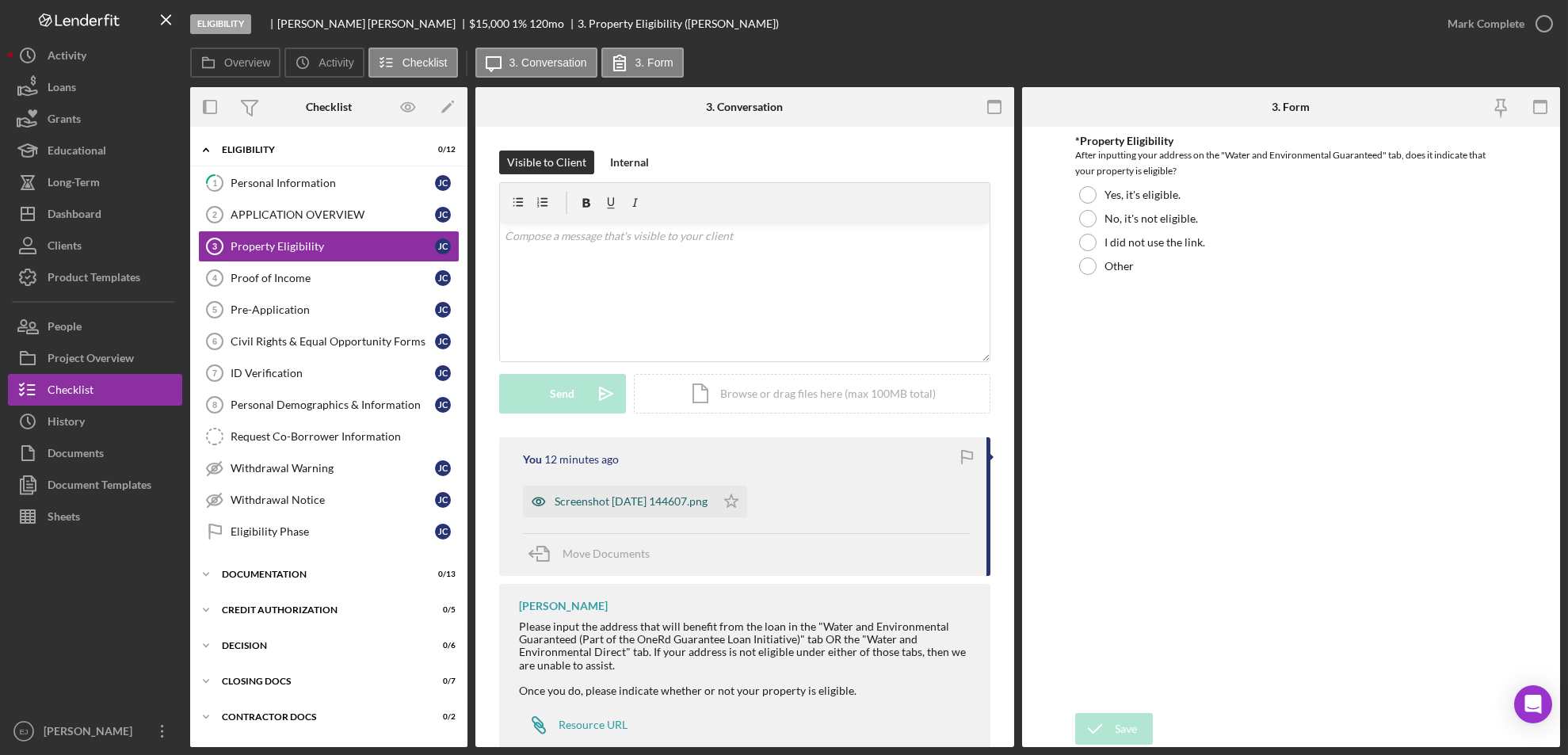
click at [690, 486] on div "Screenshot [DATE] 144607.png" at bounding box center [619, 502] width 192 height 32
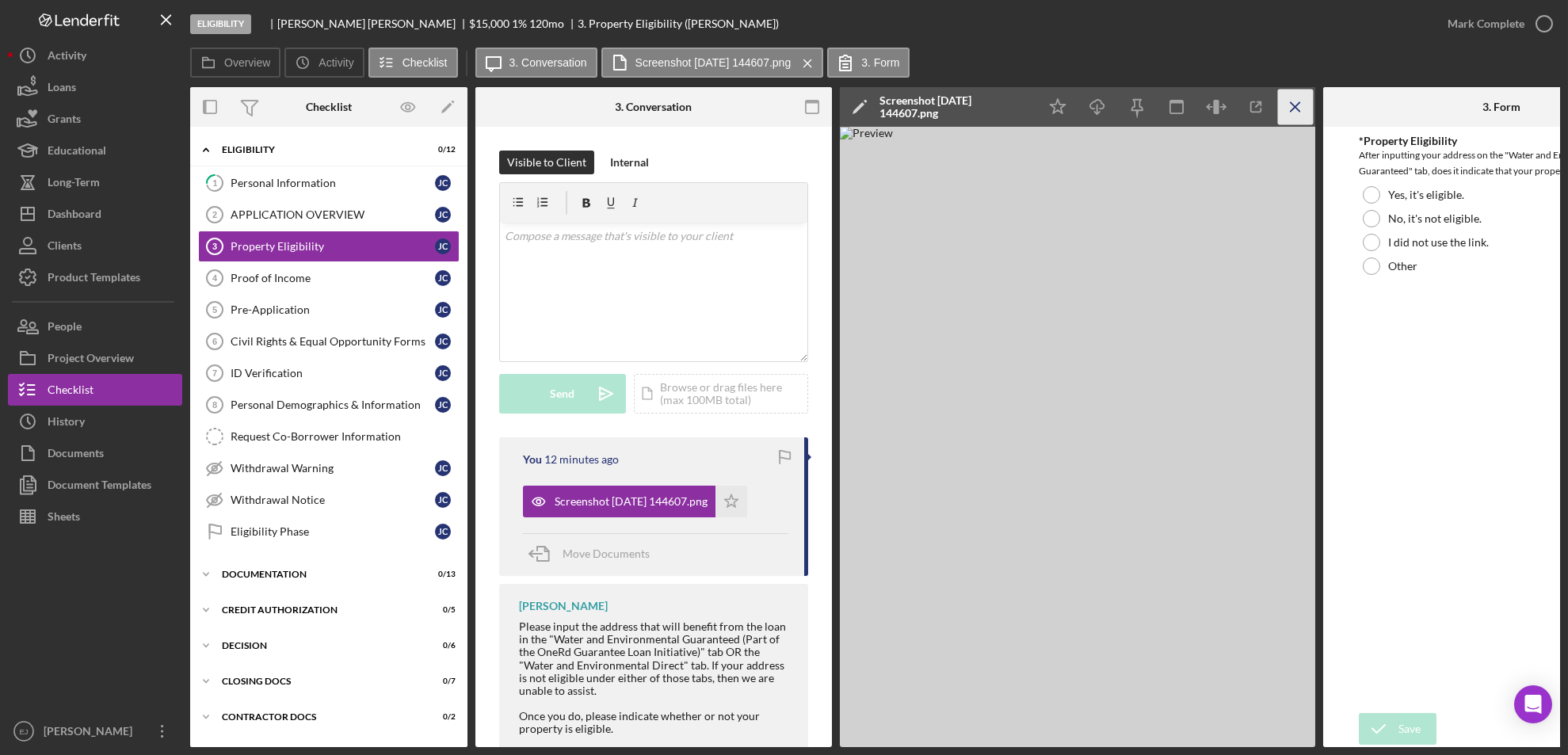
click at [1295, 108] on line "button" at bounding box center [1296, 107] width 9 height 9
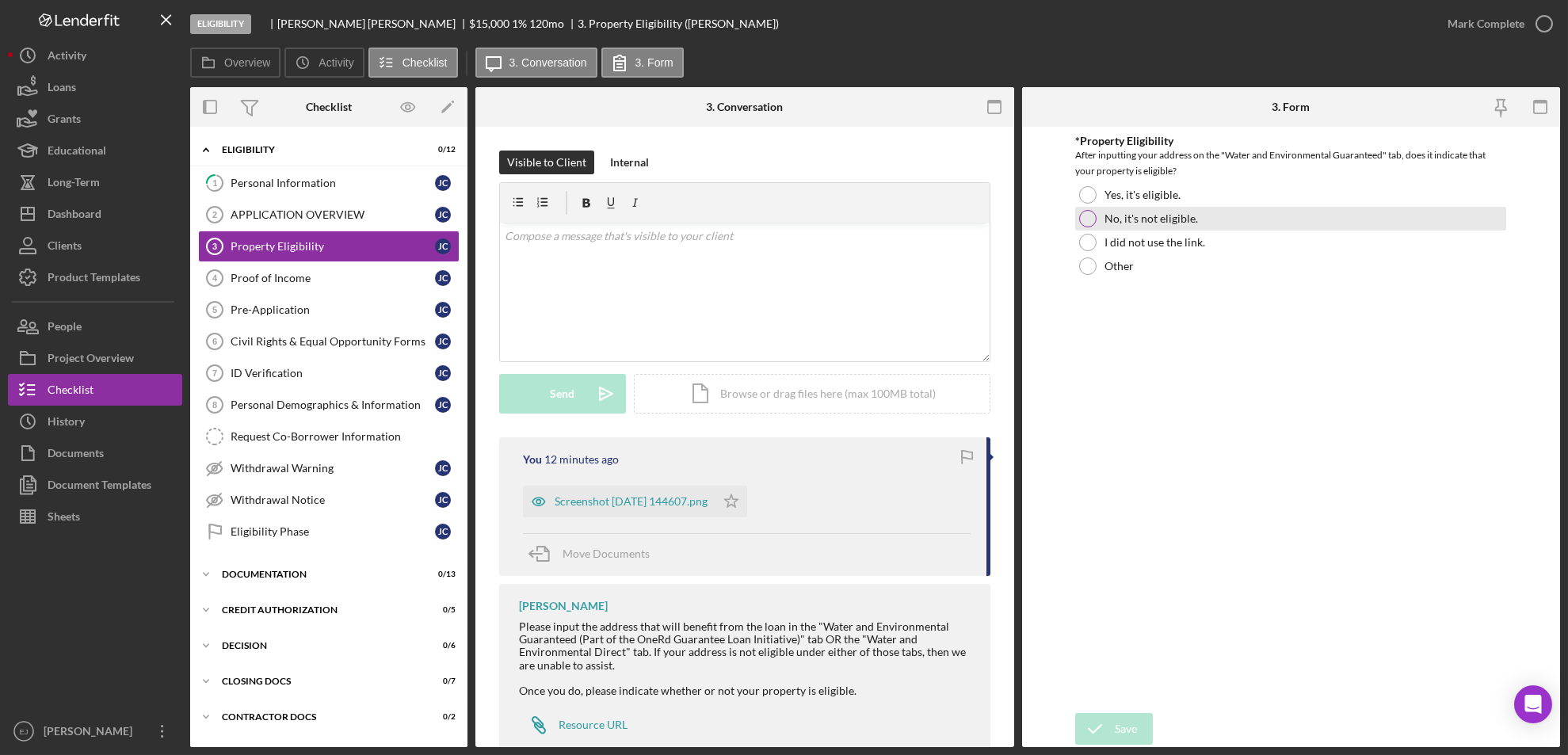
click at [1085, 207] on div "No, it's not eligible." at bounding box center [1291, 218] width 431 height 24
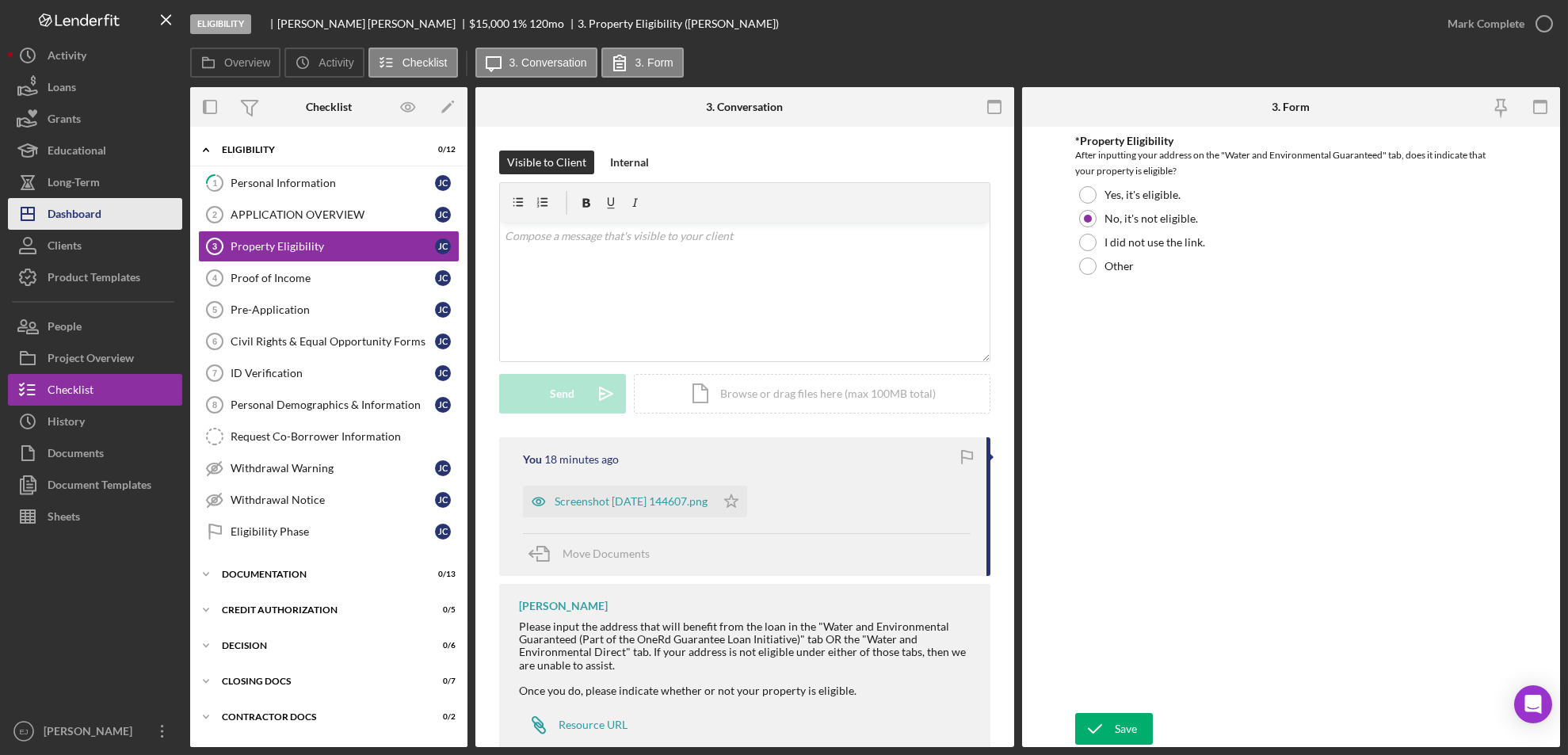
click at [81, 225] on div "Dashboard" at bounding box center [74, 216] width 54 height 36
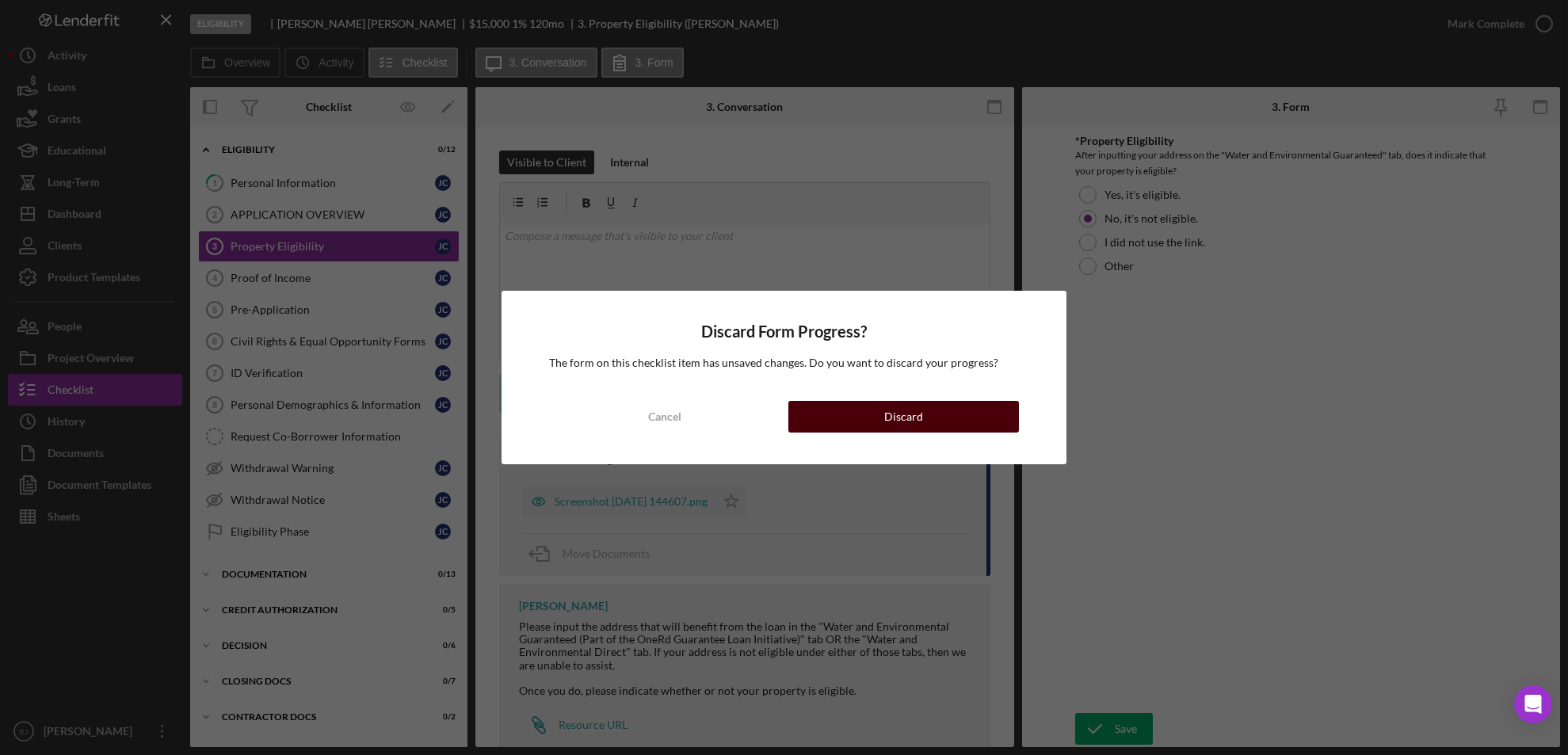
click at [887, 407] on div "Discard" at bounding box center [904, 417] width 39 height 32
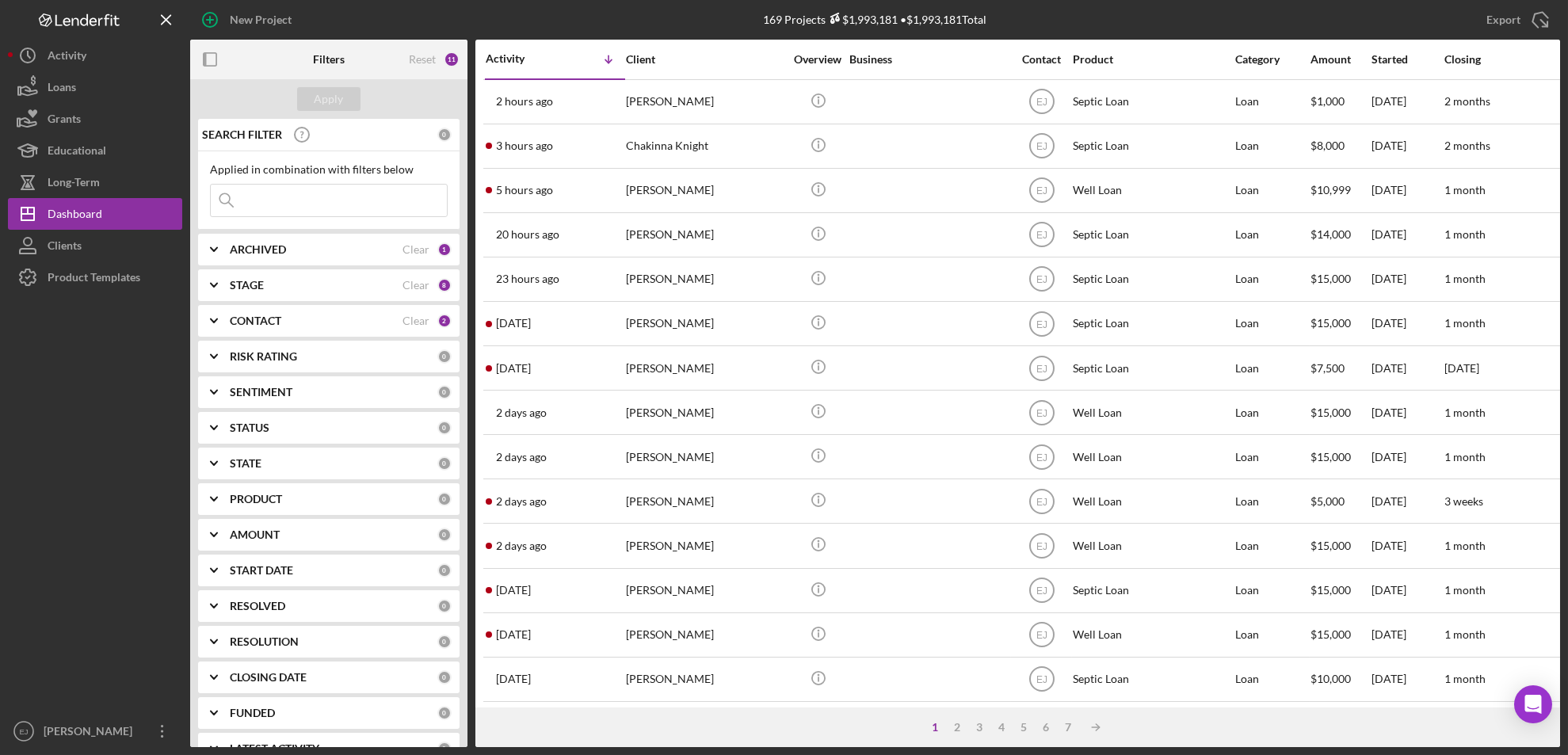
click at [279, 202] on input at bounding box center [329, 200] width 236 height 32
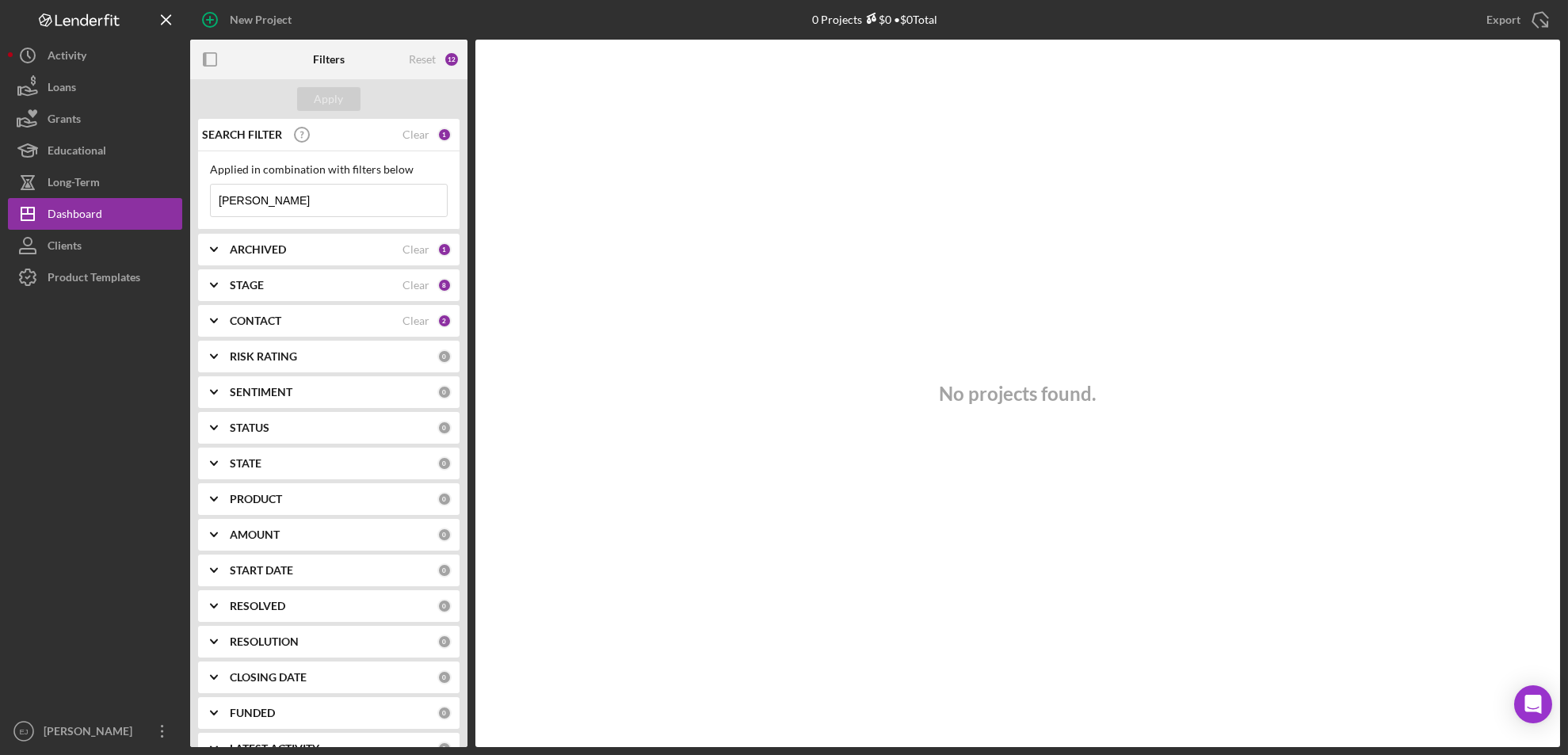
type input "[PERSON_NAME]"
click at [393, 429] on div "STATUS" at bounding box center [333, 428] width 207 height 12
